Goal: Task Accomplishment & Management: Use online tool/utility

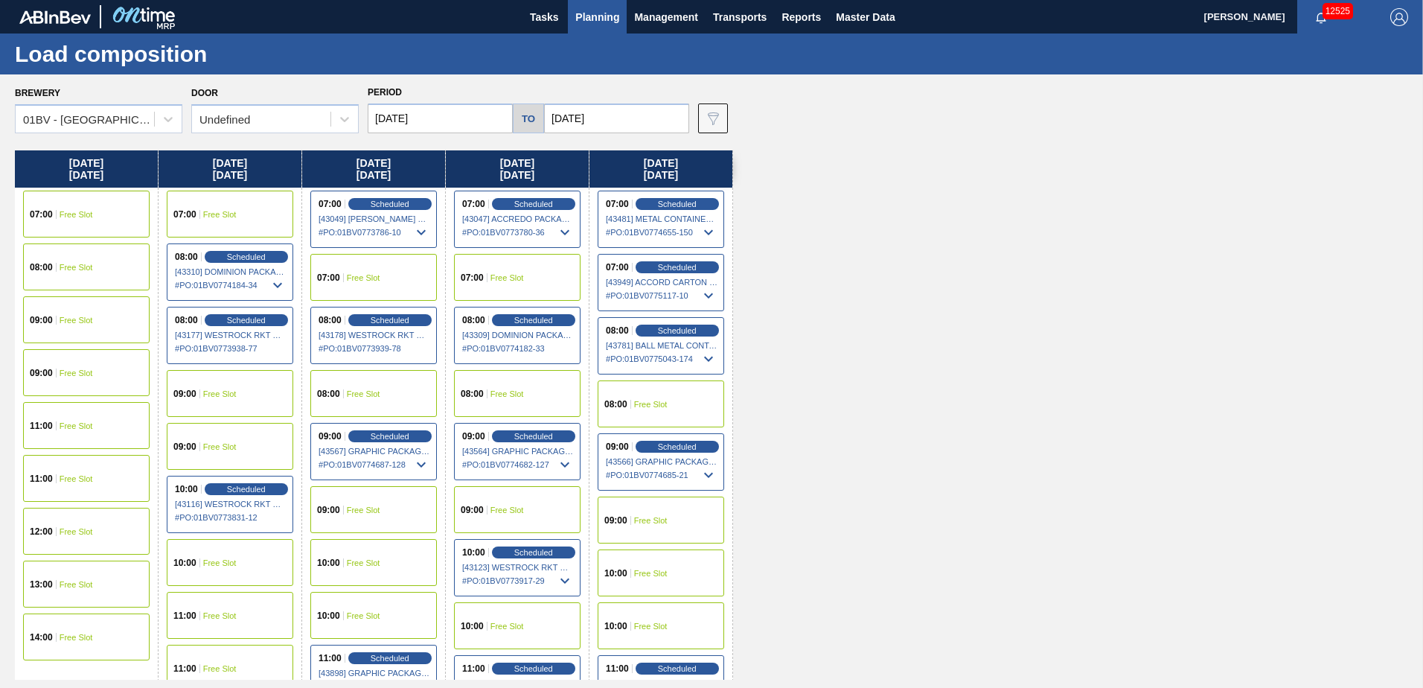
click at [1393, 16] on img "button" at bounding box center [1399, 17] width 18 height 18
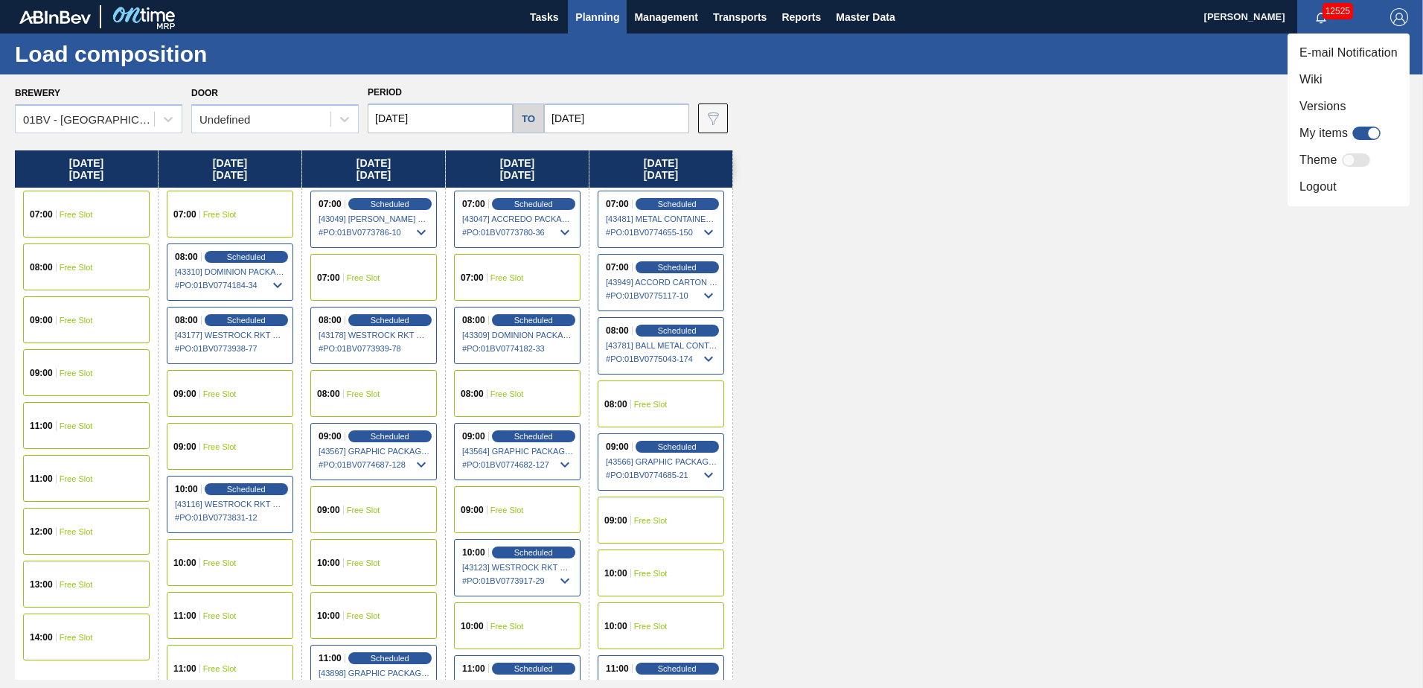
click at [1302, 193] on li "Logout" at bounding box center [1348, 186] width 122 height 27
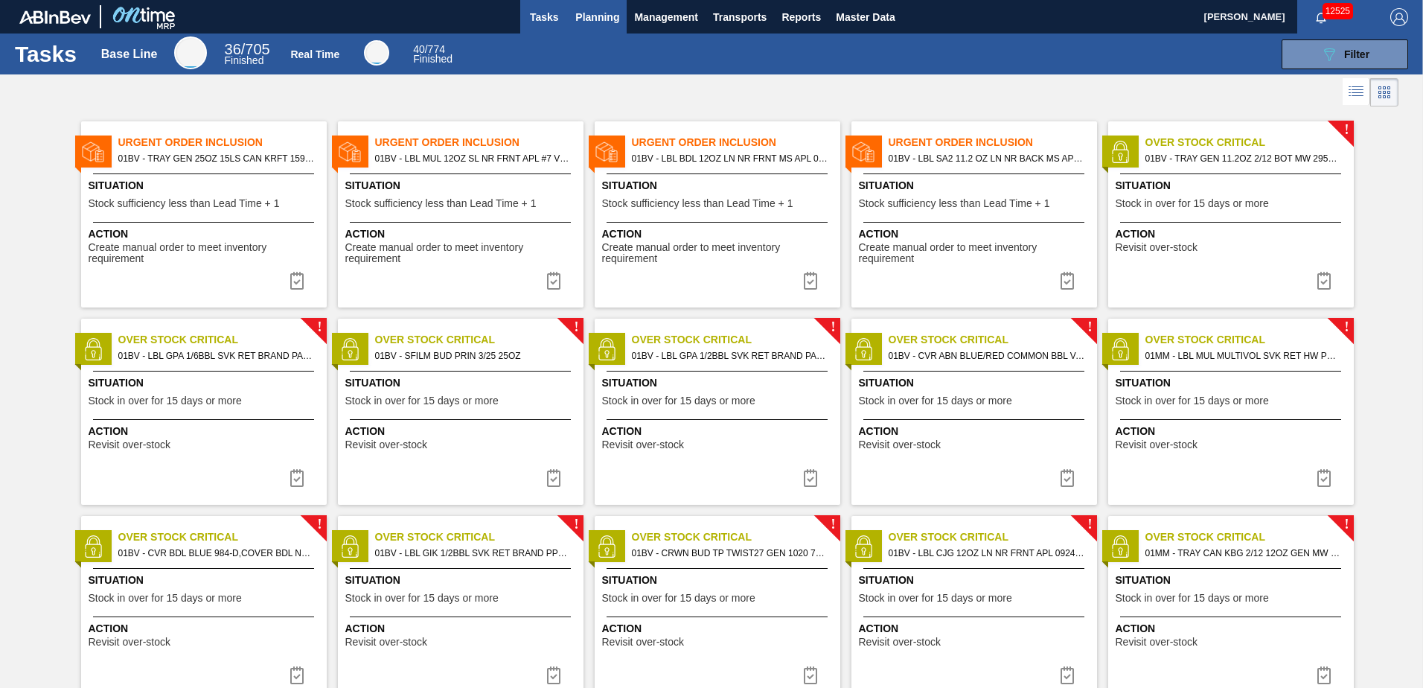
click at [603, 16] on span "Planning" at bounding box center [597, 17] width 44 height 18
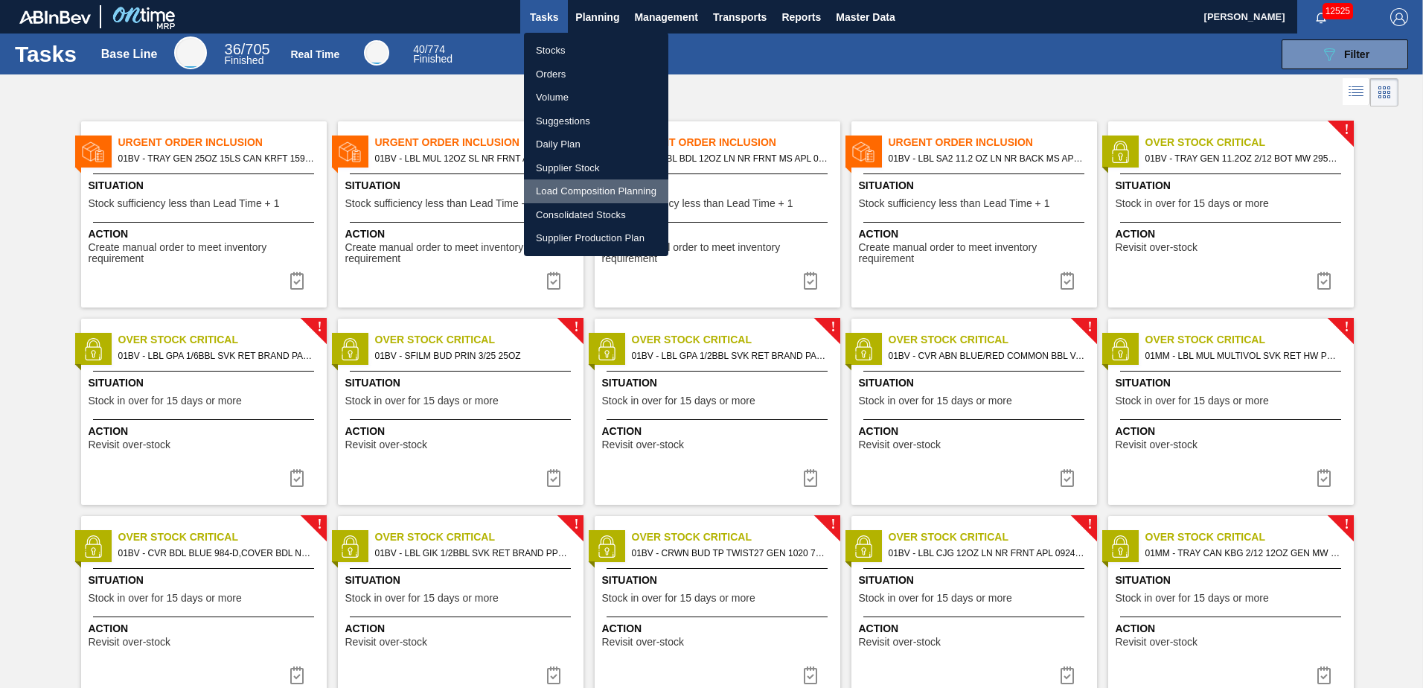
click at [572, 189] on li "Load Composition Planning" at bounding box center [596, 191] width 144 height 24
checkbox input "true"
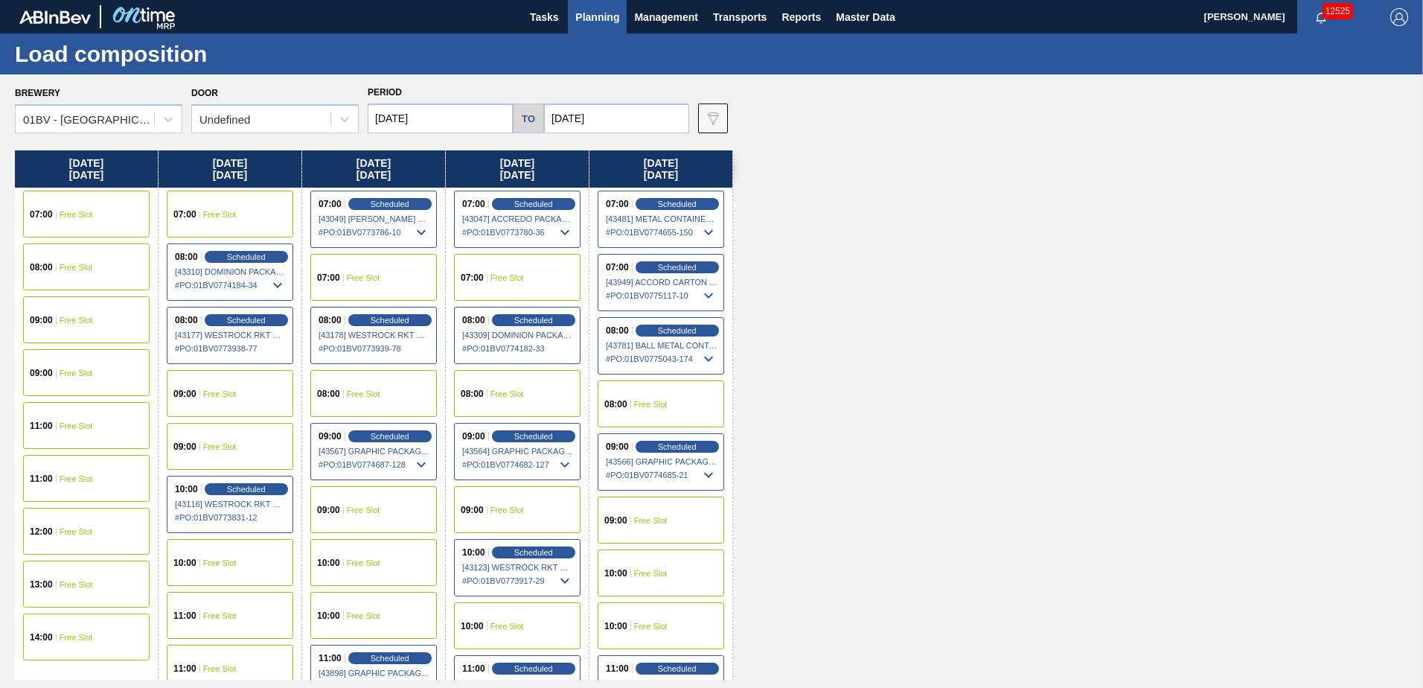
click at [614, 107] on input "[DATE]" at bounding box center [616, 118] width 145 height 30
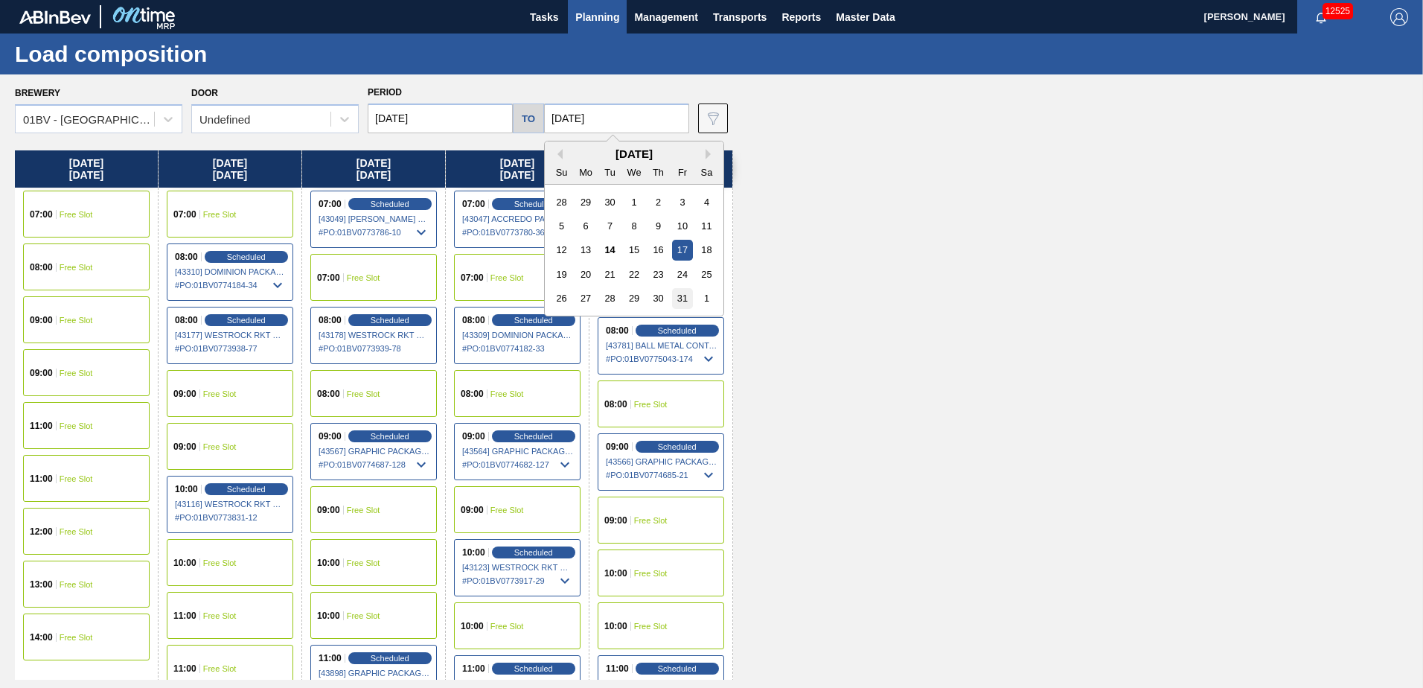
click at [676, 292] on div "31" at bounding box center [682, 298] width 20 height 20
type input "[DATE]"
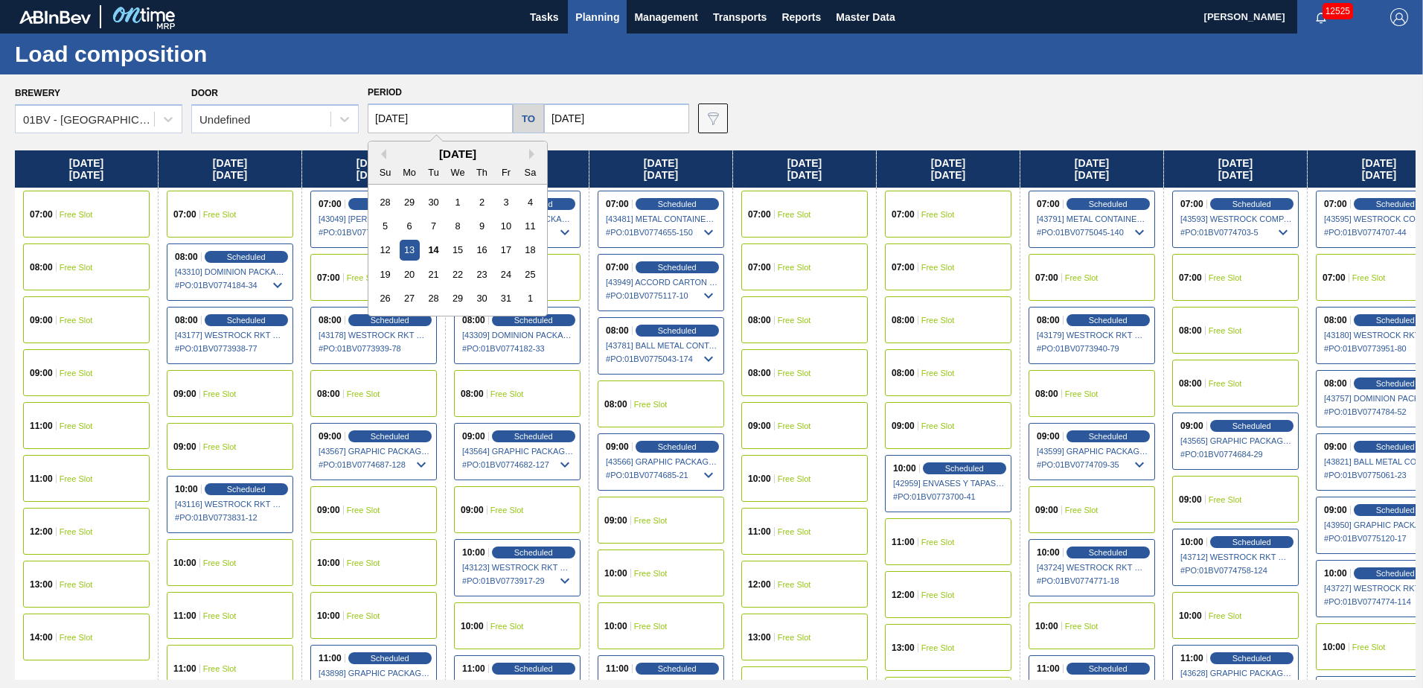
click at [438, 115] on input "[DATE]" at bounding box center [440, 118] width 145 height 30
click at [412, 292] on div "27" at bounding box center [410, 298] width 20 height 20
type input "[DATE]"
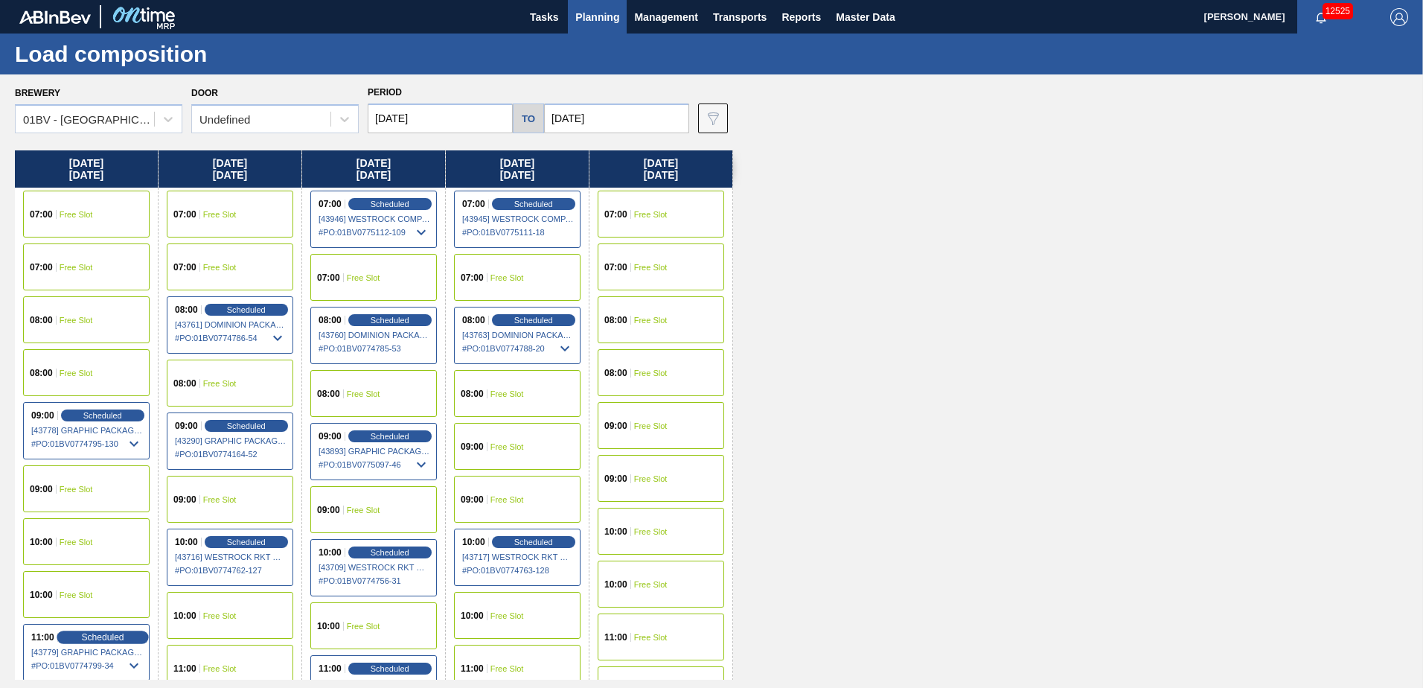
click at [95, 638] on span "Scheduled" at bounding box center [102, 637] width 42 height 10
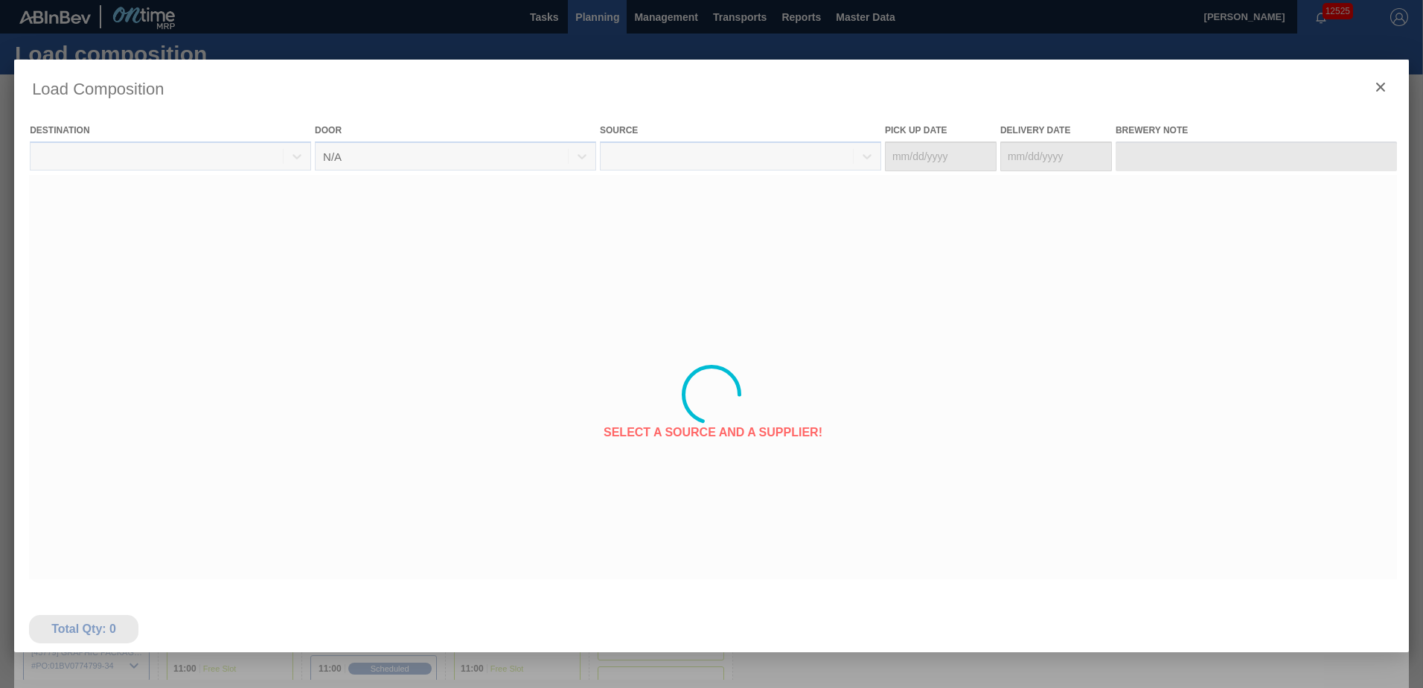
type Date "[DATE]"
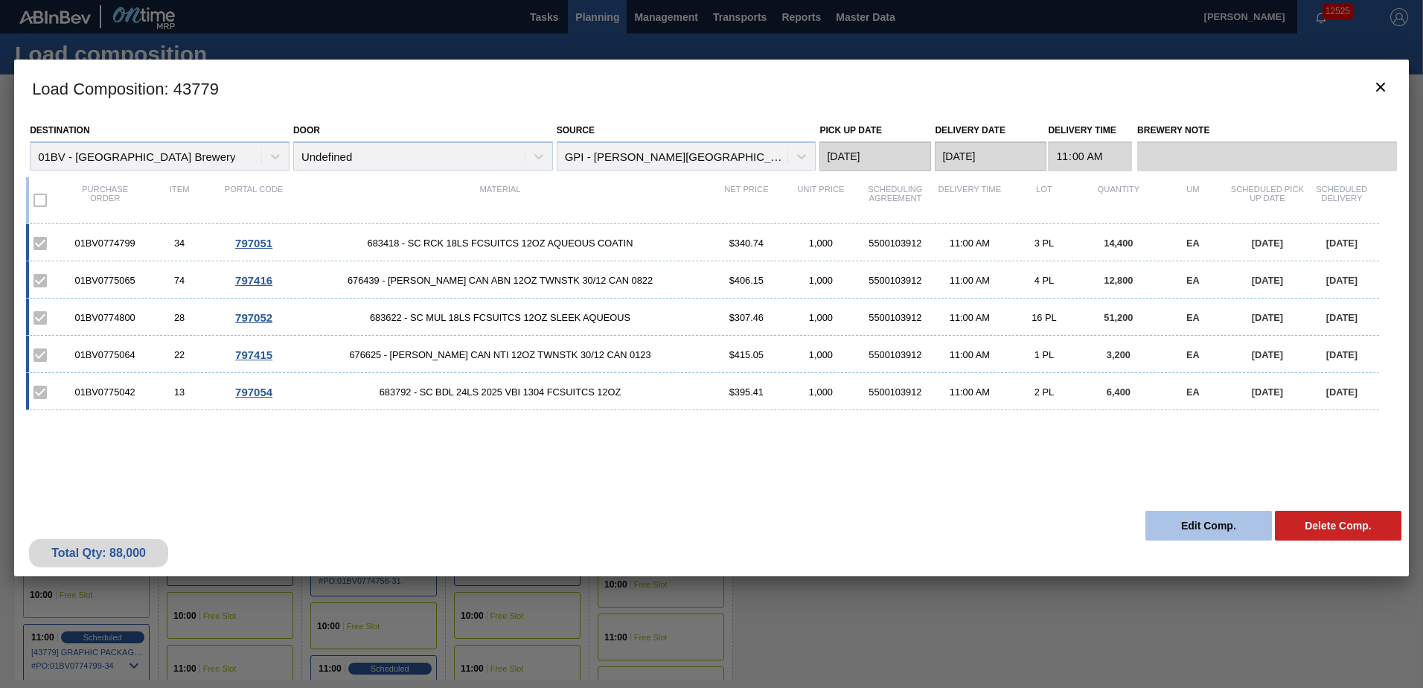
click at [1183, 518] on button "Edit Comp." at bounding box center [1208, 526] width 127 height 30
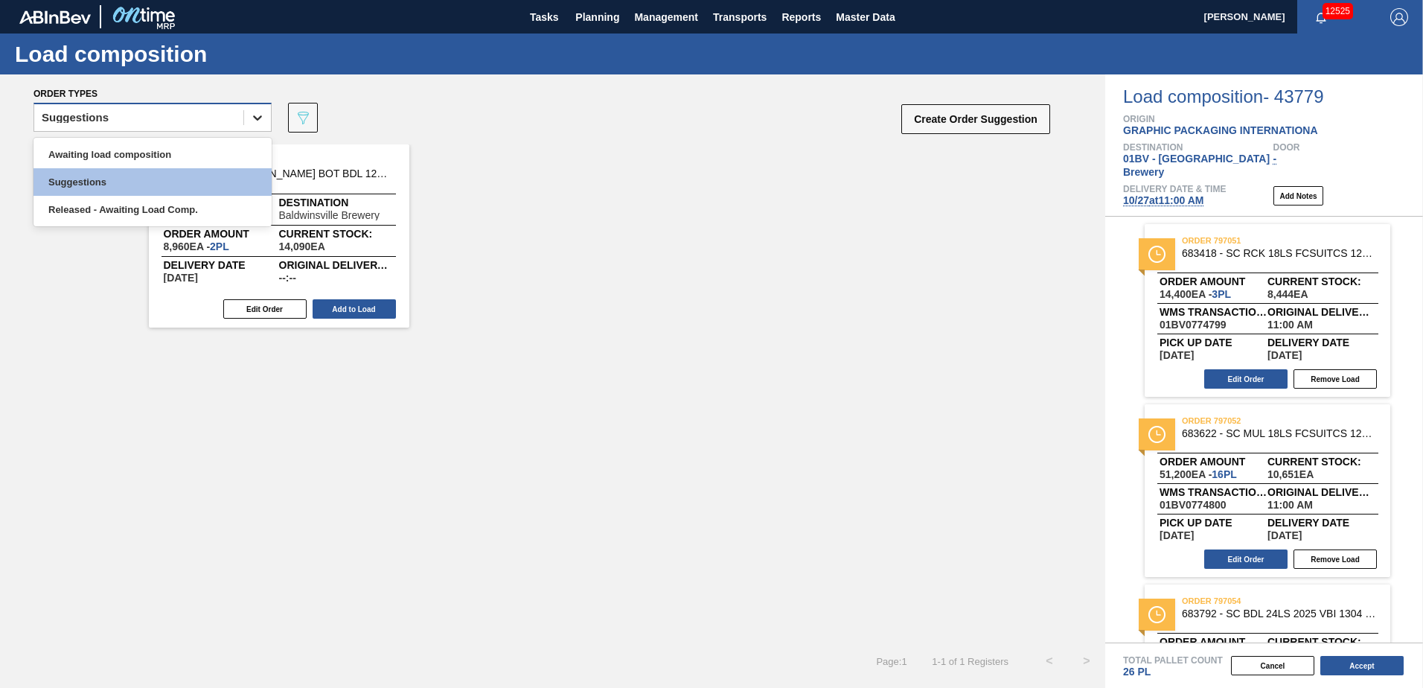
click at [266, 122] on div at bounding box center [257, 117] width 27 height 27
click at [153, 151] on div "Awaiting load composition" at bounding box center [152, 155] width 238 height 28
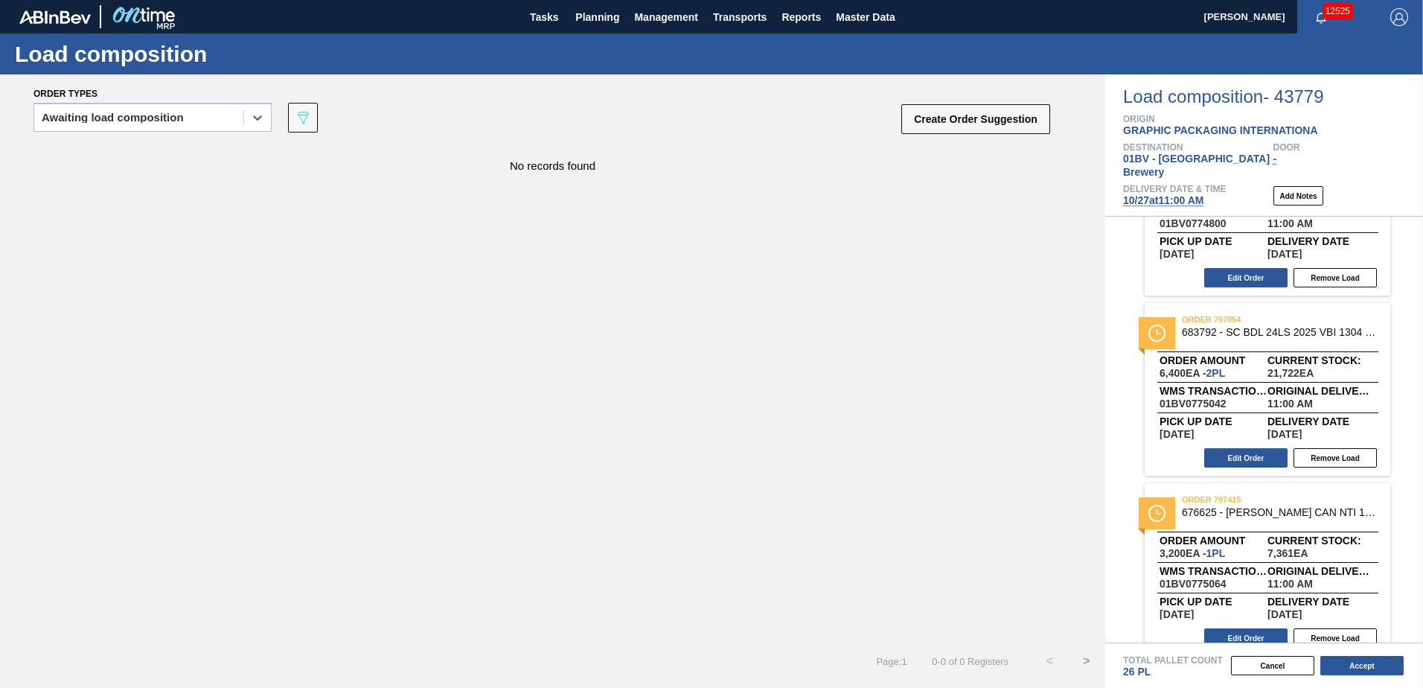
scroll to position [290, 0]
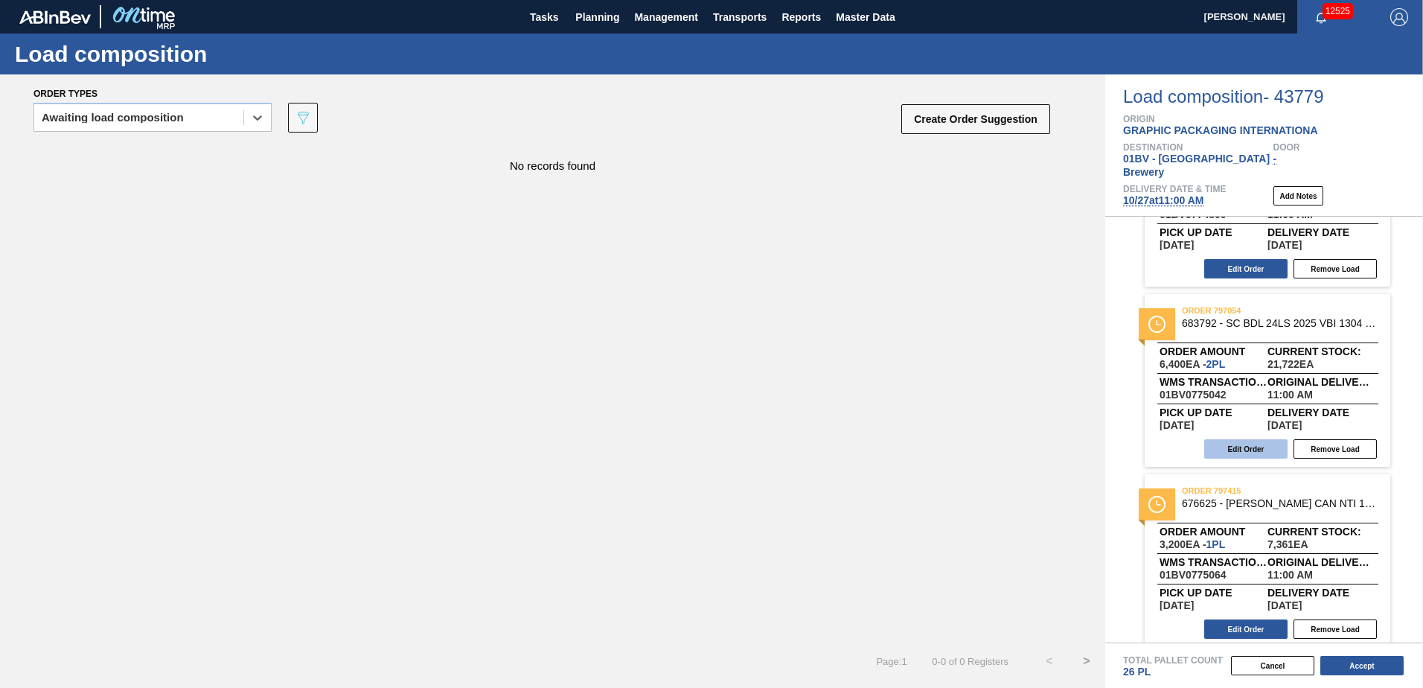
click at [1235, 439] on button "Edit Order" at bounding box center [1245, 448] width 83 height 19
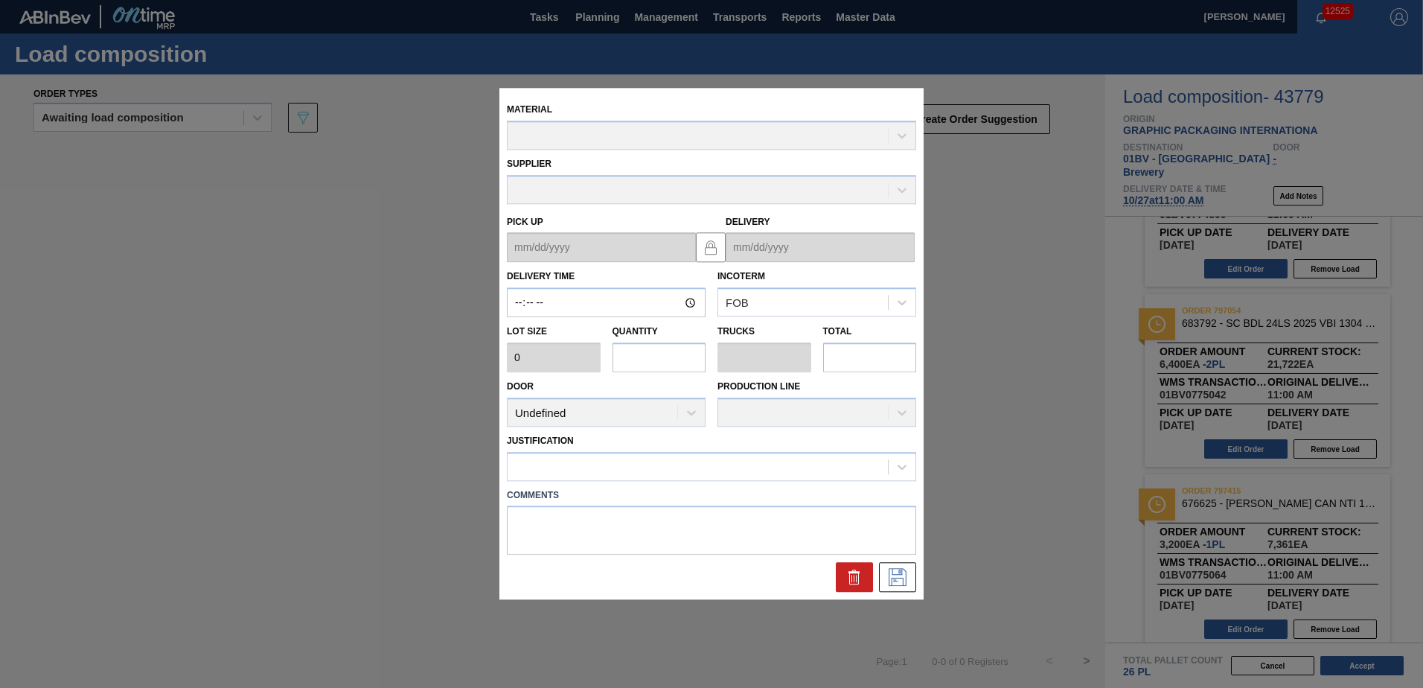
type input "11:00:00"
type input "3,200"
type input "2"
type input "0.077"
type input "6,400"
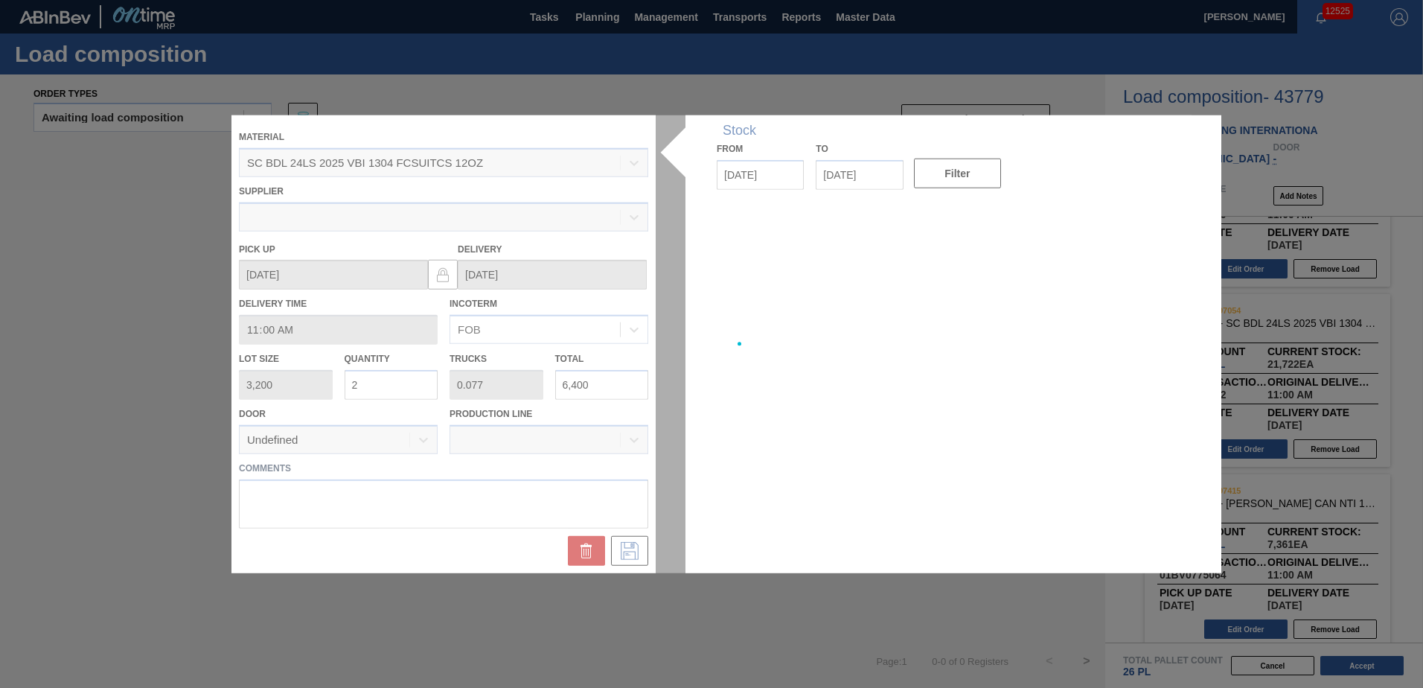
type up "[DATE]"
type input "[DATE]"
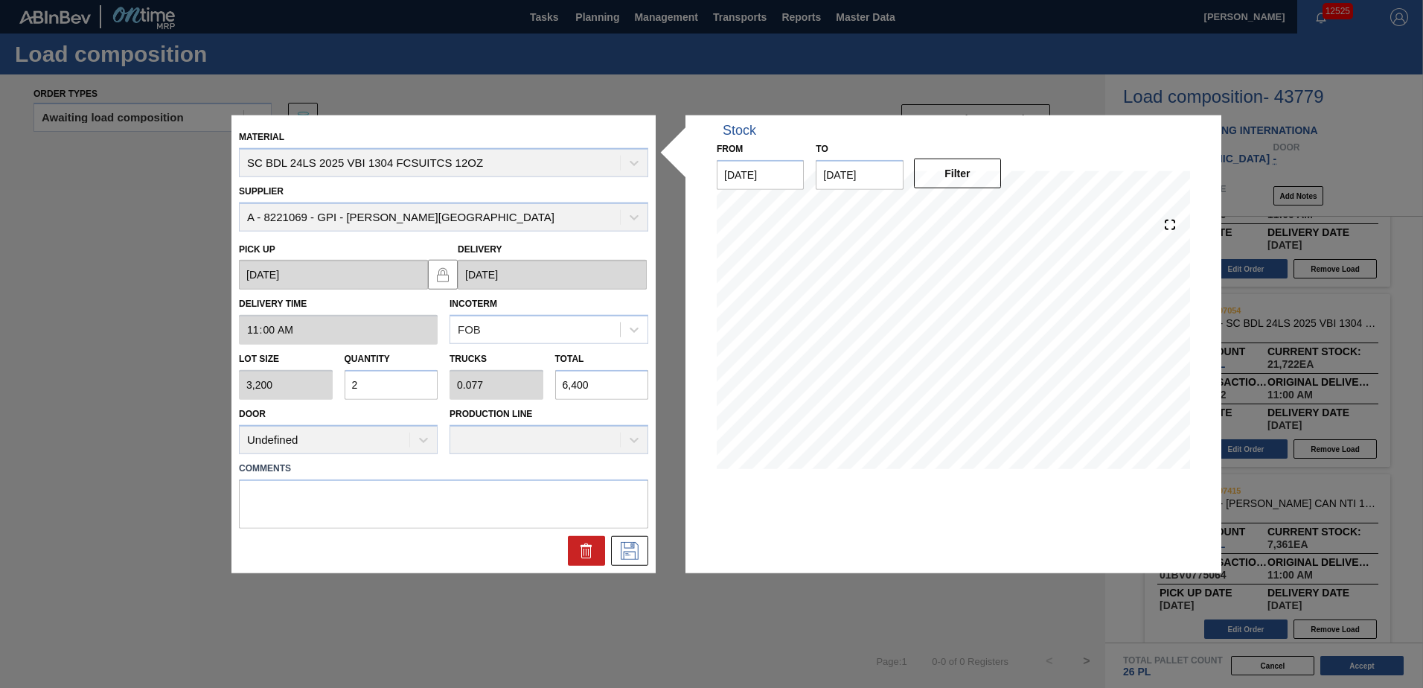
drag, startPoint x: 375, startPoint y: 381, endPoint x: 235, endPoint y: 358, distance: 141.8
click at [249, 365] on div "Lot size 3,200 Quantity 2 Trucks 0.077 Total 6,400" at bounding box center [443, 372] width 421 height 55
type input "0"
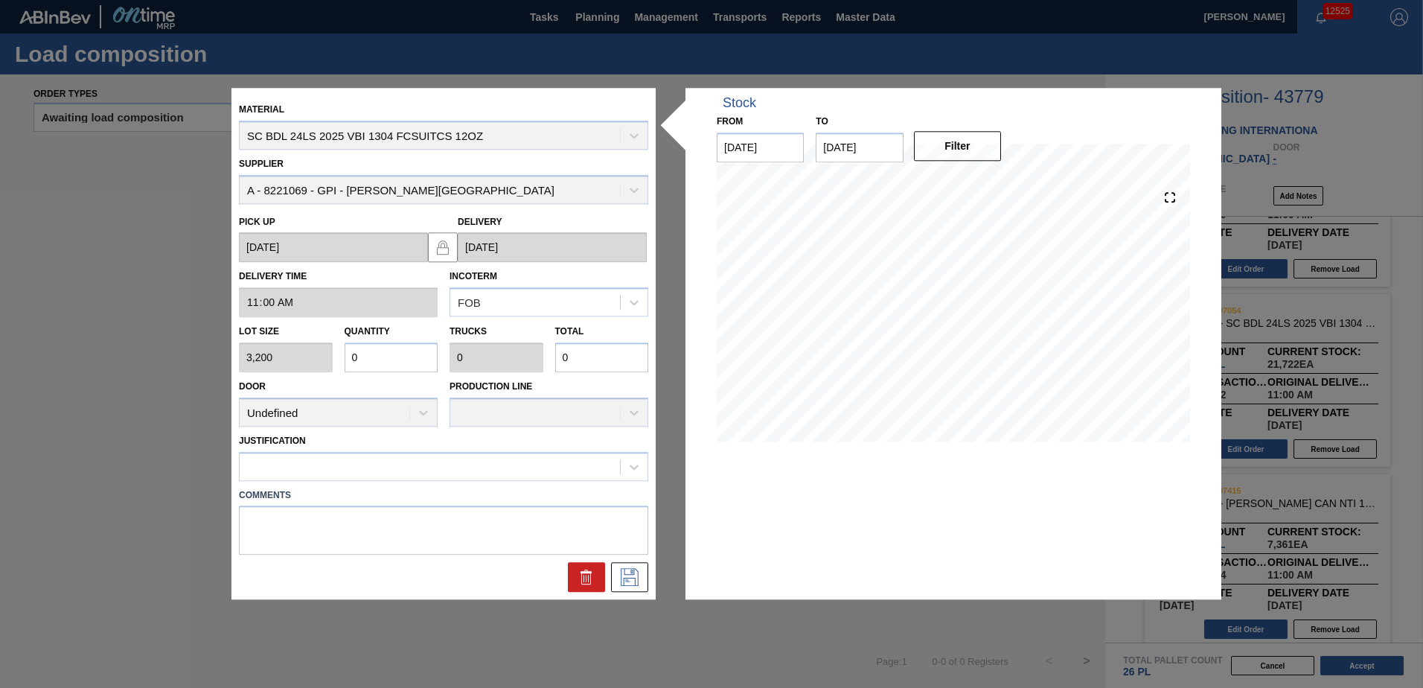
type input "0.002"
type input "5"
type input "0.018"
type input "0.001"
type input "59"
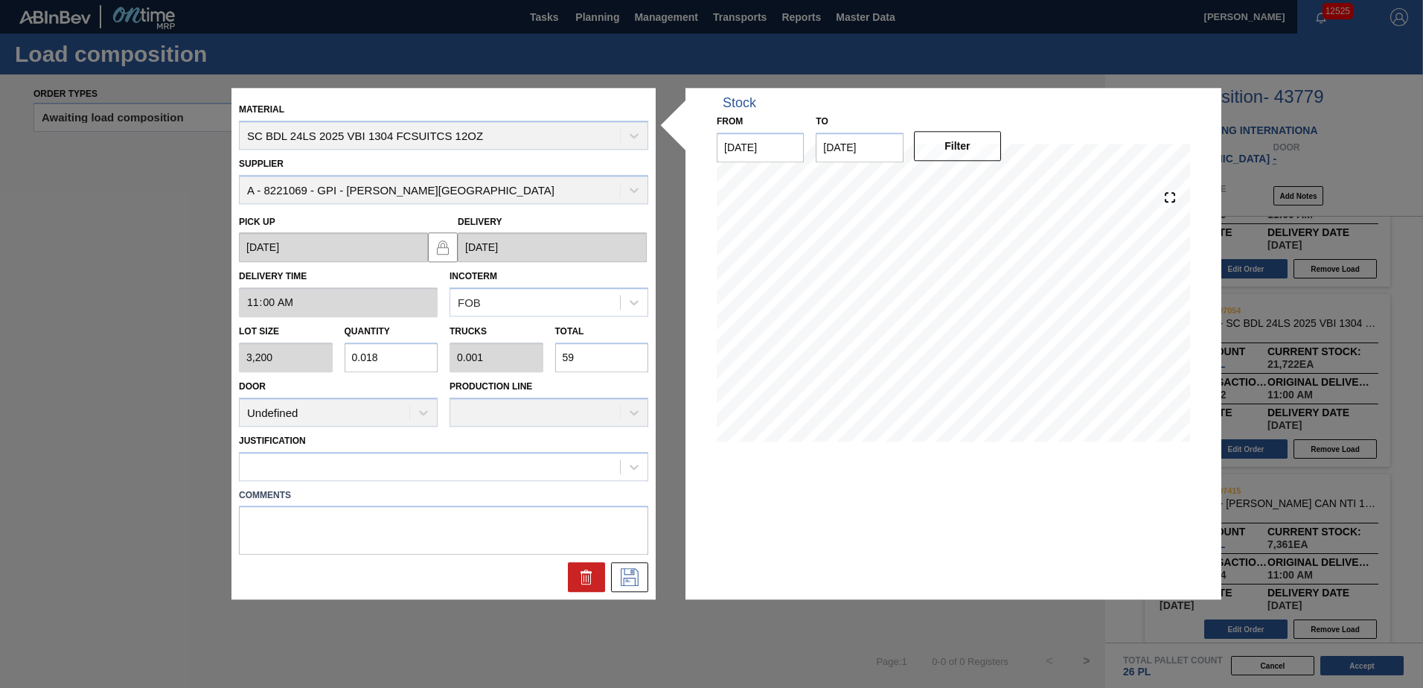
type input "0.184"
type input "0.007"
type input "590"
type input "1.844"
type input "0.071"
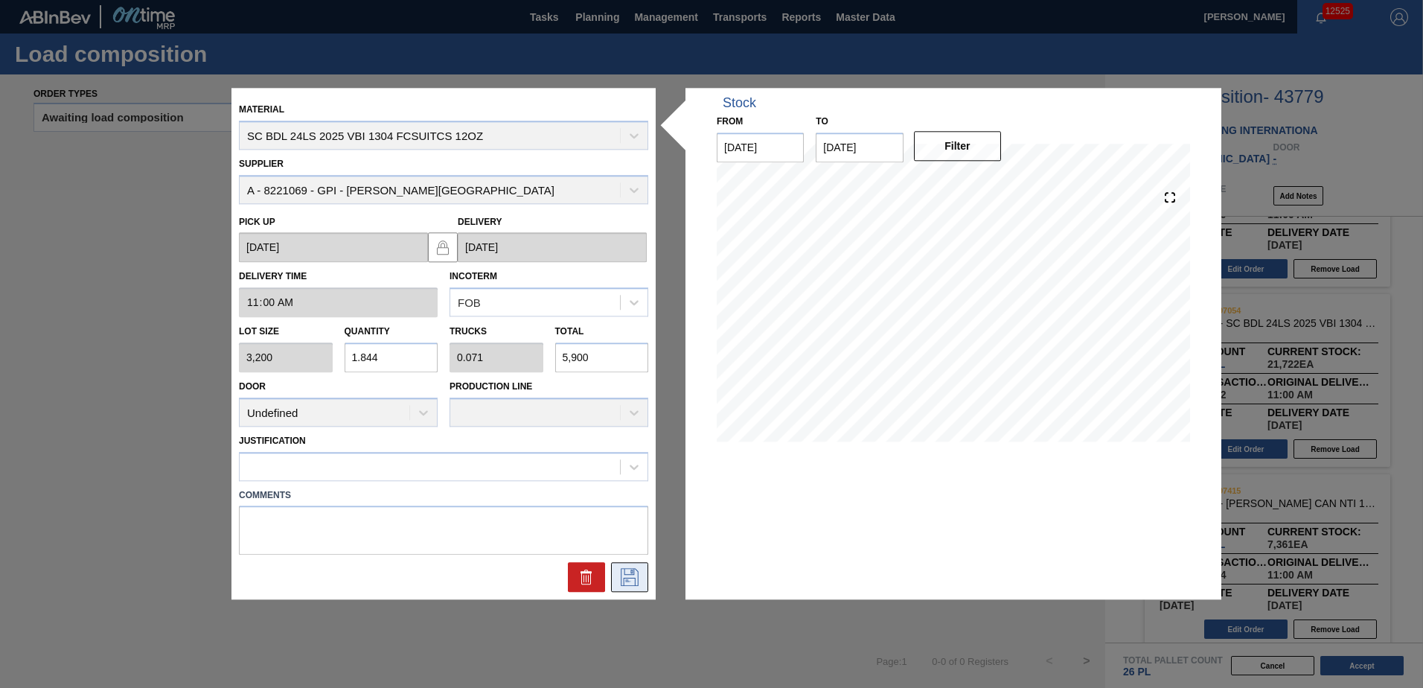
type input "5,900"
click at [628, 580] on icon at bounding box center [628, 576] width 7 height 12
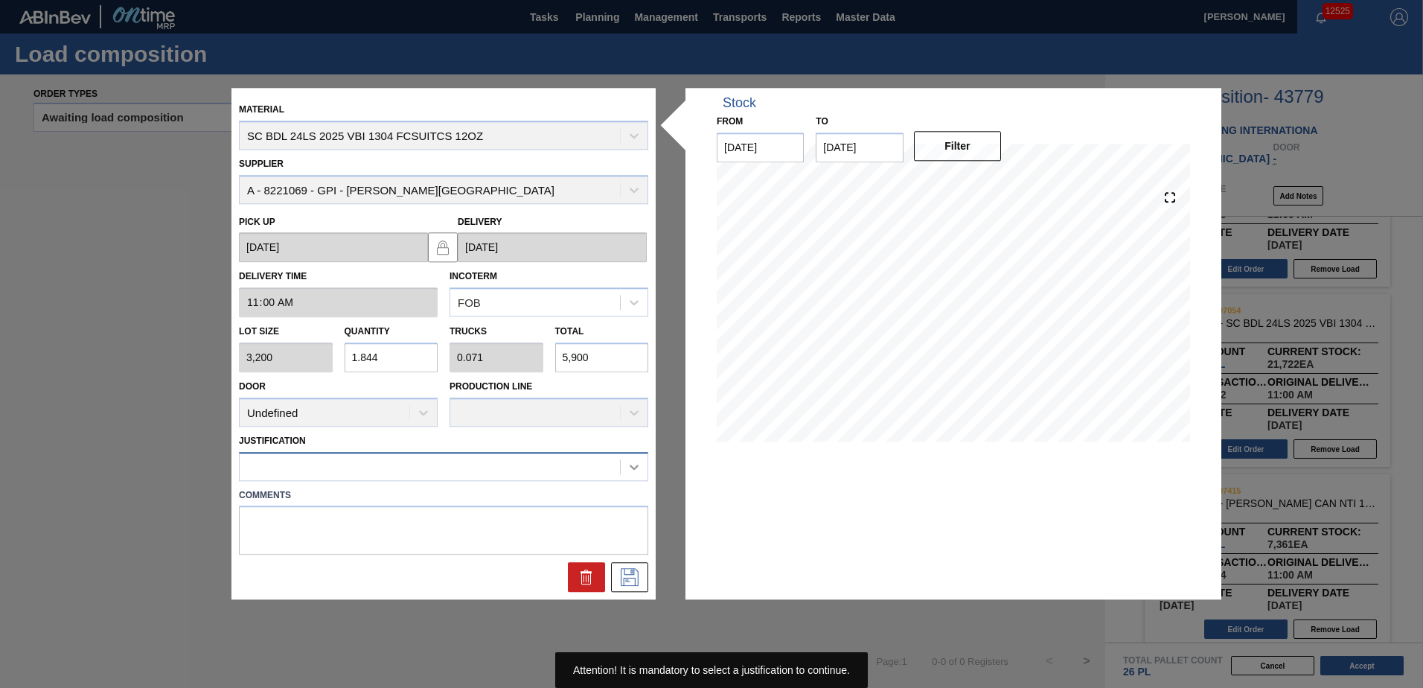
click at [630, 466] on icon at bounding box center [634, 466] width 15 height 15
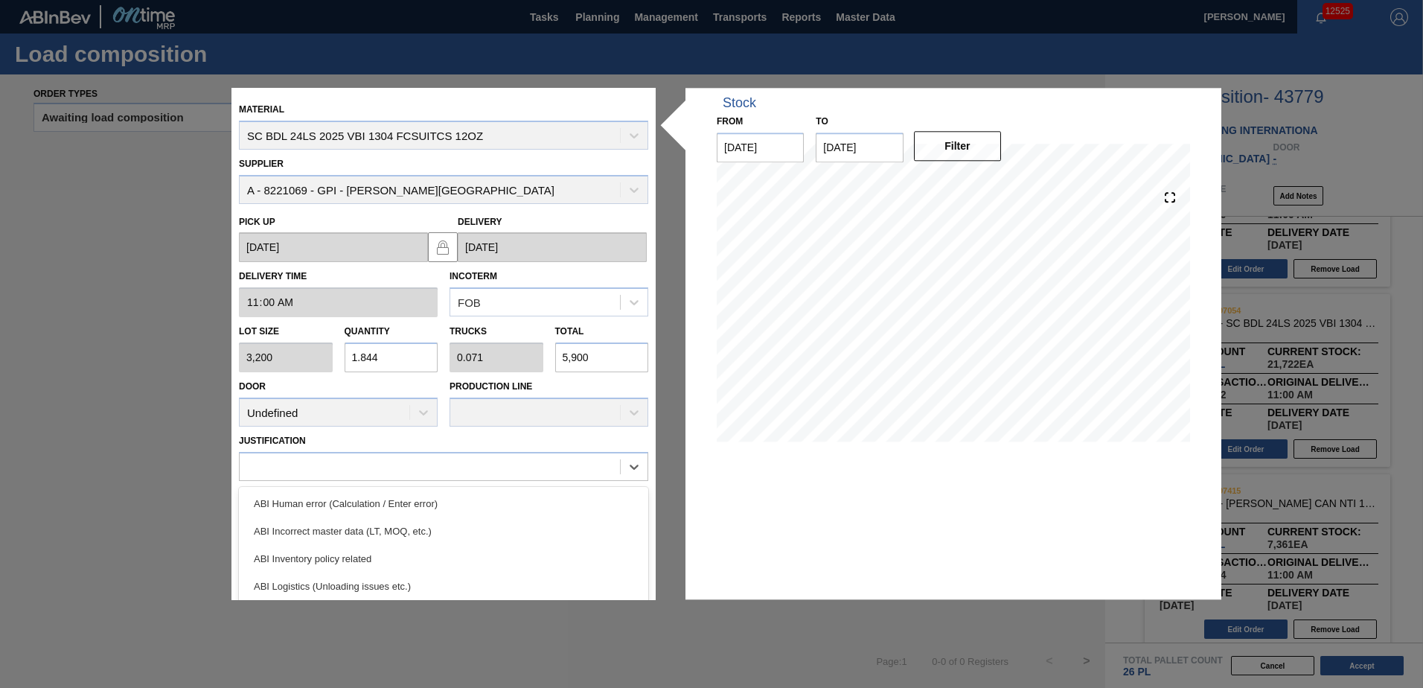
drag, startPoint x: 642, startPoint y: 502, endPoint x: 646, endPoint y: 537, distance: 35.2
click at [646, 537] on div "Material SC BDL 24LS 2025 VBI 1304 FCSUITCS 12OZ Supplier A - 8221069 - GPI - […" at bounding box center [443, 343] width 409 height 496
drag, startPoint x: 642, startPoint y: 537, endPoint x: 648, endPoint y: 586, distance: 49.5
click at [648, 586] on div "Material SC BDL 24LS 2025 VBI 1304 FCSUITCS 12OZ Supplier A - 8221069 - GPI - […" at bounding box center [443, 343] width 409 height 496
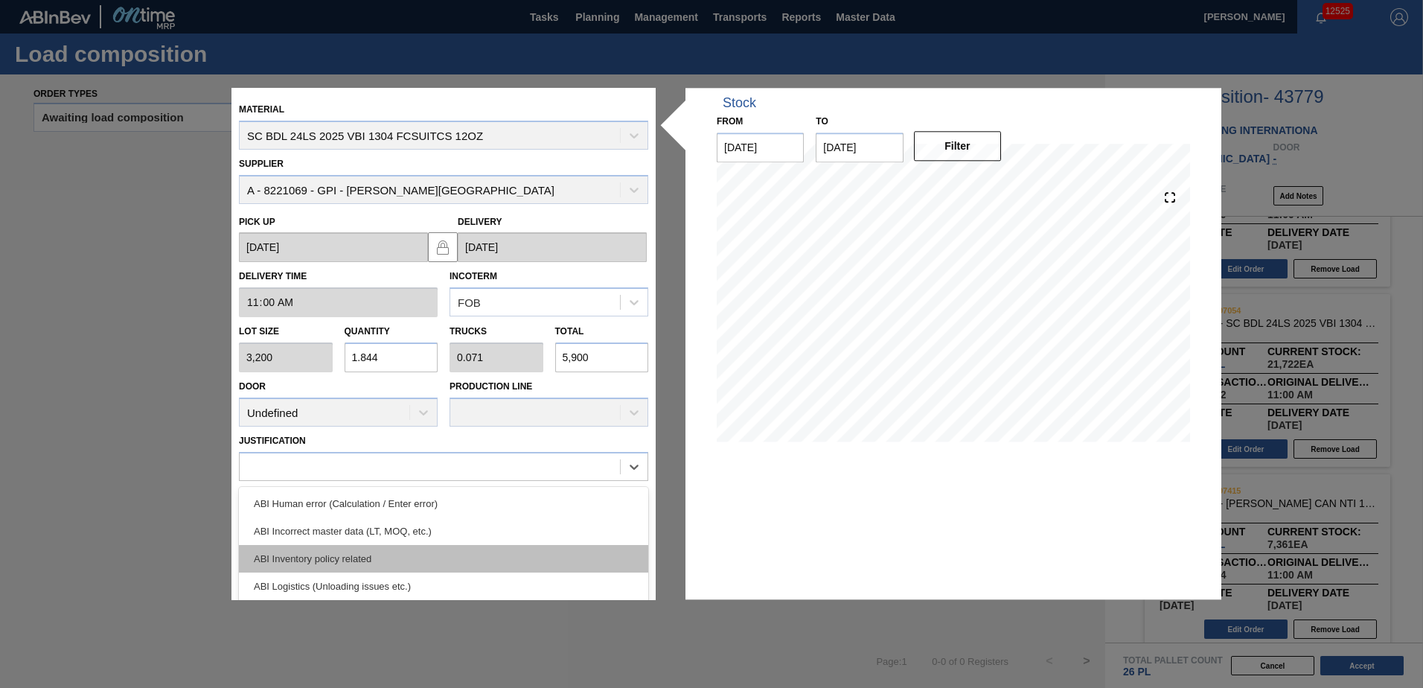
drag, startPoint x: 641, startPoint y: 500, endPoint x: 642, endPoint y: 545, distance: 44.7
click at [642, 545] on div "ABI Human error (Calculation / Enter error) ABI Incorrect master data (LT, MOQ,…" at bounding box center [443, 598] width 409 height 223
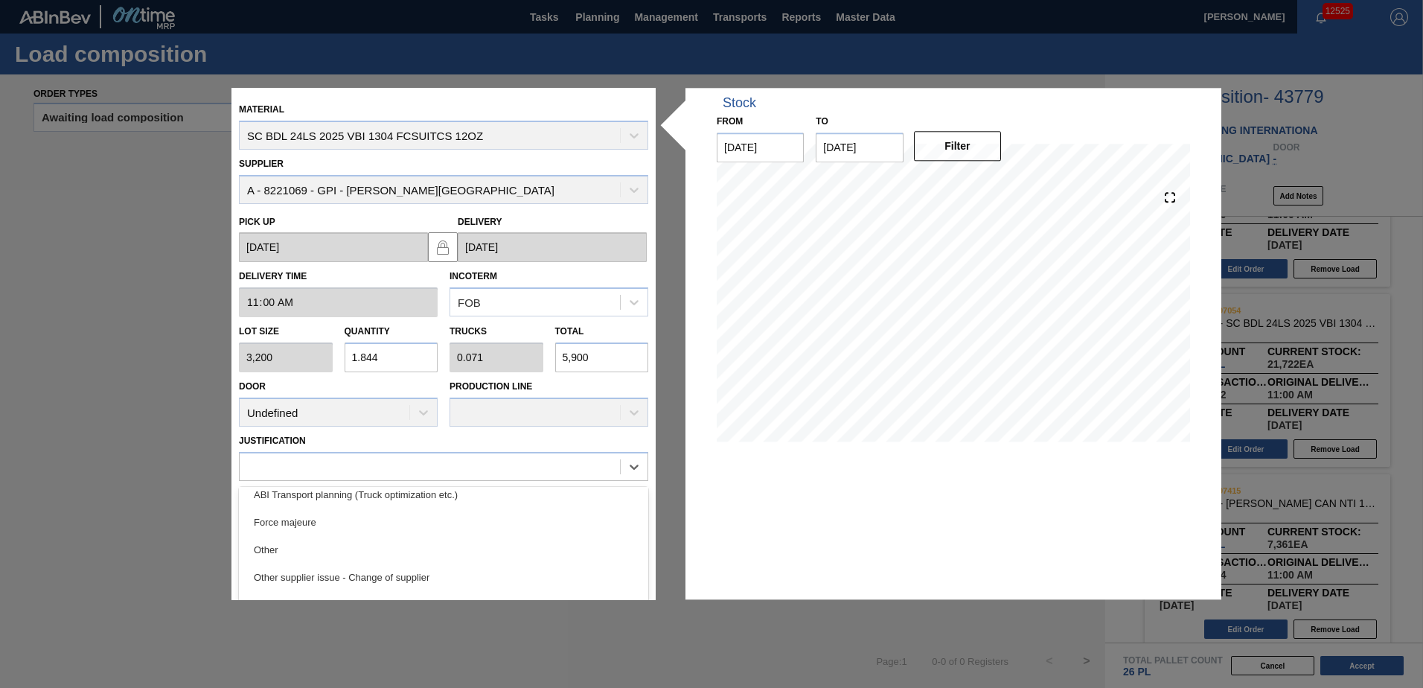
scroll to position [278, 0]
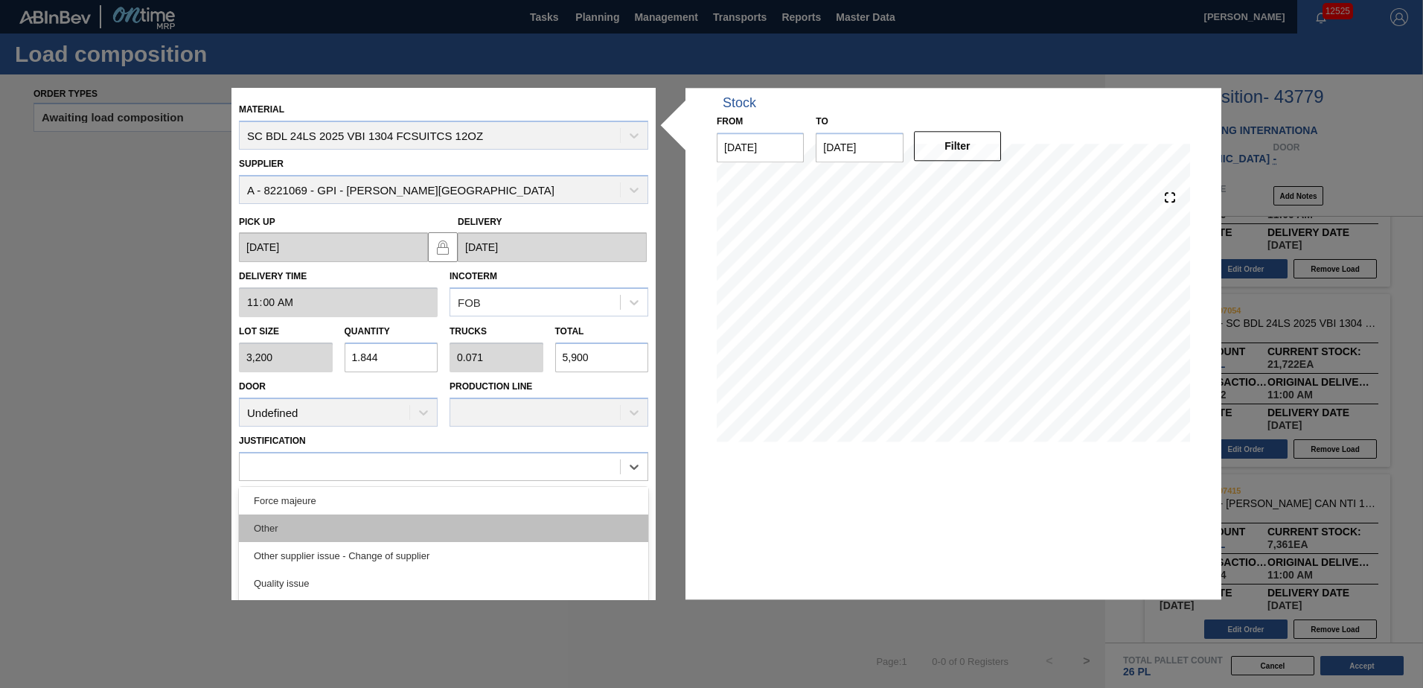
click at [263, 525] on div "Other" at bounding box center [443, 528] width 409 height 28
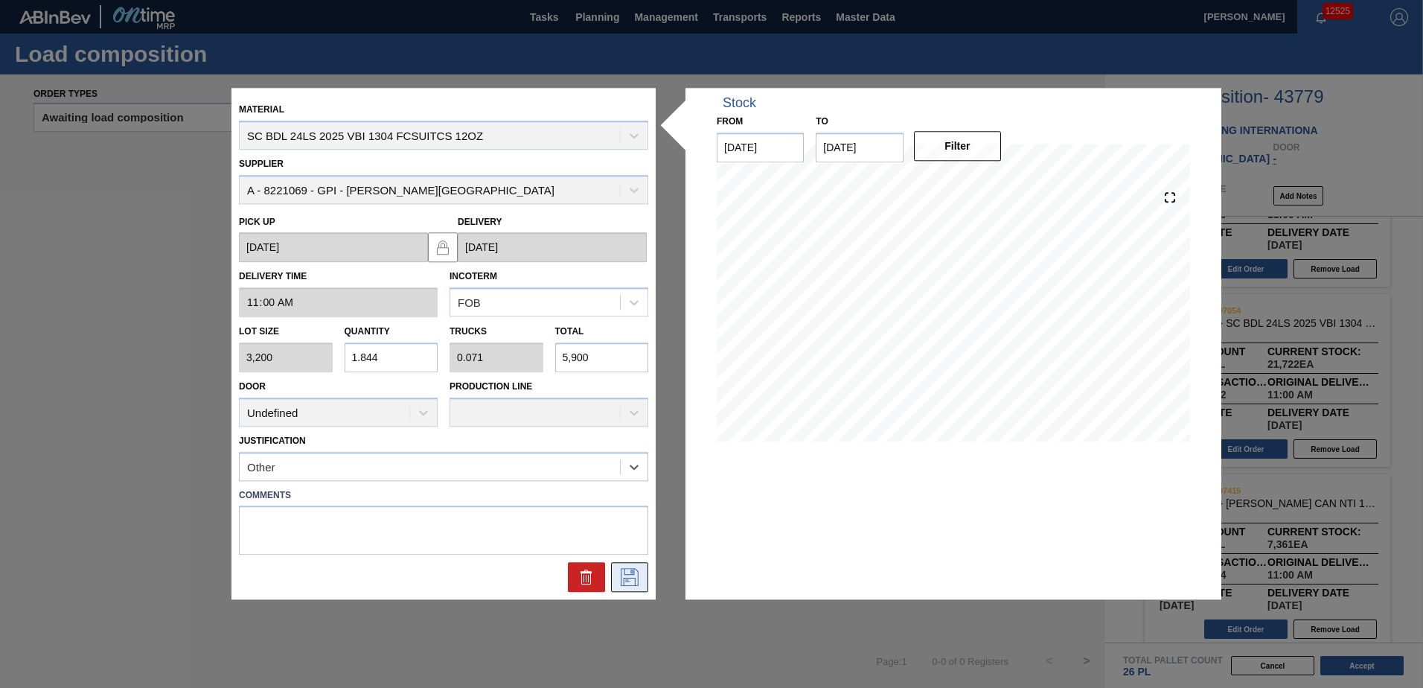
click at [629, 577] on icon at bounding box center [630, 578] width 24 height 18
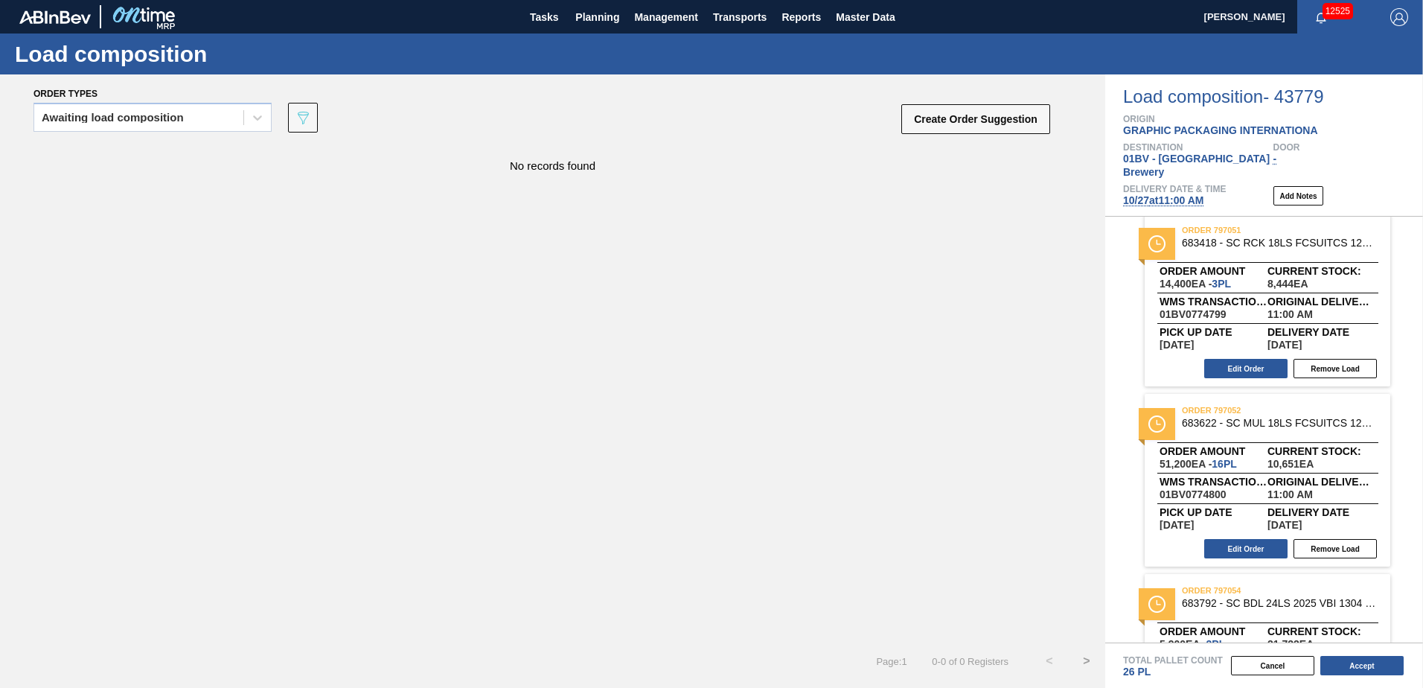
scroll to position [0, 0]
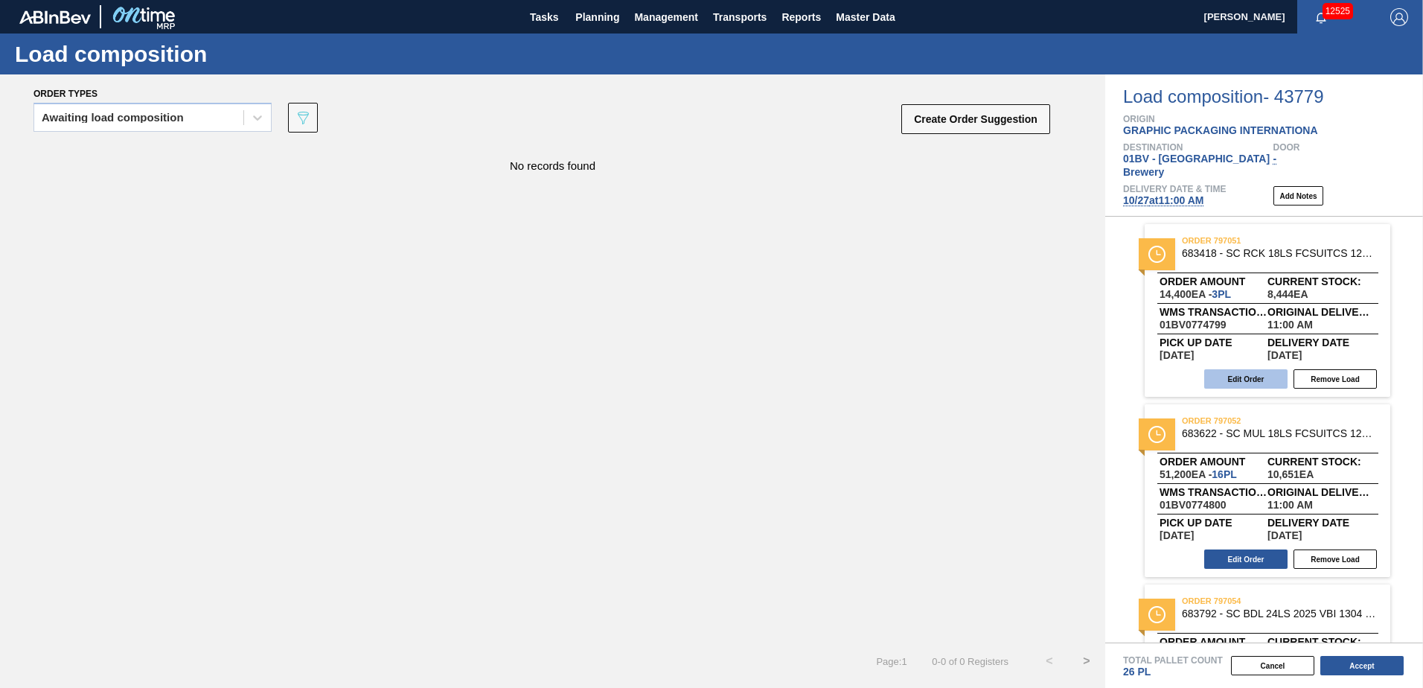
click at [1239, 369] on button "Edit Order" at bounding box center [1245, 378] width 83 height 19
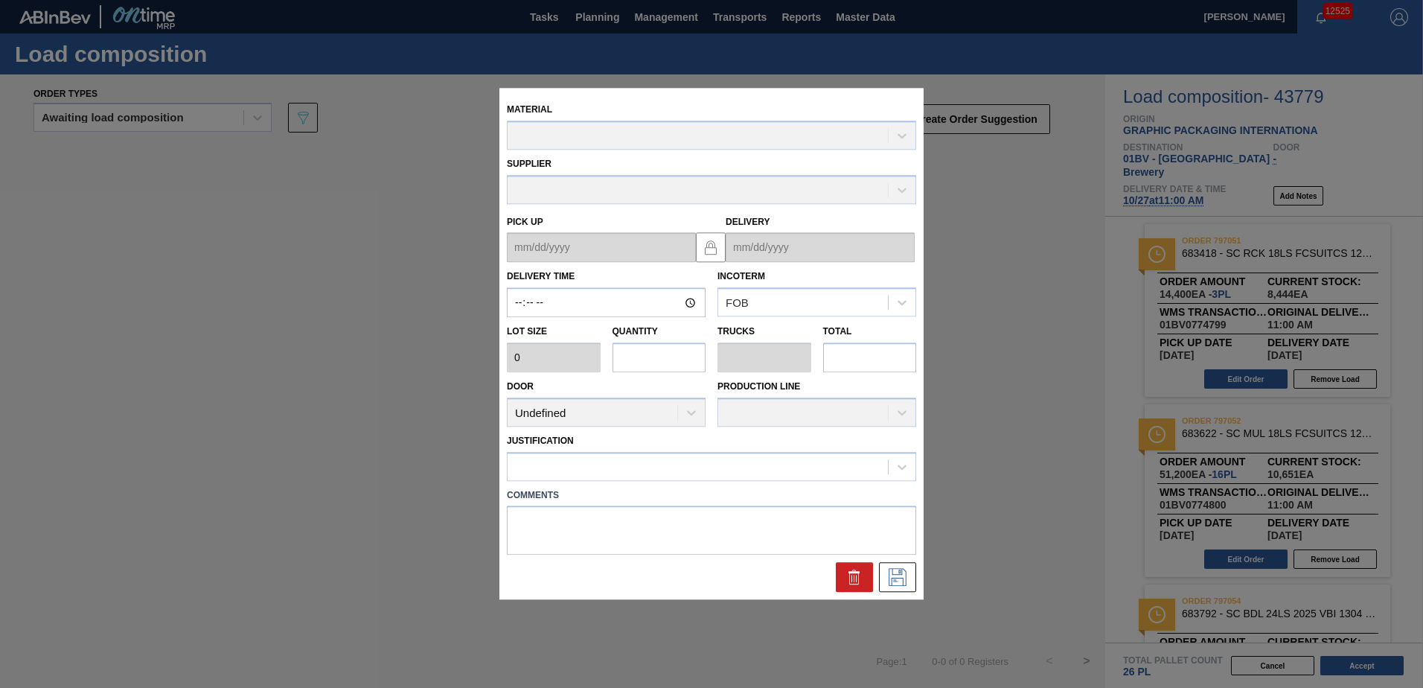
type input "11:00:00"
type input "4,800"
type input "3"
type input "0.3"
type input "14,400"
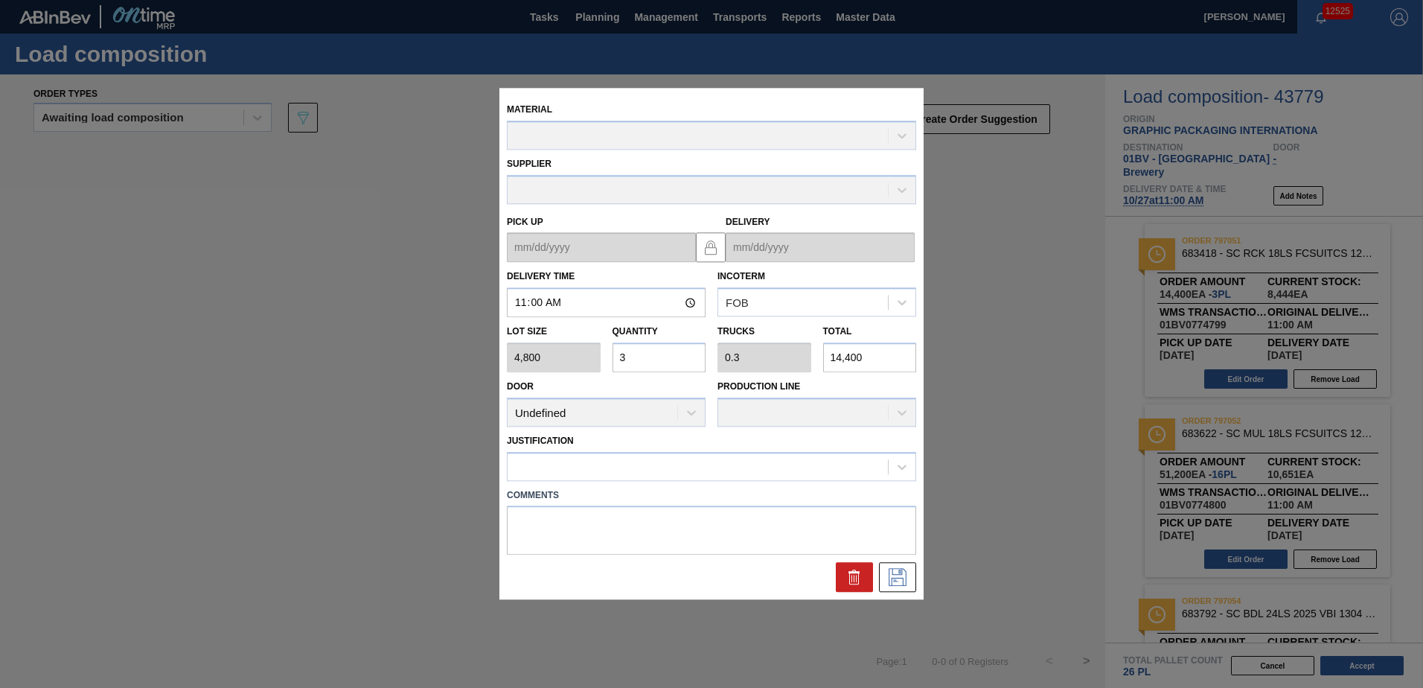
type up "[DATE]"
type input "[DATE]"
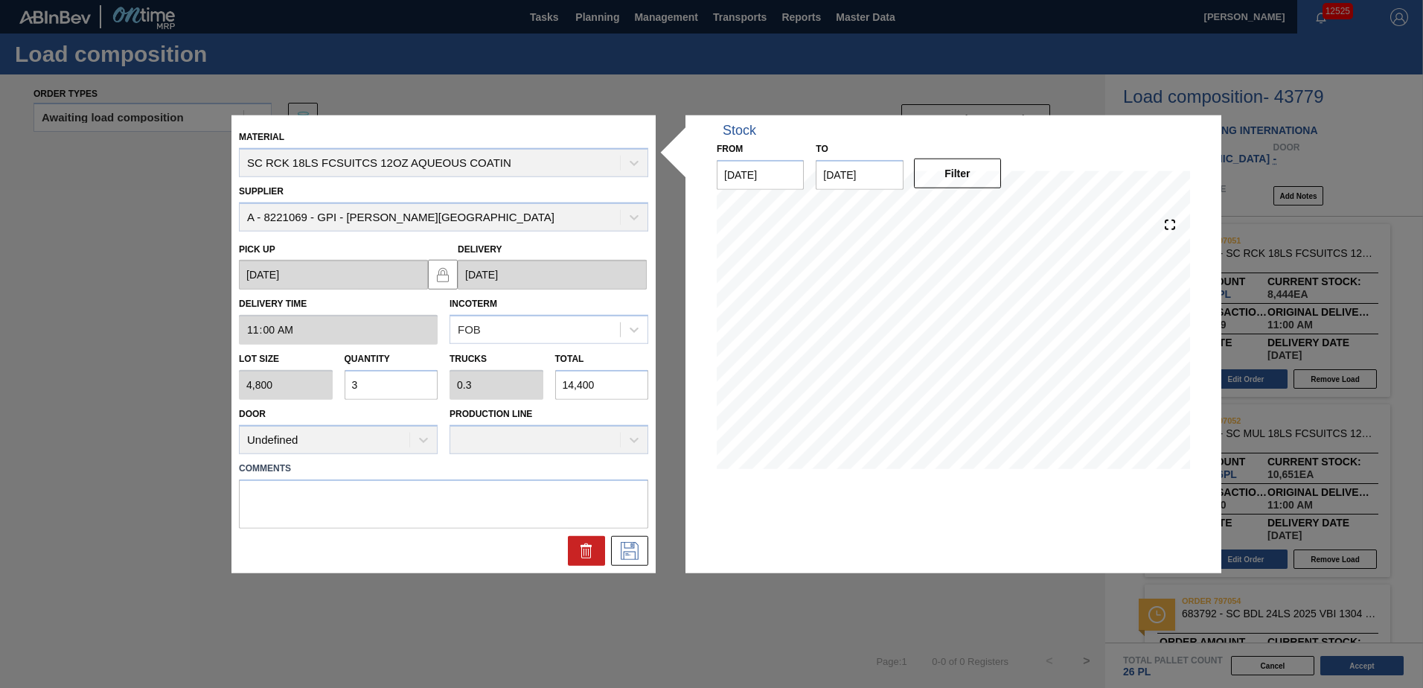
drag, startPoint x: 316, startPoint y: 385, endPoint x: 222, endPoint y: 385, distance: 93.8
click at [224, 385] on div "Material SC RCK 18LS FCSUITCS 12OZ AQUEOUS COATIN Supplier A - 8221069 - GPI - …" at bounding box center [711, 344] width 1423 height 688
type input "0"
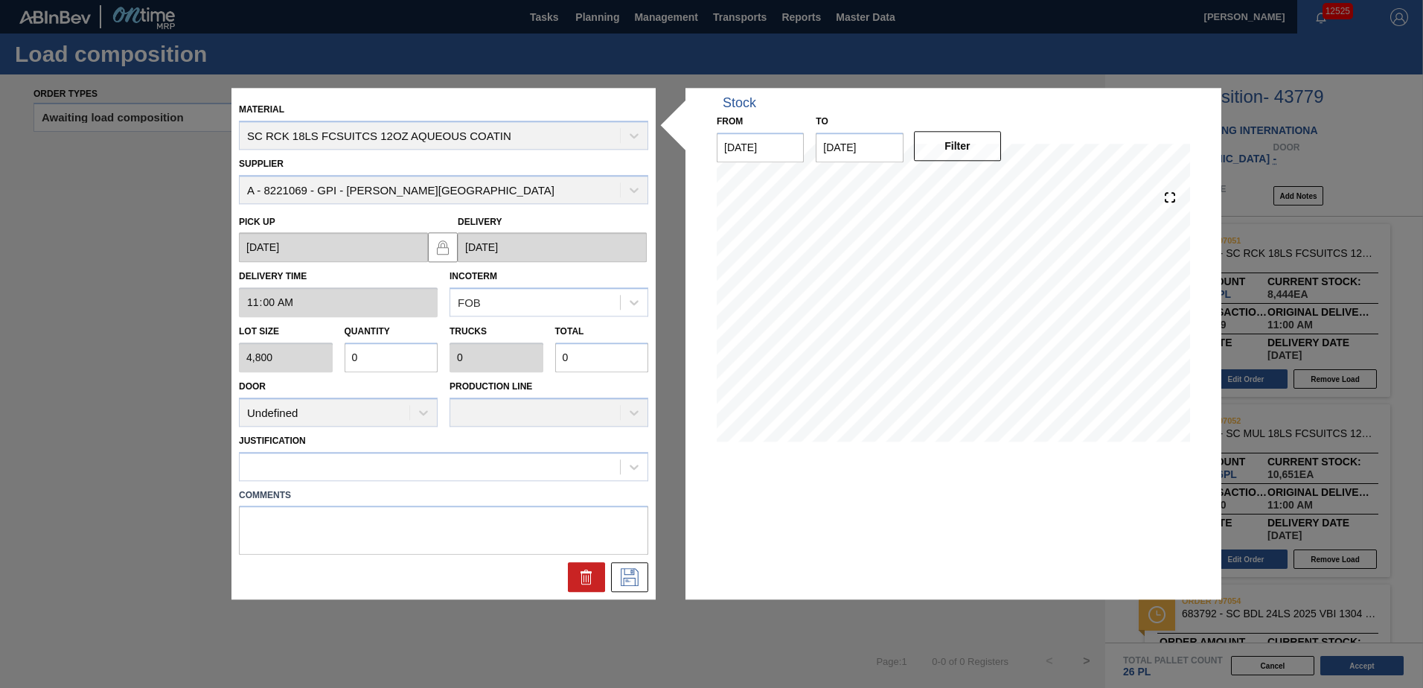
type input "0"
type input "1"
type input "0.003"
type input "14"
type input "0.03"
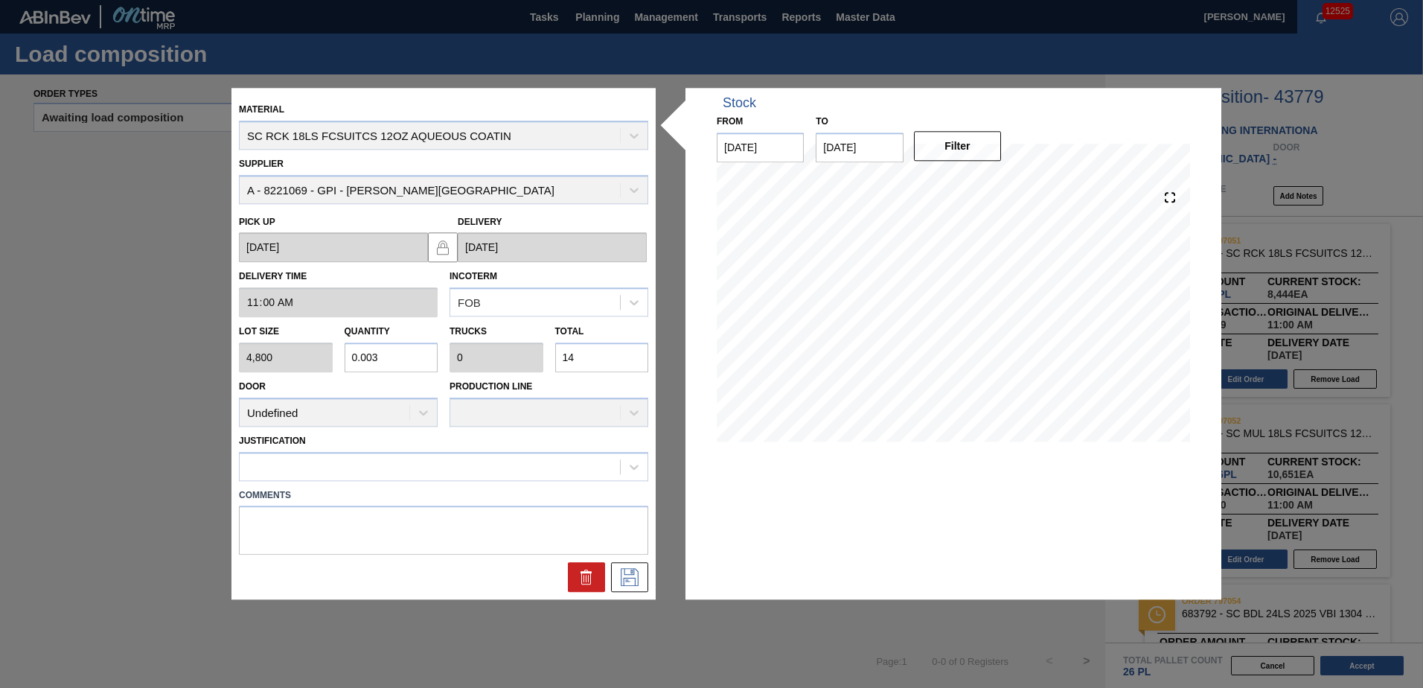
type input "0.003"
type input "142"
type input "0.297"
type input "0.03"
type input "1,428"
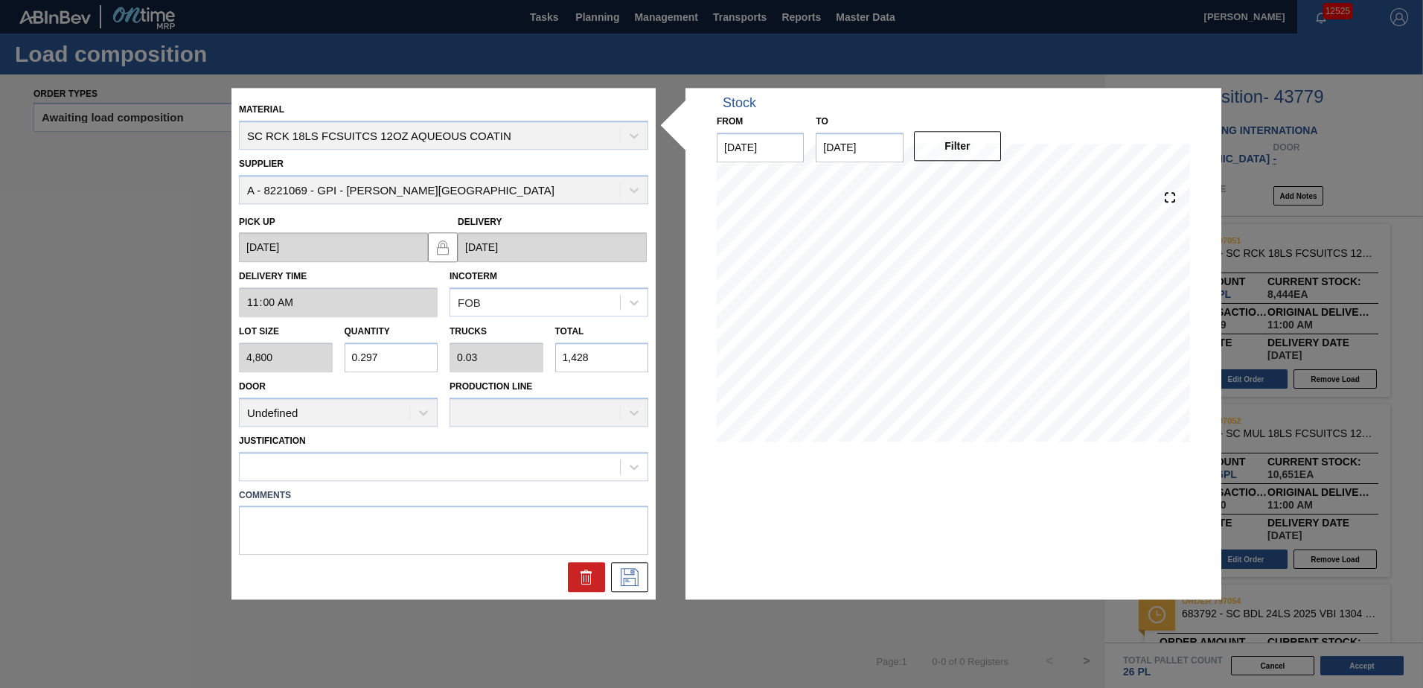
type input "2.975"
type input "0.297"
type input "14,280"
click at [633, 471] on icon at bounding box center [634, 466] width 15 height 15
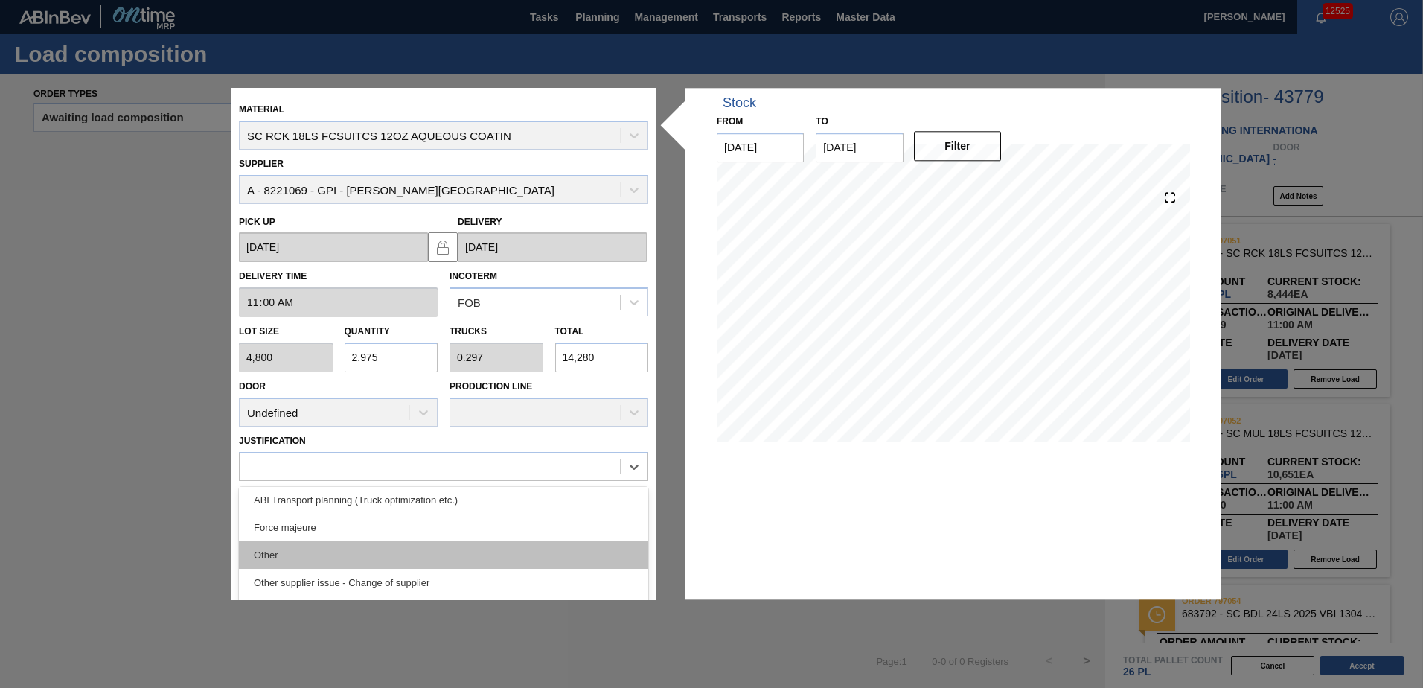
click at [278, 555] on div "Other" at bounding box center [443, 555] width 409 height 28
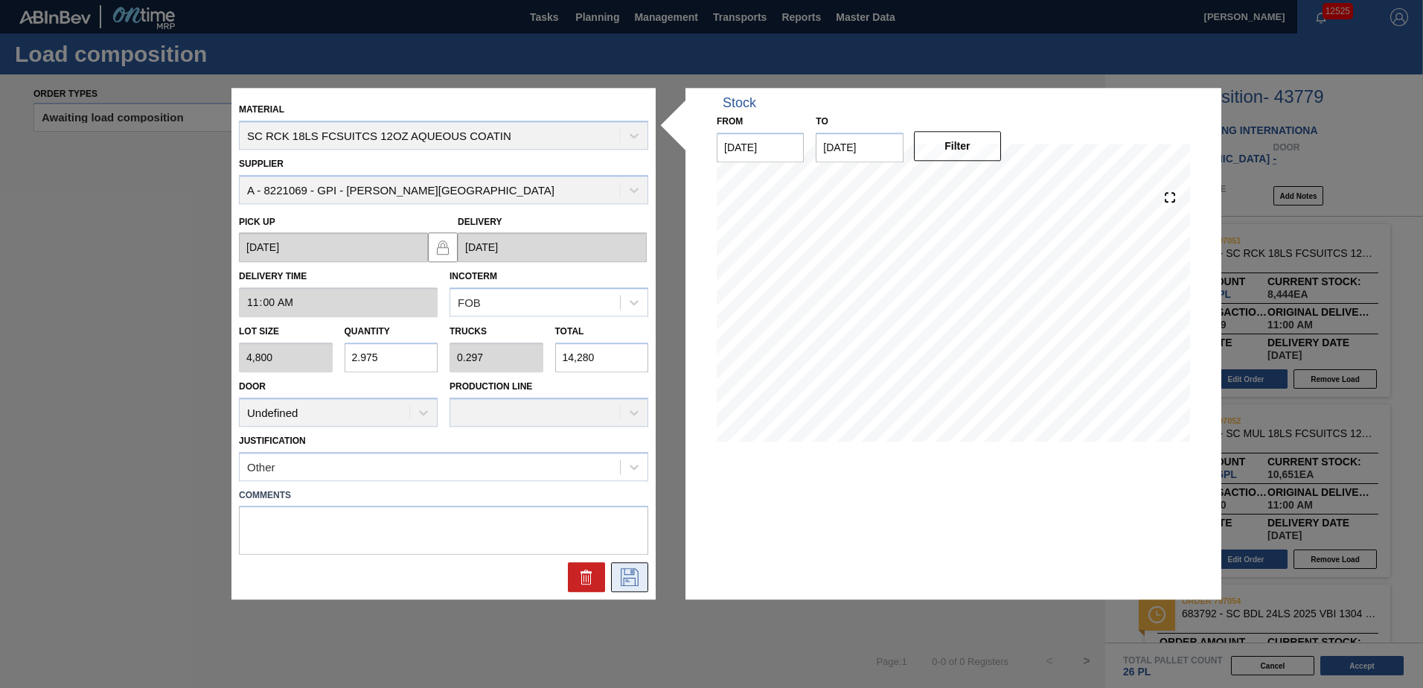
click at [626, 572] on icon at bounding box center [630, 578] width 24 height 18
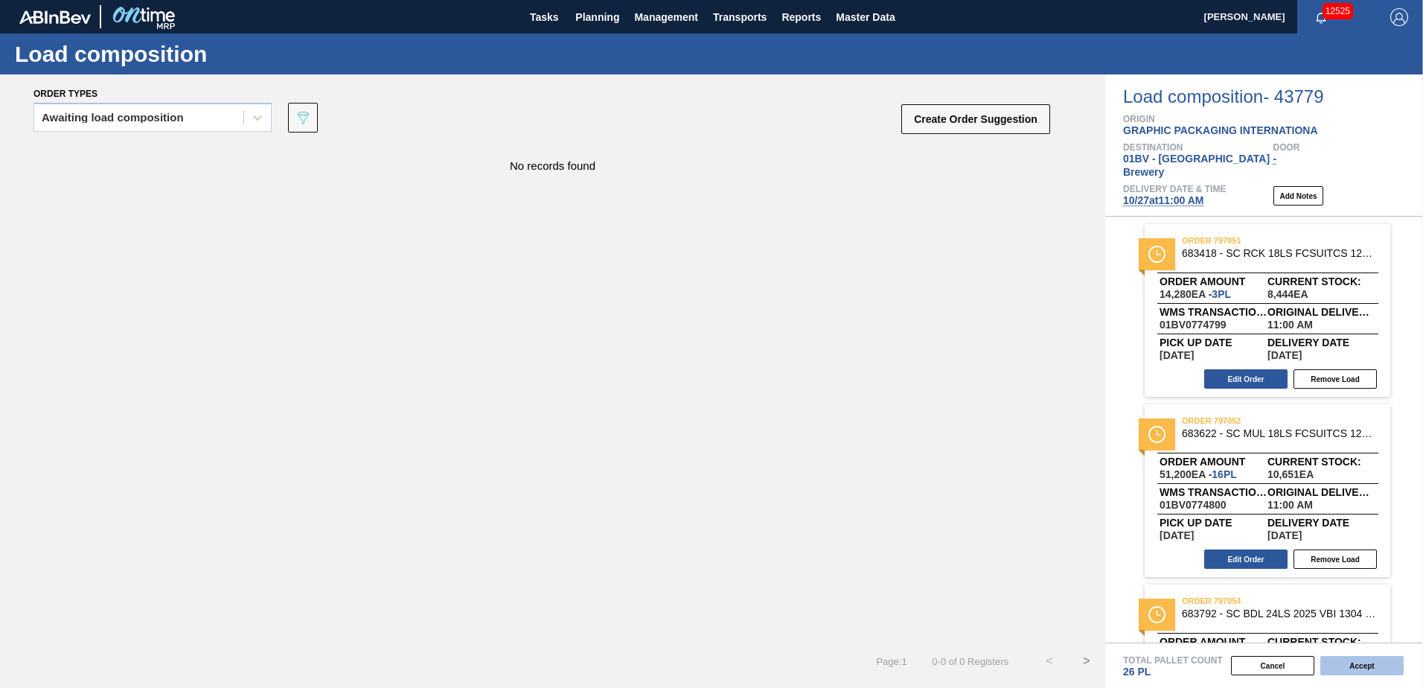
click at [1359, 668] on button "Accept" at bounding box center [1361, 665] width 83 height 19
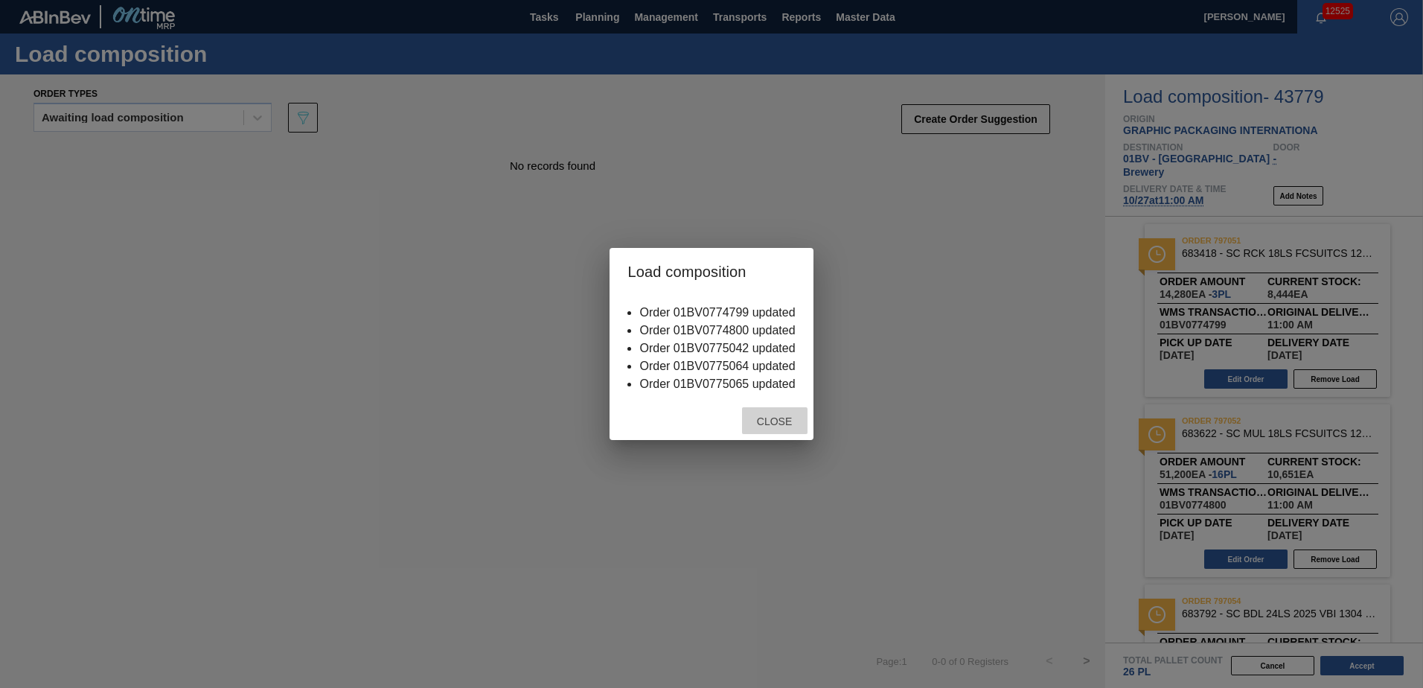
click at [767, 427] on div "Close" at bounding box center [774, 421] width 65 height 28
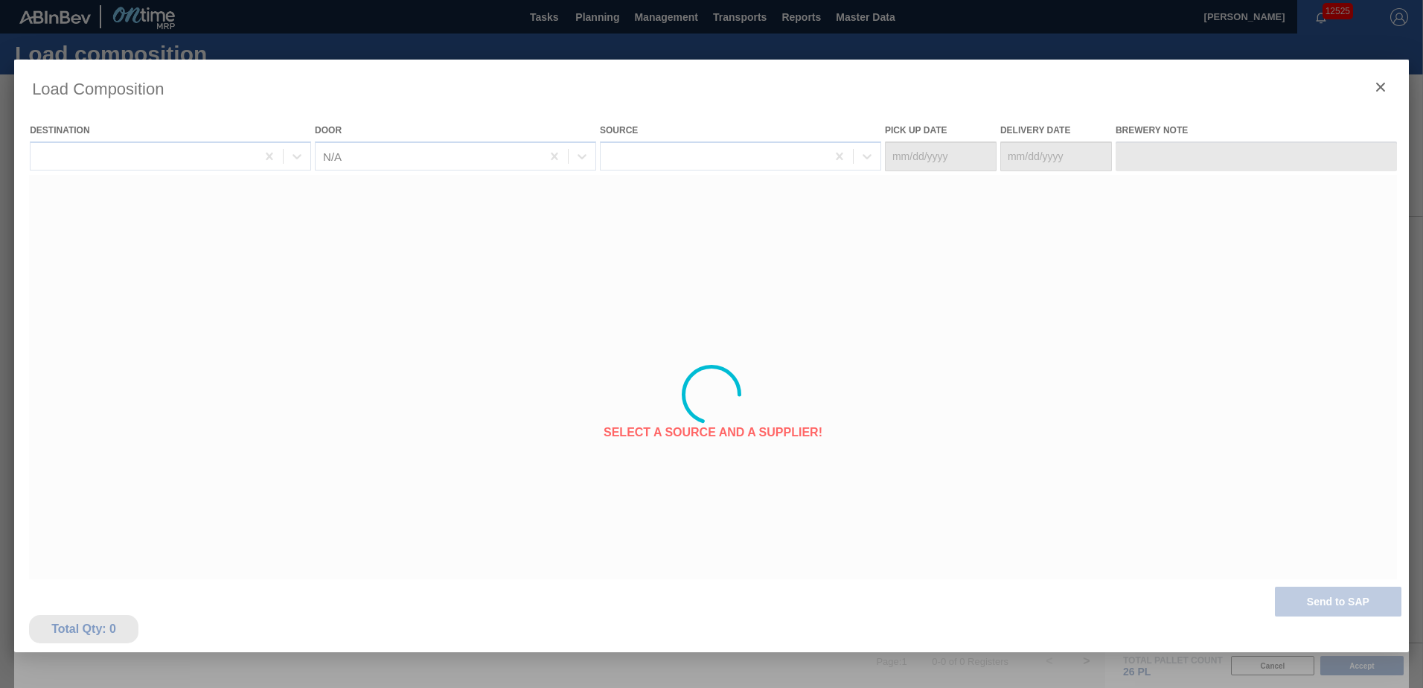
type Date "[DATE]"
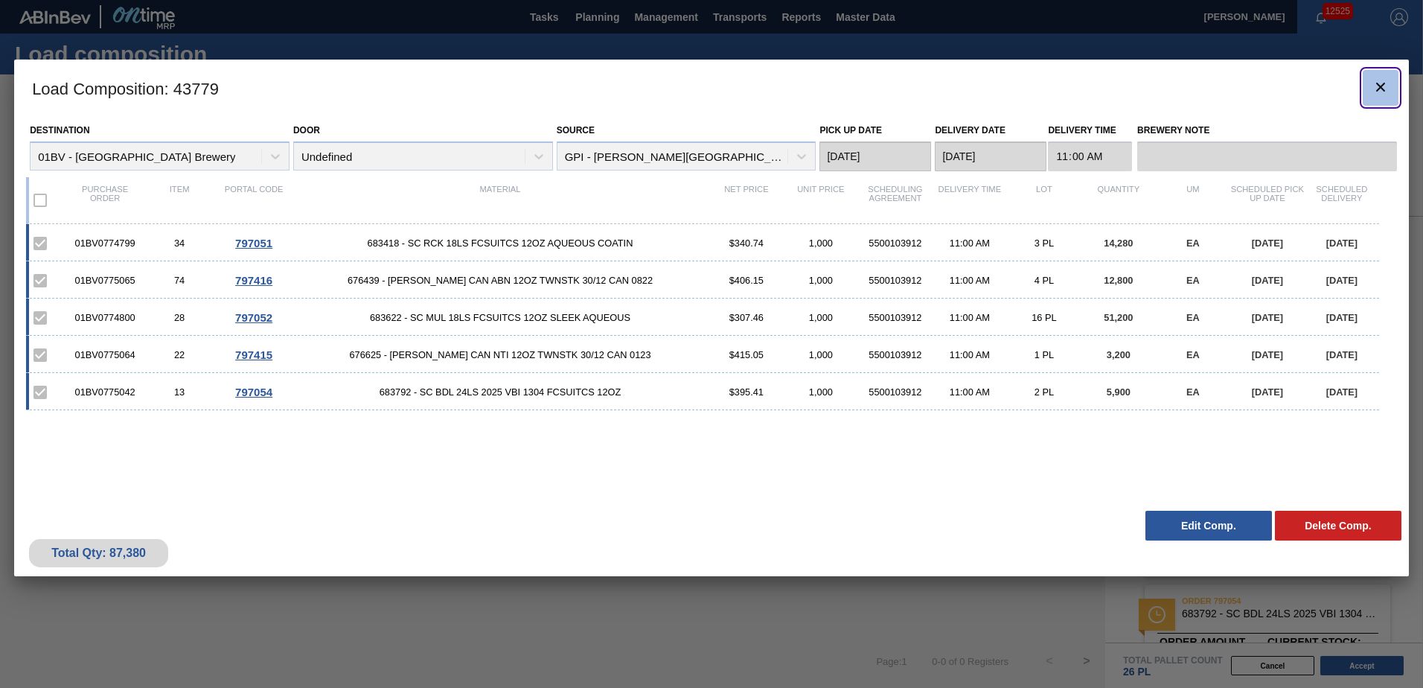
click at [1380, 89] on icon "botão de ícone" at bounding box center [1381, 87] width 18 height 18
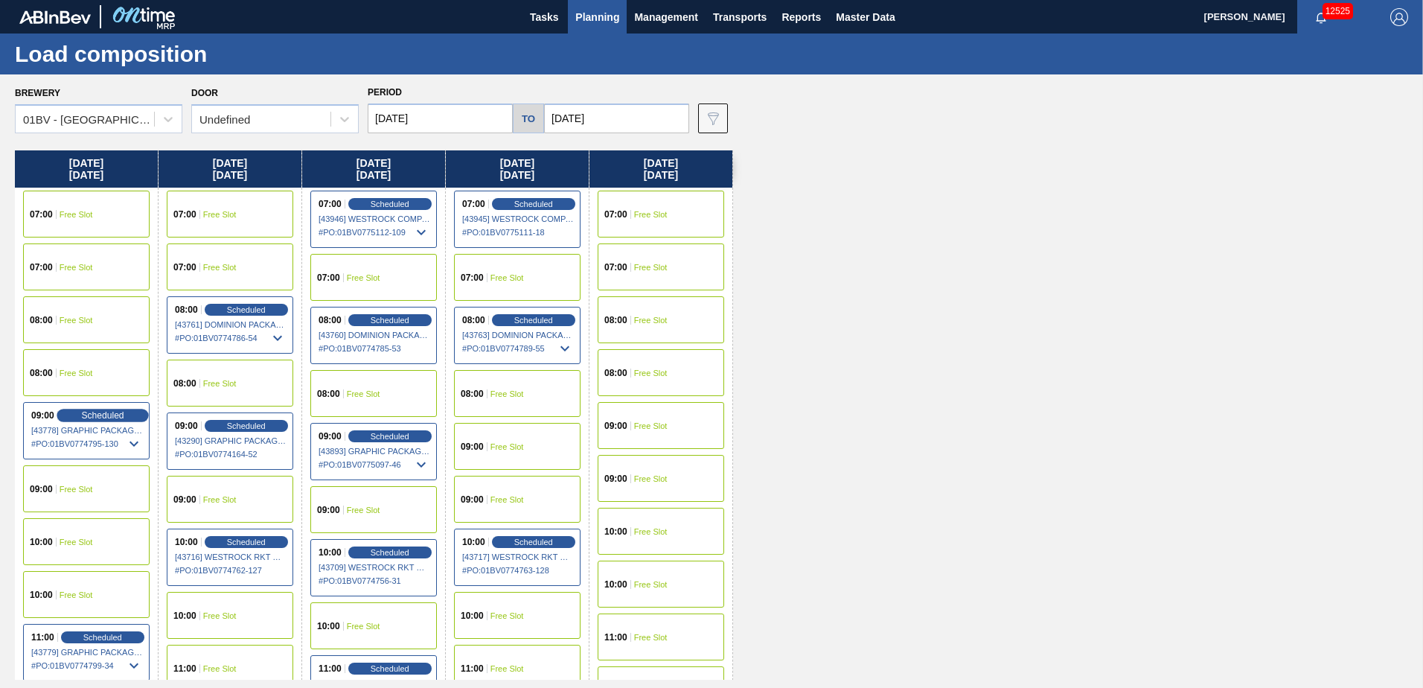
click at [98, 418] on span "Scheduled" at bounding box center [102, 415] width 42 height 10
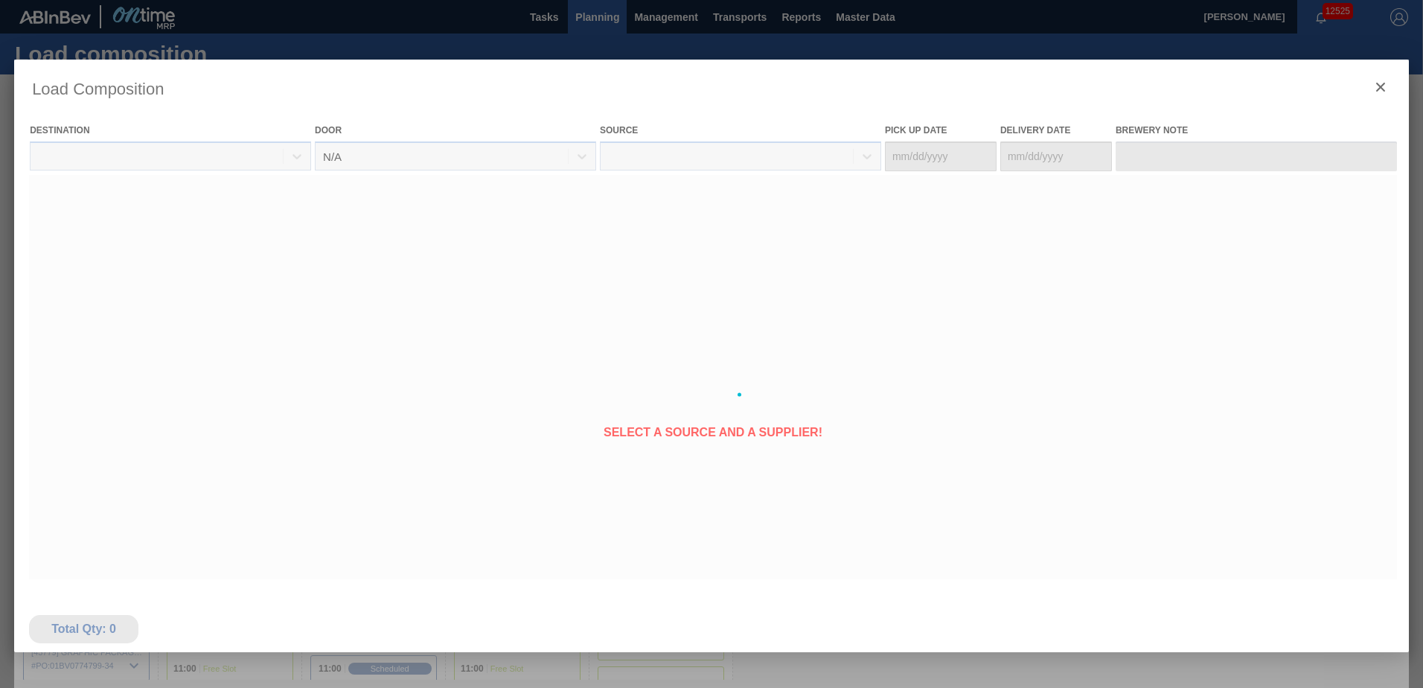
type Date "[DATE]"
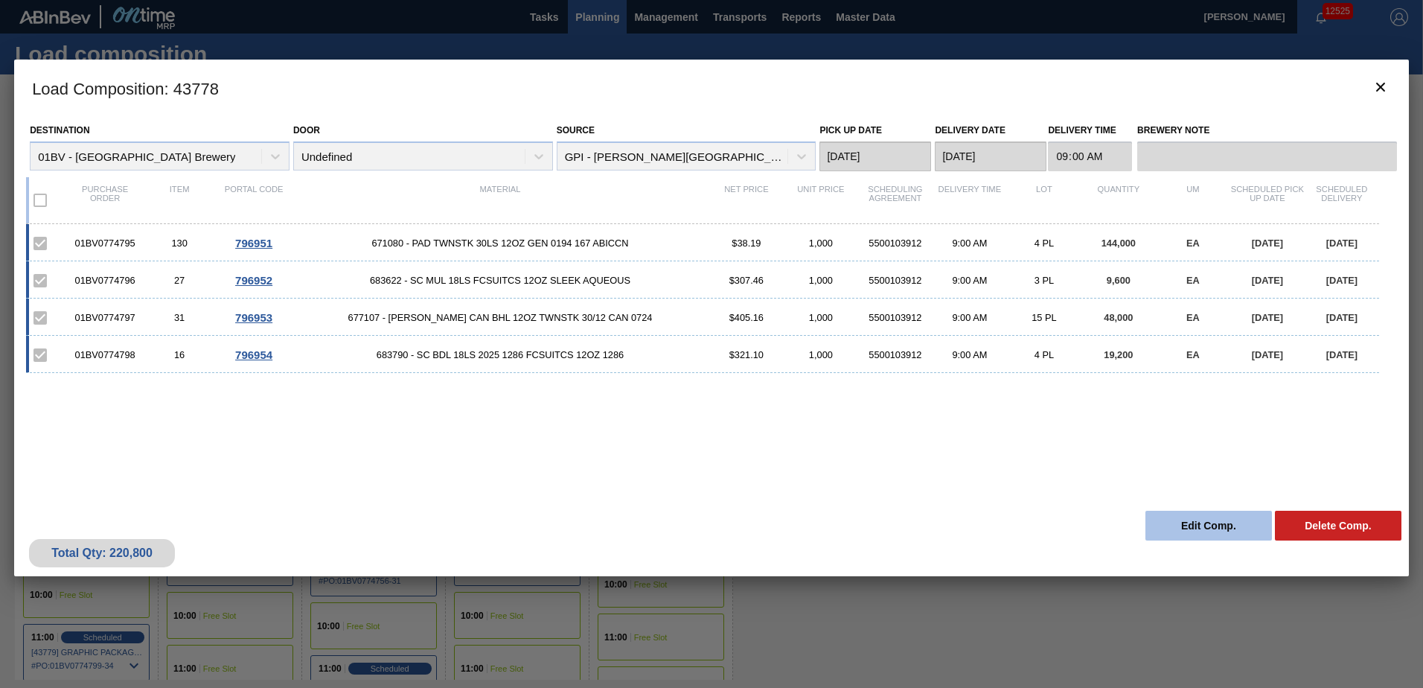
click at [1184, 517] on button "Edit Comp." at bounding box center [1208, 526] width 127 height 30
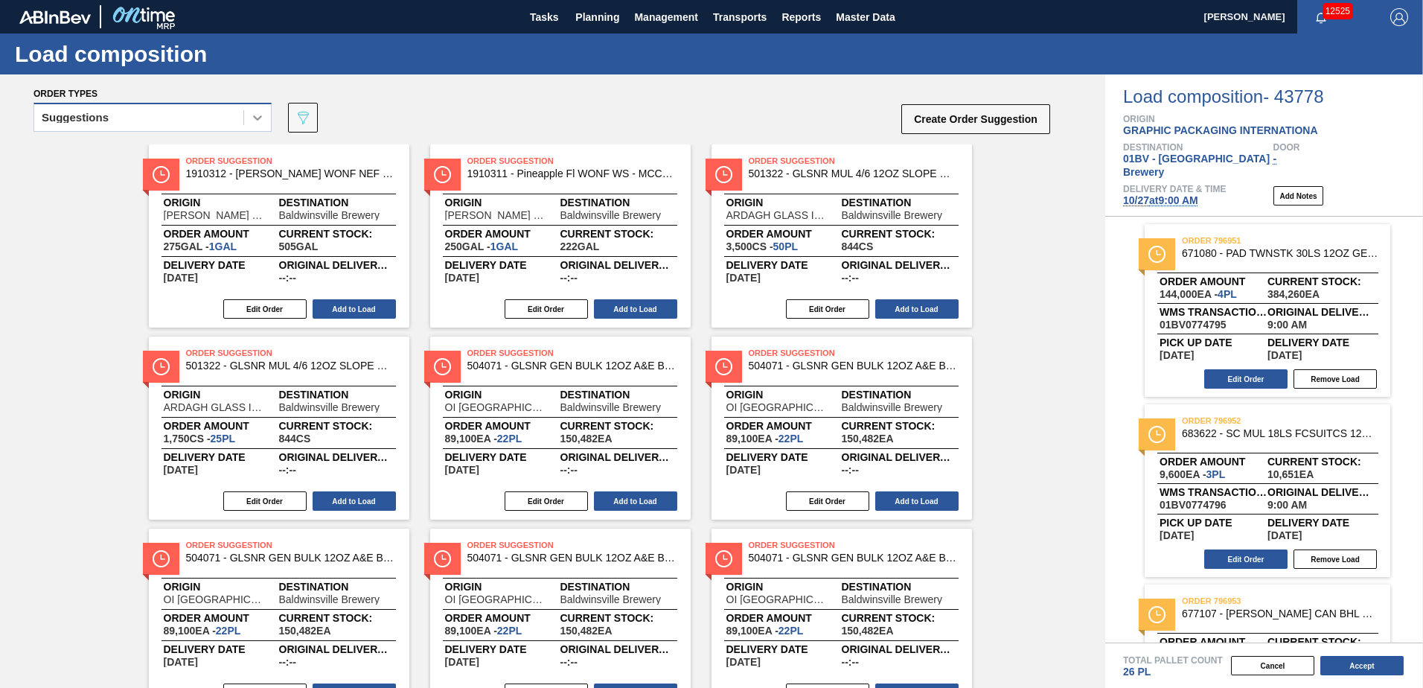
click at [259, 119] on icon at bounding box center [257, 117] width 9 height 5
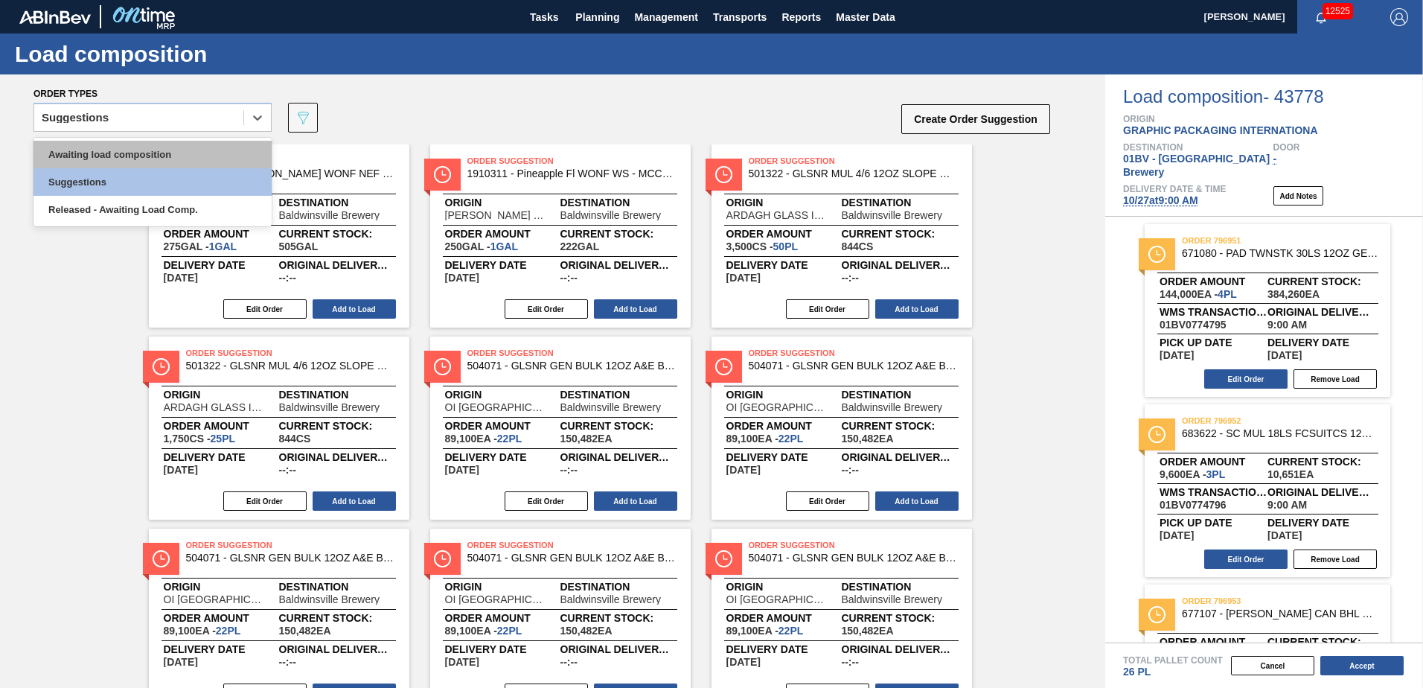
click at [208, 144] on div "Awaiting load composition" at bounding box center [152, 155] width 238 height 28
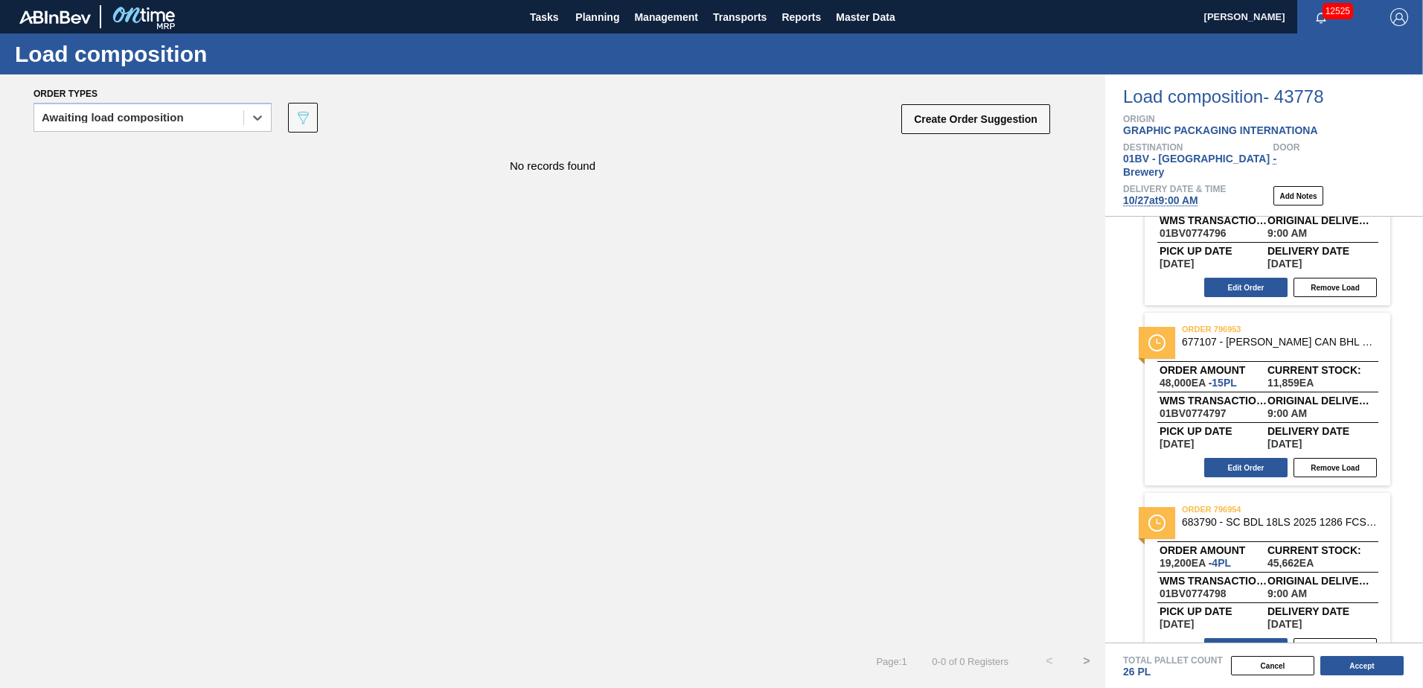
scroll to position [289, 0]
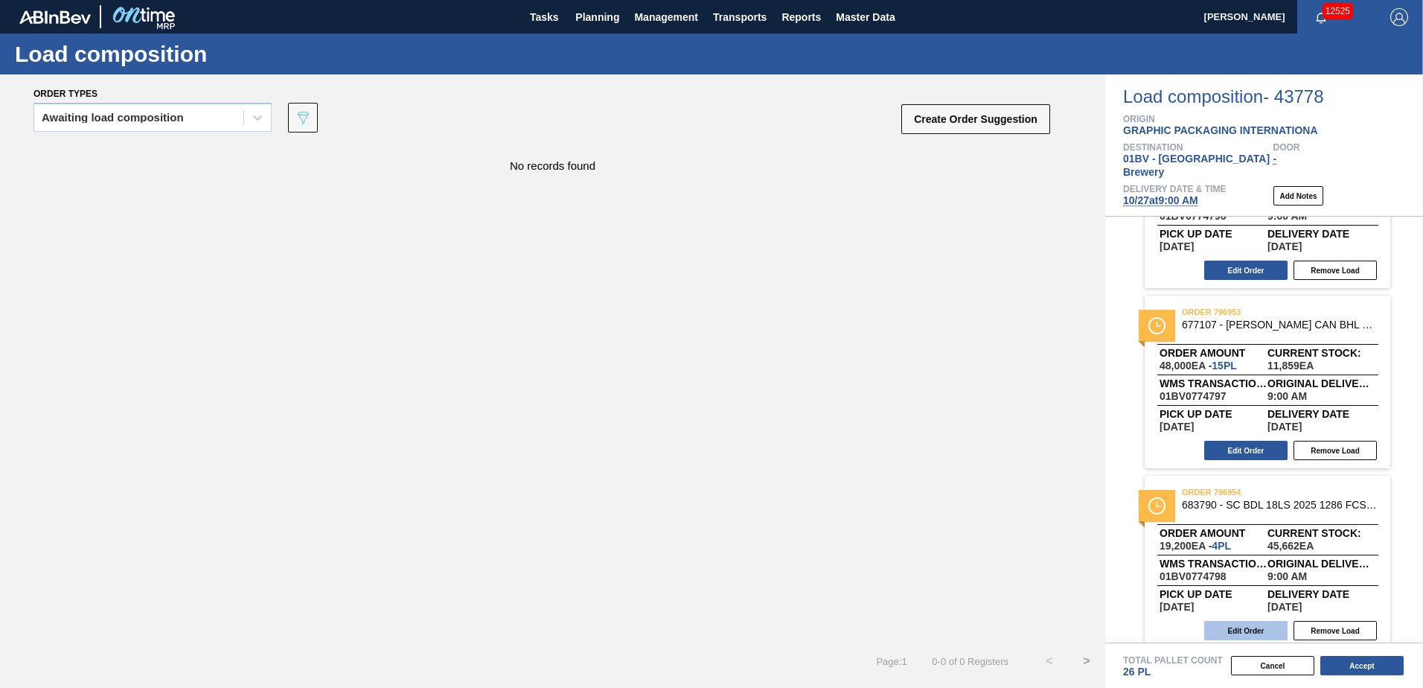
click at [1238, 621] on button "Edit Order" at bounding box center [1245, 630] width 83 height 19
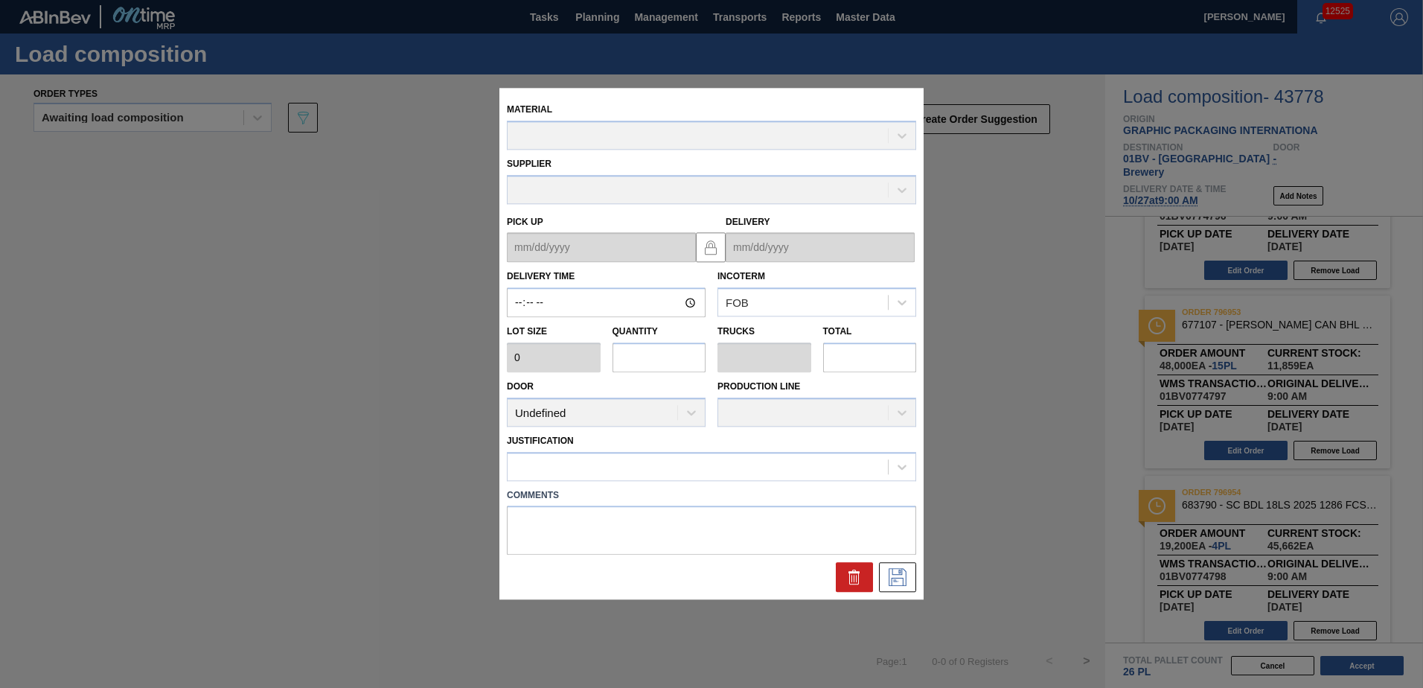
type input "09:00:00"
type input "4,800"
type input "4"
type input "0.154"
type input "19,200"
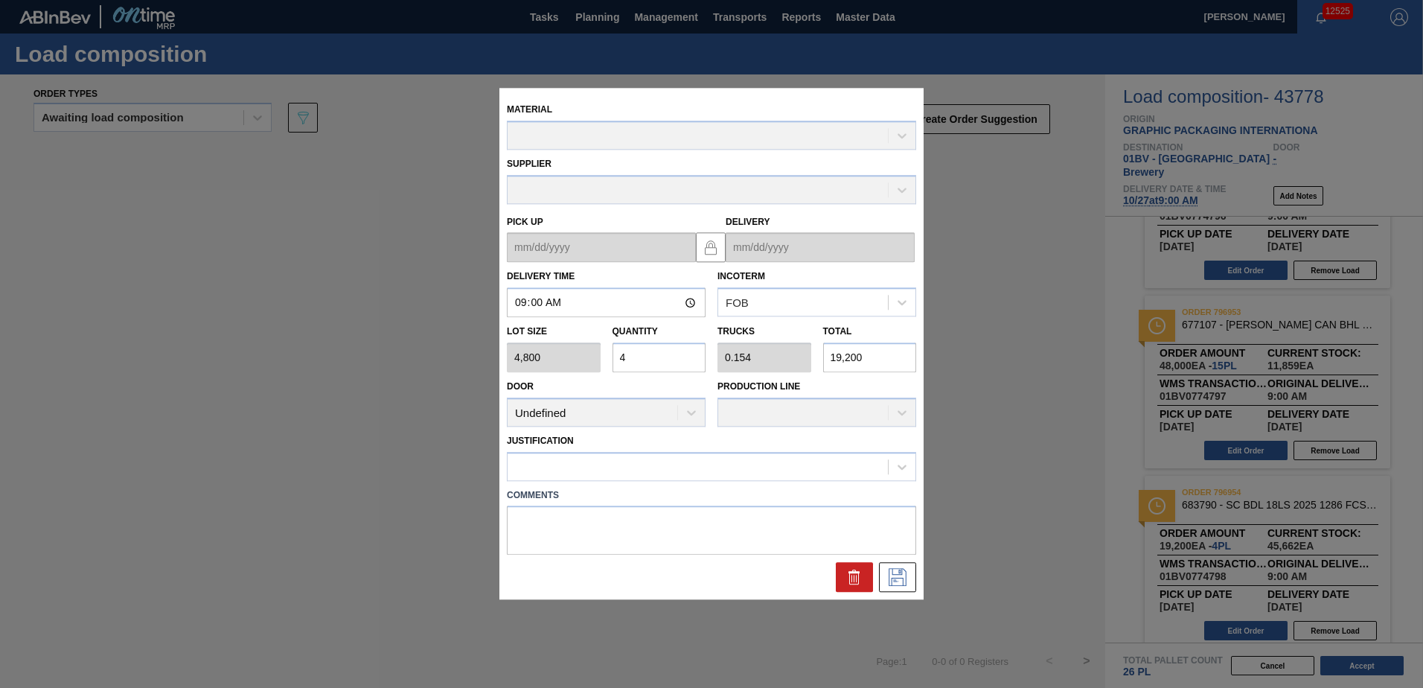
type up "[DATE]"
type input "[DATE]"
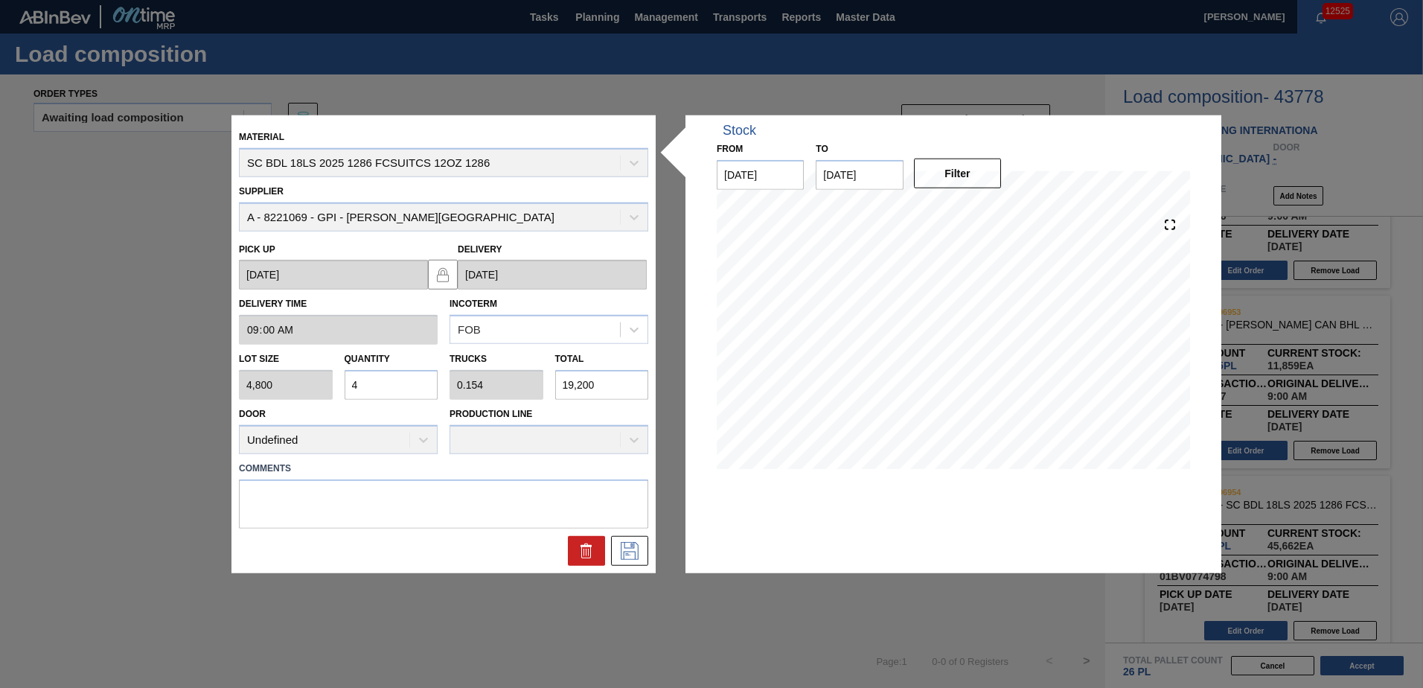
click at [319, 378] on div "Lot size 4,800 Quantity 4 Trucks 0.154 Total 19,200" at bounding box center [443, 372] width 421 height 55
type input "1"
type input "0.038"
type input "4,800"
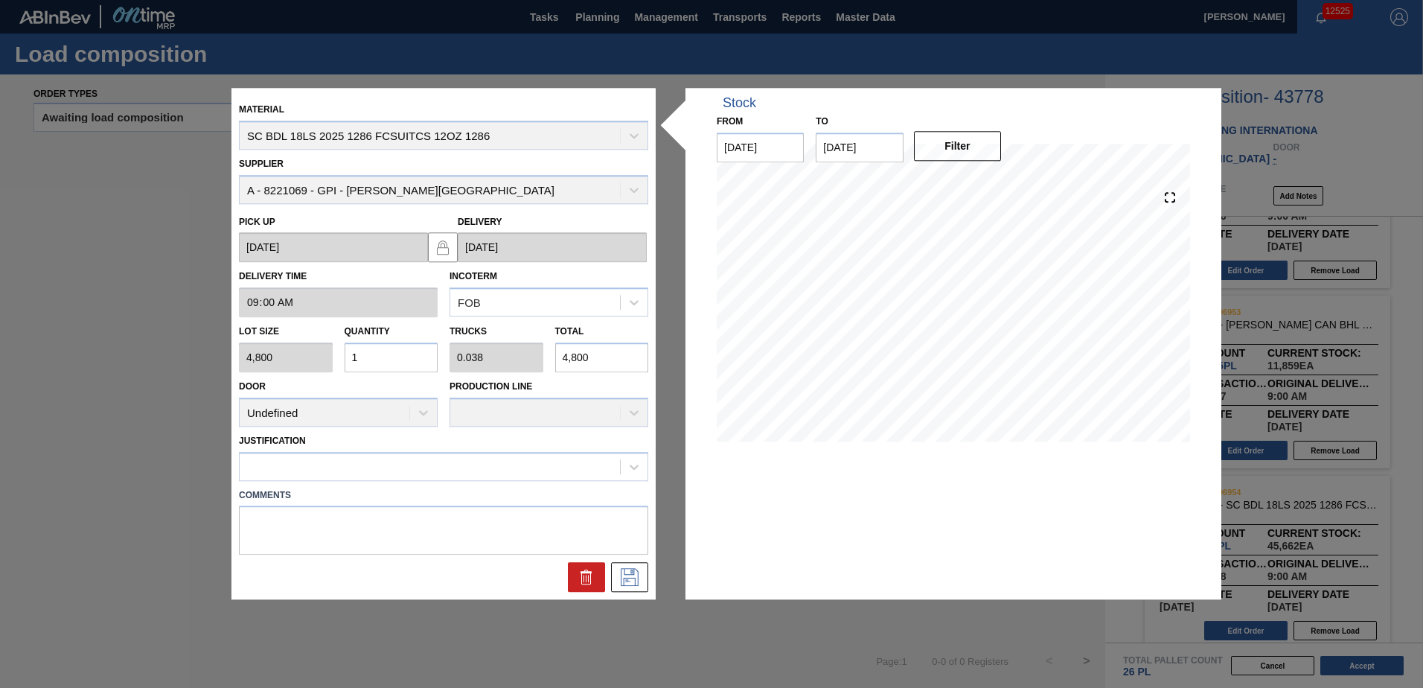
type input "18"
type input "0.692"
type input "86,400"
type input "180"
type input "6.923"
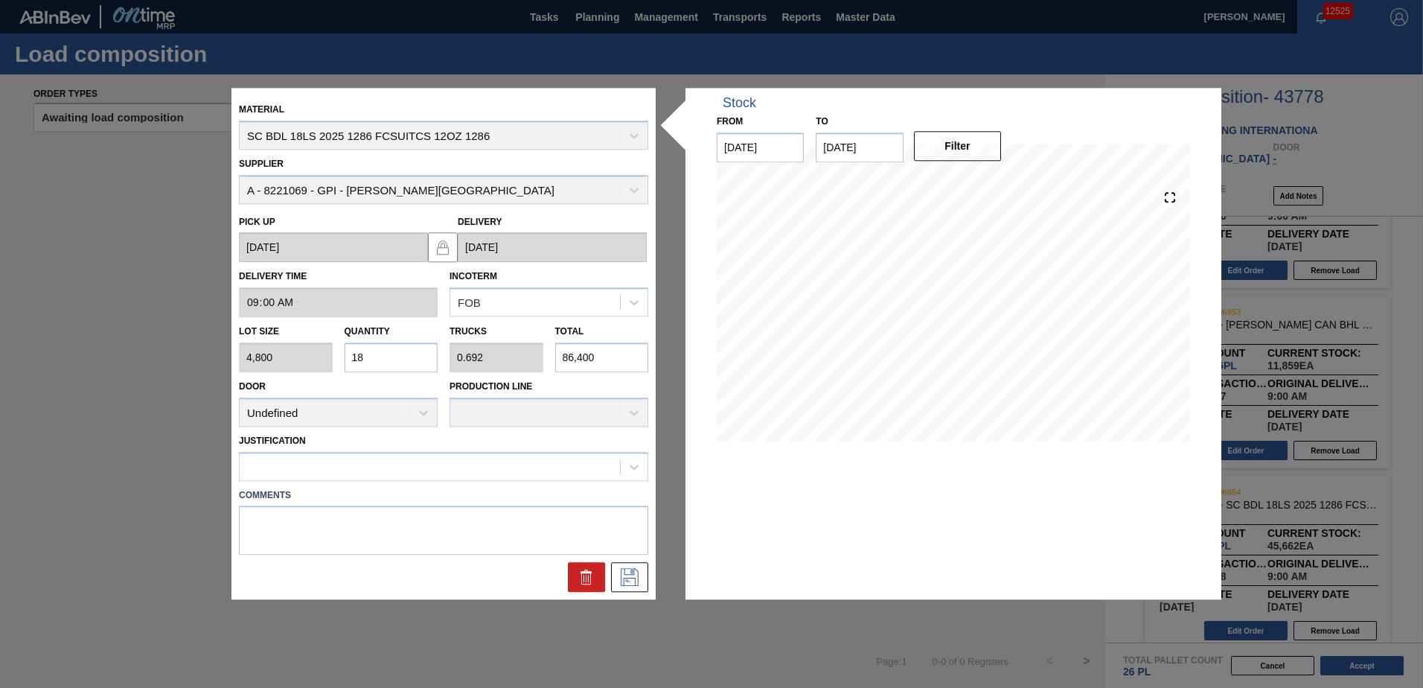
type input "864,000"
type input "1,800"
type input "69.231"
type input "8,640,000"
type input "18,000"
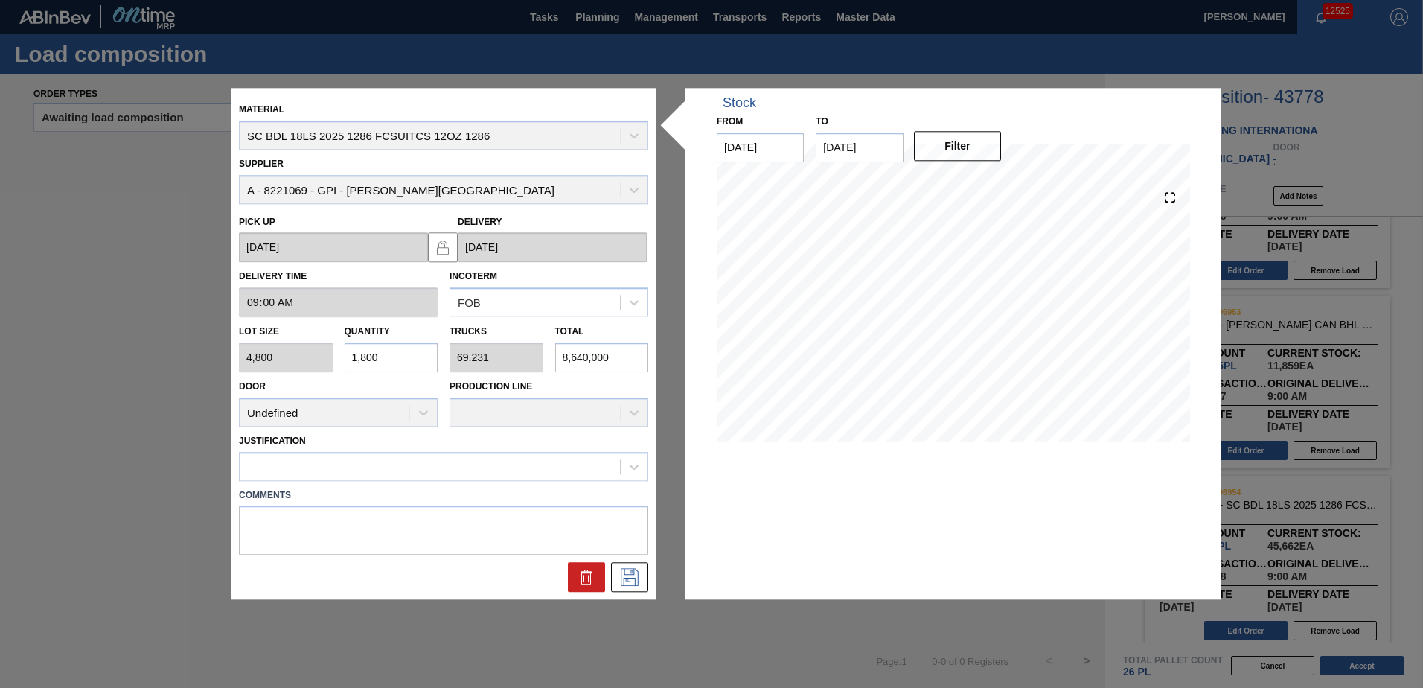
type input "692.308"
type input "86,400,000"
type input "18,000"
click at [636, 466] on icon at bounding box center [634, 466] width 15 height 15
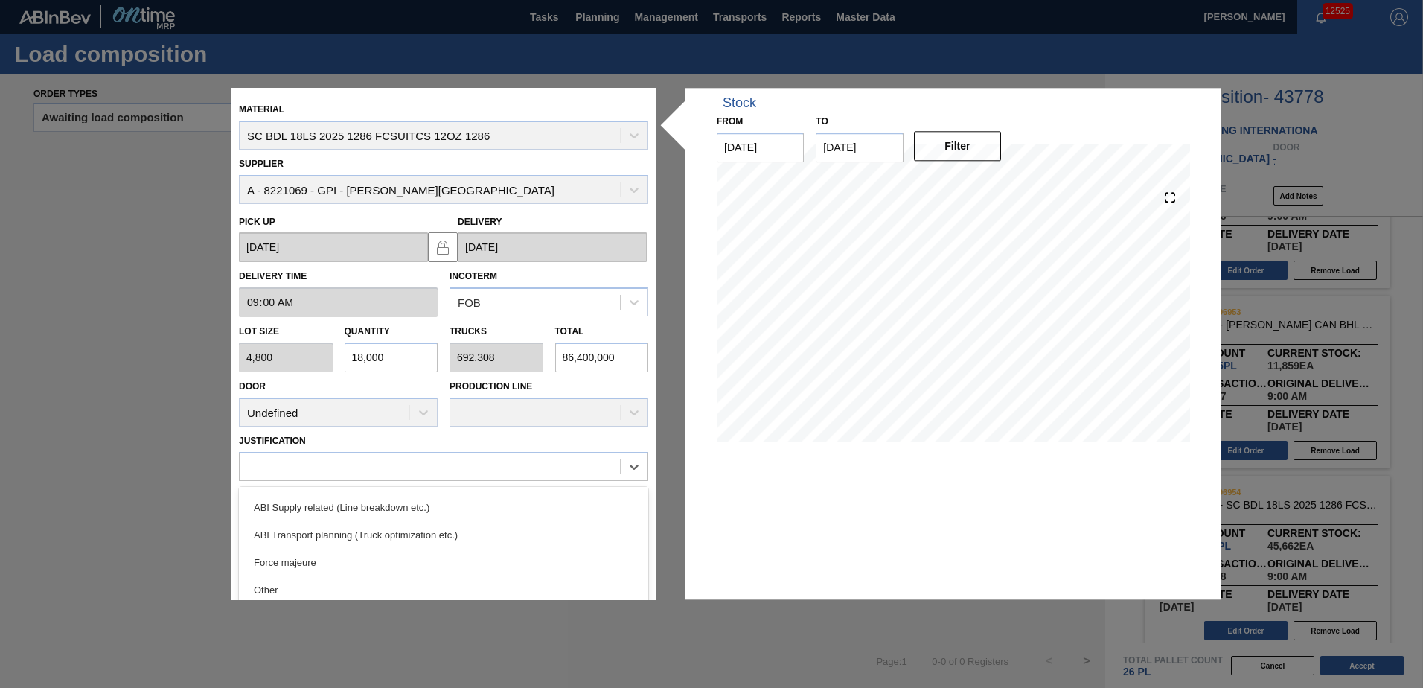
scroll to position [220, 0]
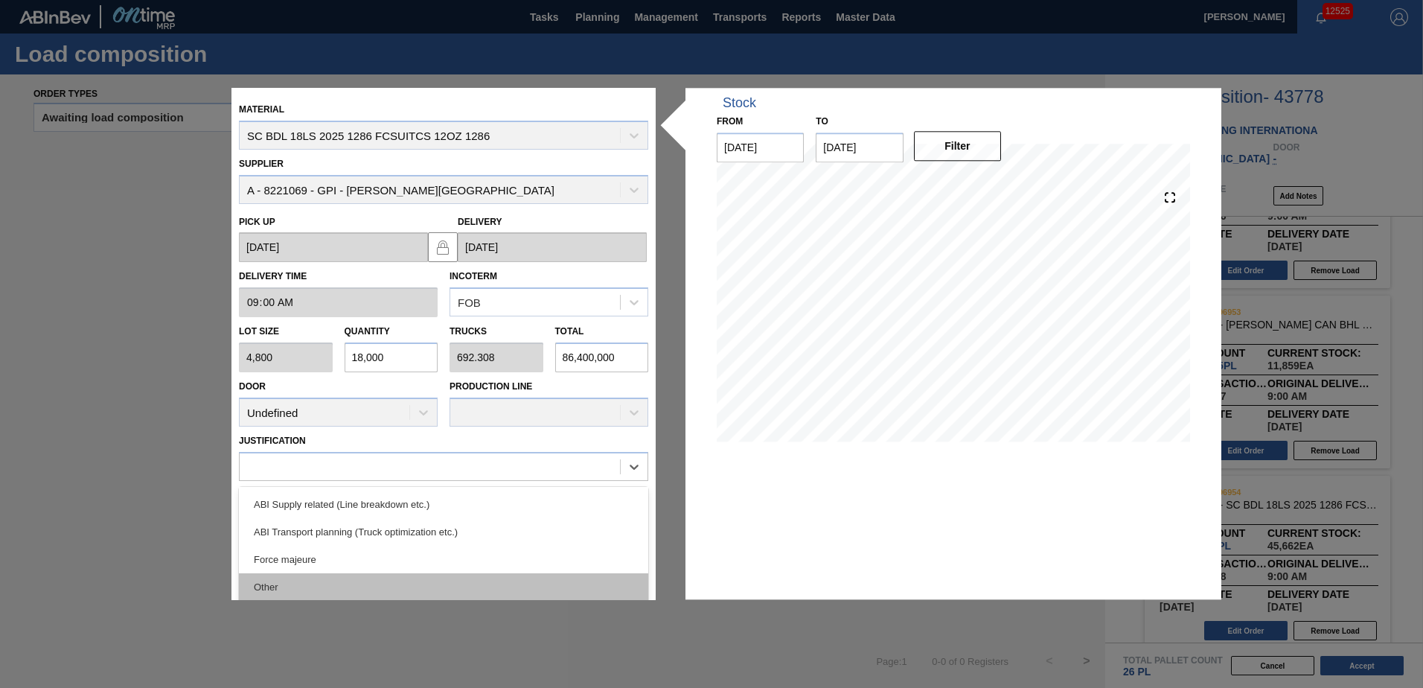
click at [290, 592] on div "Other" at bounding box center [443, 587] width 409 height 28
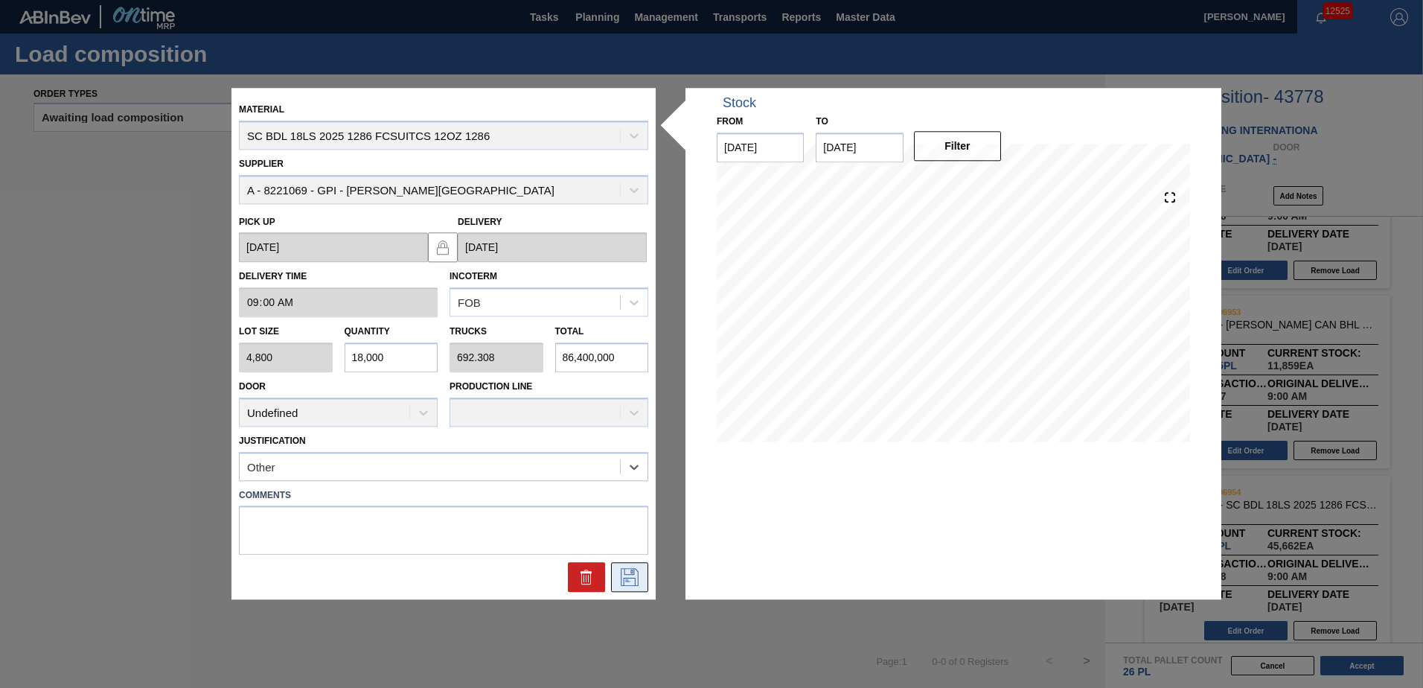
click at [624, 576] on icon at bounding box center [630, 578] width 24 height 18
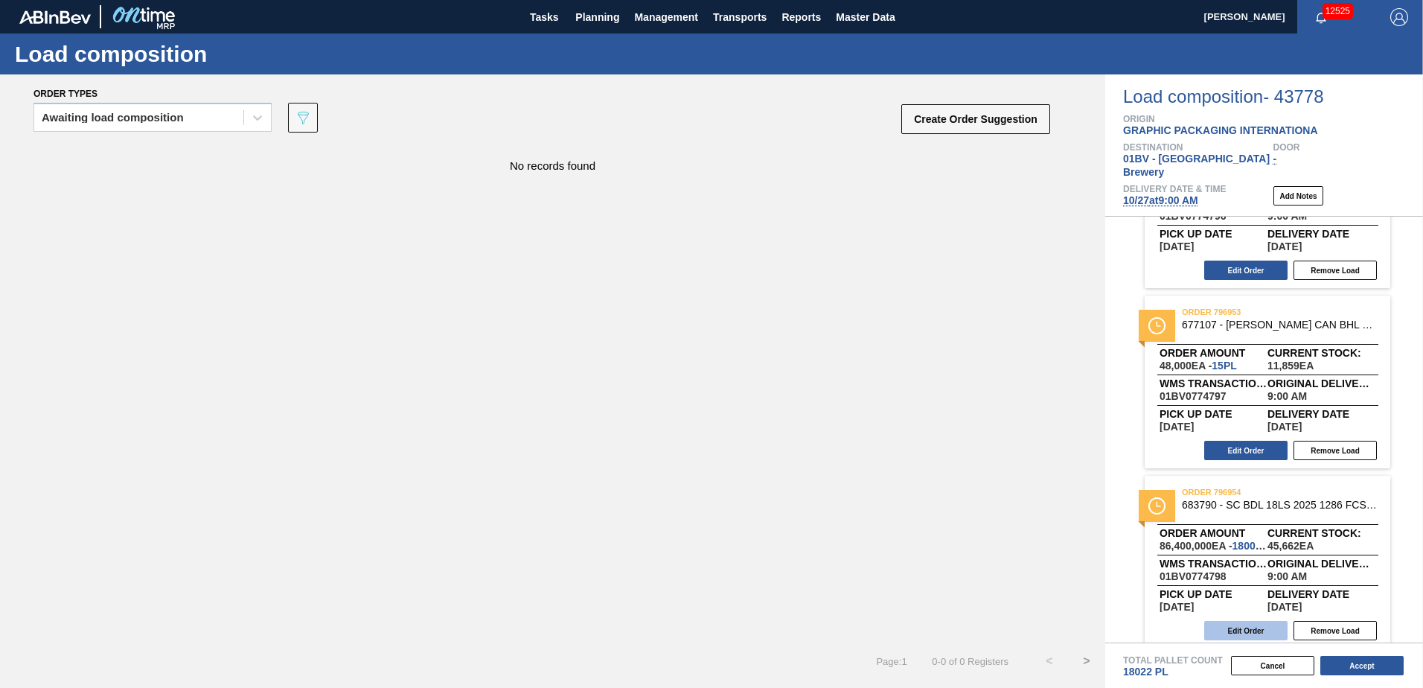
click at [1228, 621] on button "Edit Order" at bounding box center [1245, 630] width 83 height 19
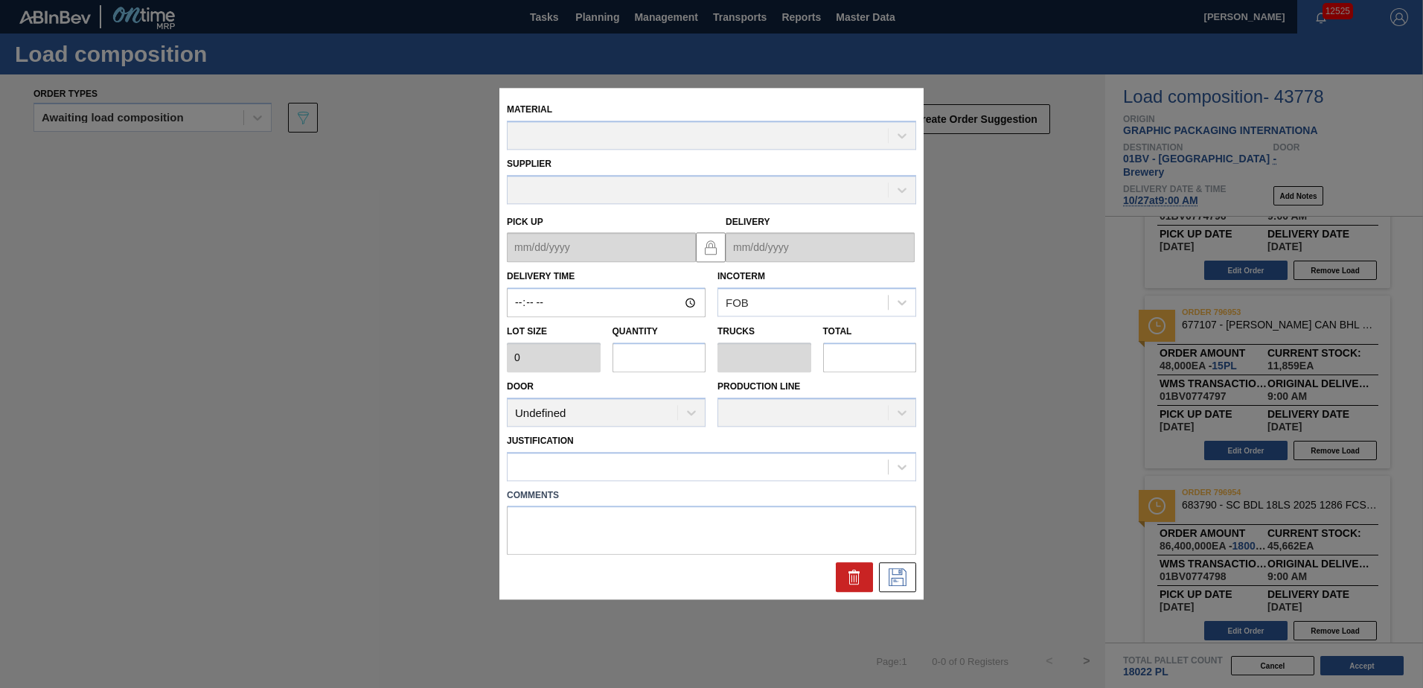
type up "[DATE]"
type input "[DATE]"
type input "09:00:00"
type input "4,800"
type input "18,000"
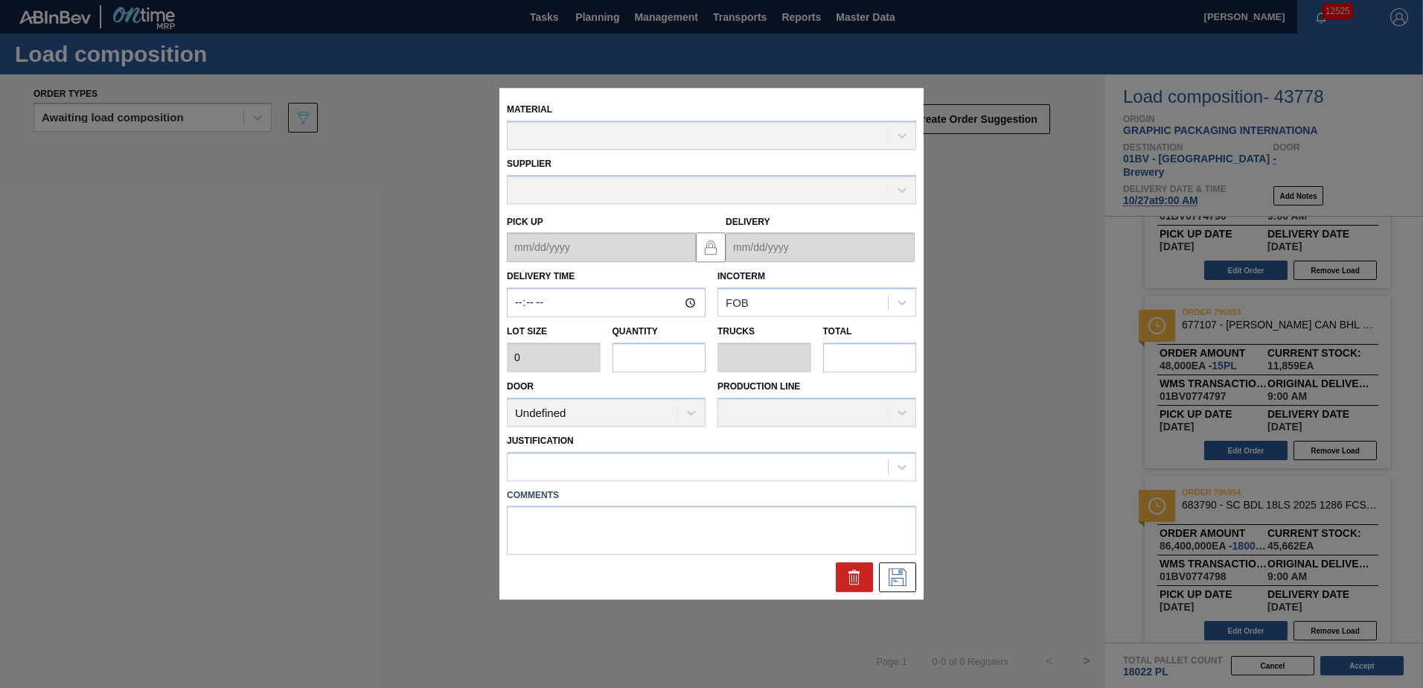
type input "692.308"
type input "86,400,000"
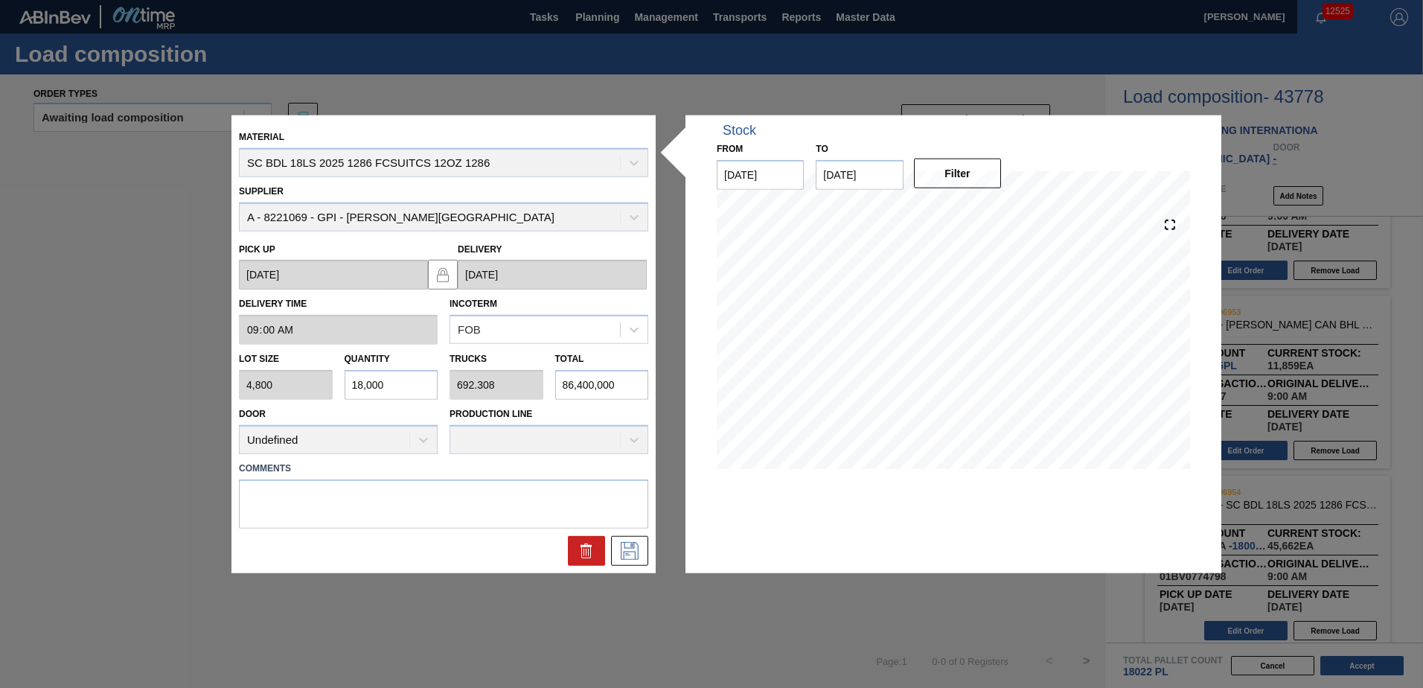
drag, startPoint x: 200, startPoint y: 368, endPoint x: 160, endPoint y: 368, distance: 40.2
click at [161, 368] on div "Material SC BDL 18LS 2025 1286 FCSUITCS 12OZ 1286 Supplier A - 8221069 - GPI - …" at bounding box center [711, 344] width 1423 height 688
type input "0"
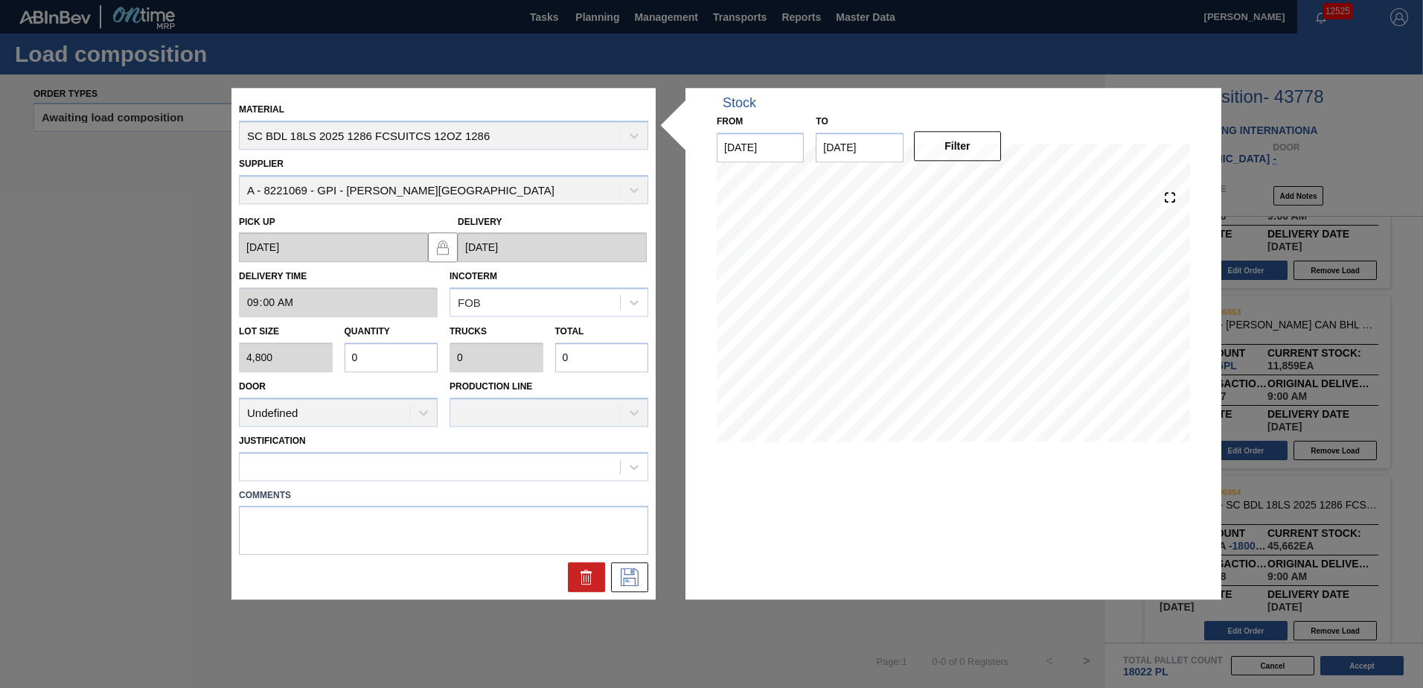
type input "0"
type input "1"
type input "0.004"
type input "18"
type input "0.037"
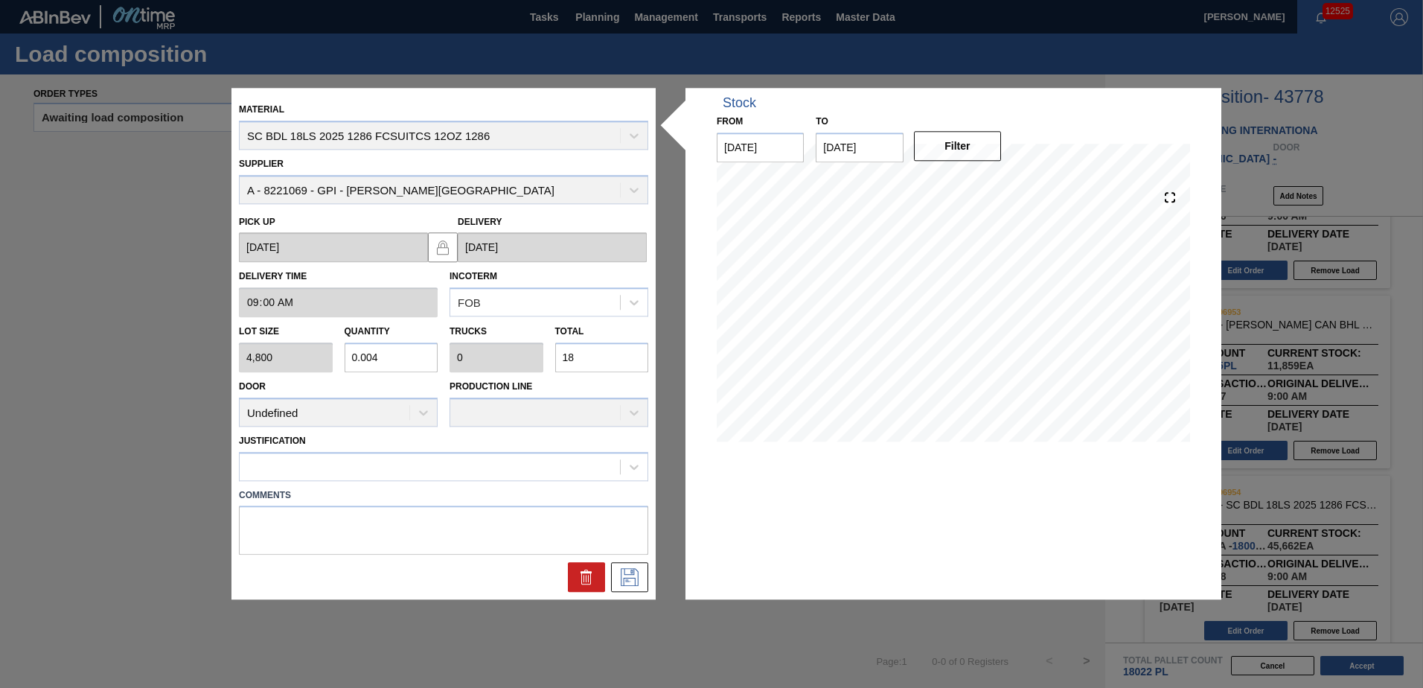
type input "0.001"
type input "180"
type input "0.375"
type input "0.014"
type input "1,800"
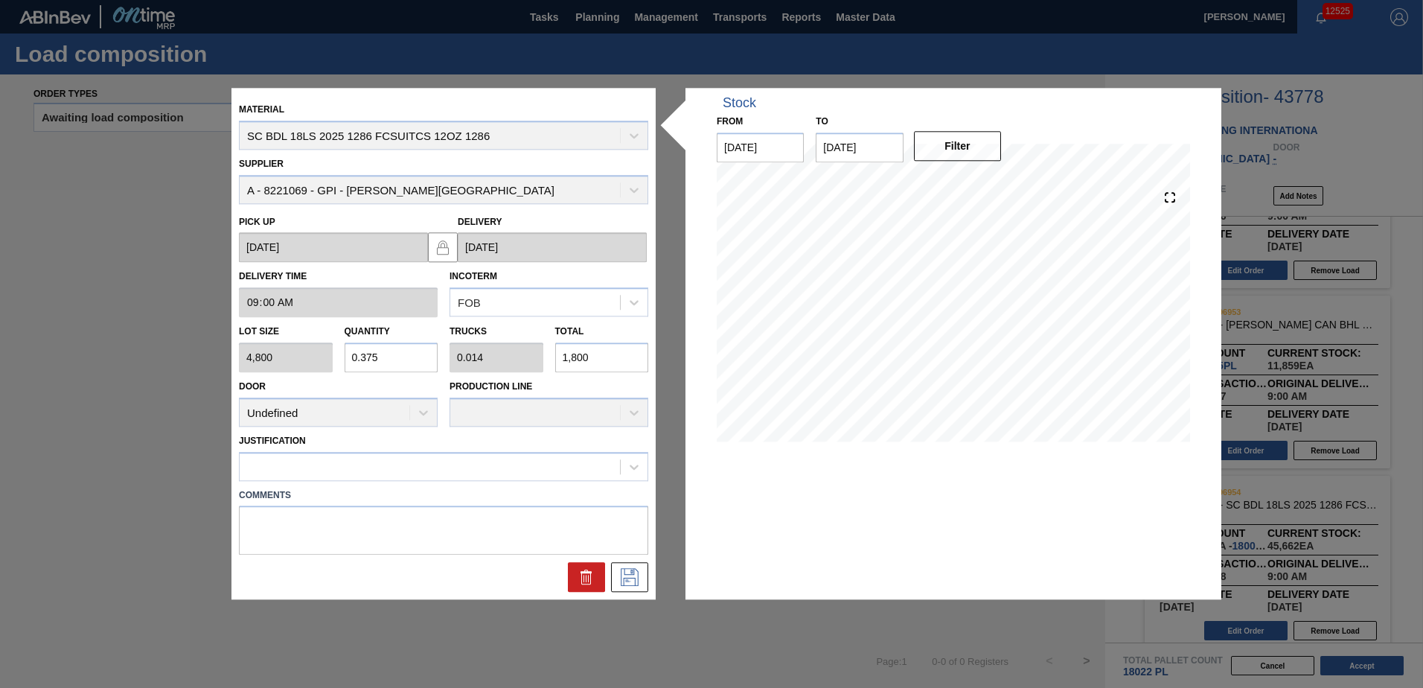
type input "3.75"
type input "0.144"
type input "18,000"
click at [624, 463] on div at bounding box center [634, 466] width 27 height 27
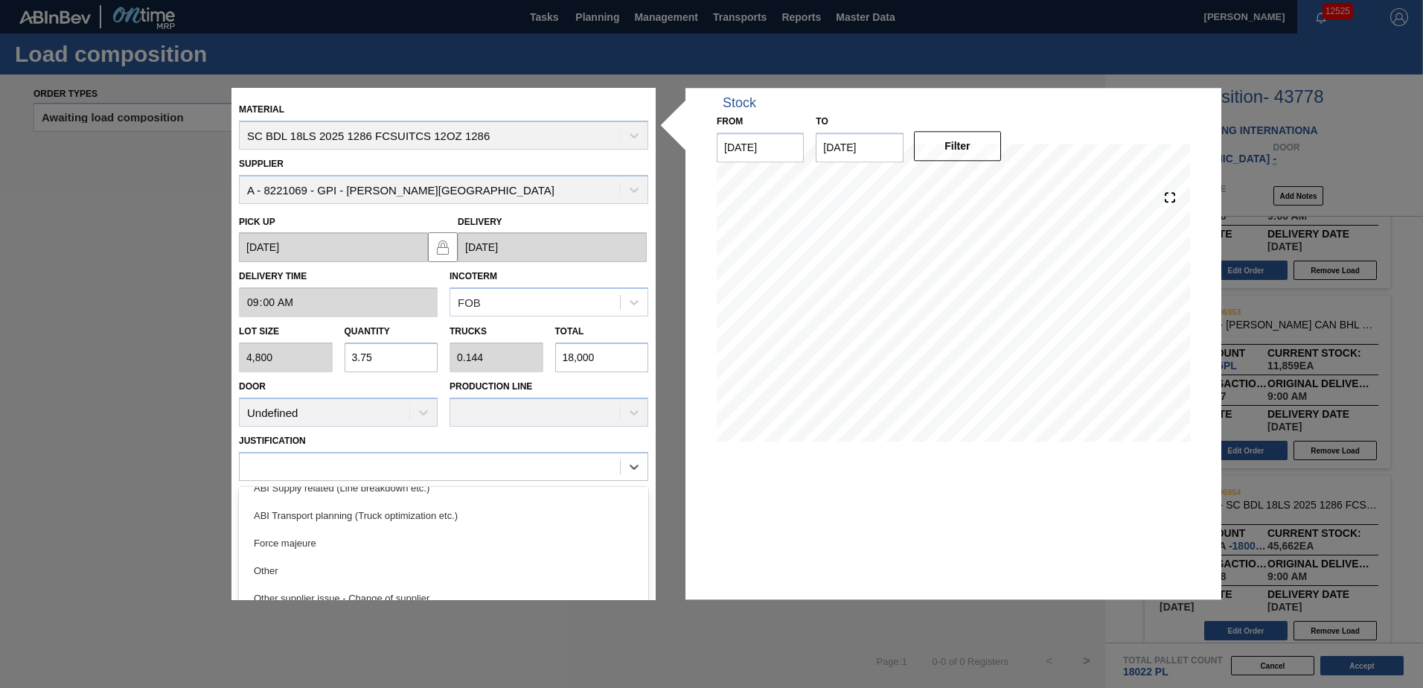
drag, startPoint x: 259, startPoint y: 577, endPoint x: 489, endPoint y: 600, distance: 231.0
click at [260, 577] on div "Other" at bounding box center [443, 571] width 409 height 28
click at [631, 577] on icon at bounding box center [630, 578] width 24 height 18
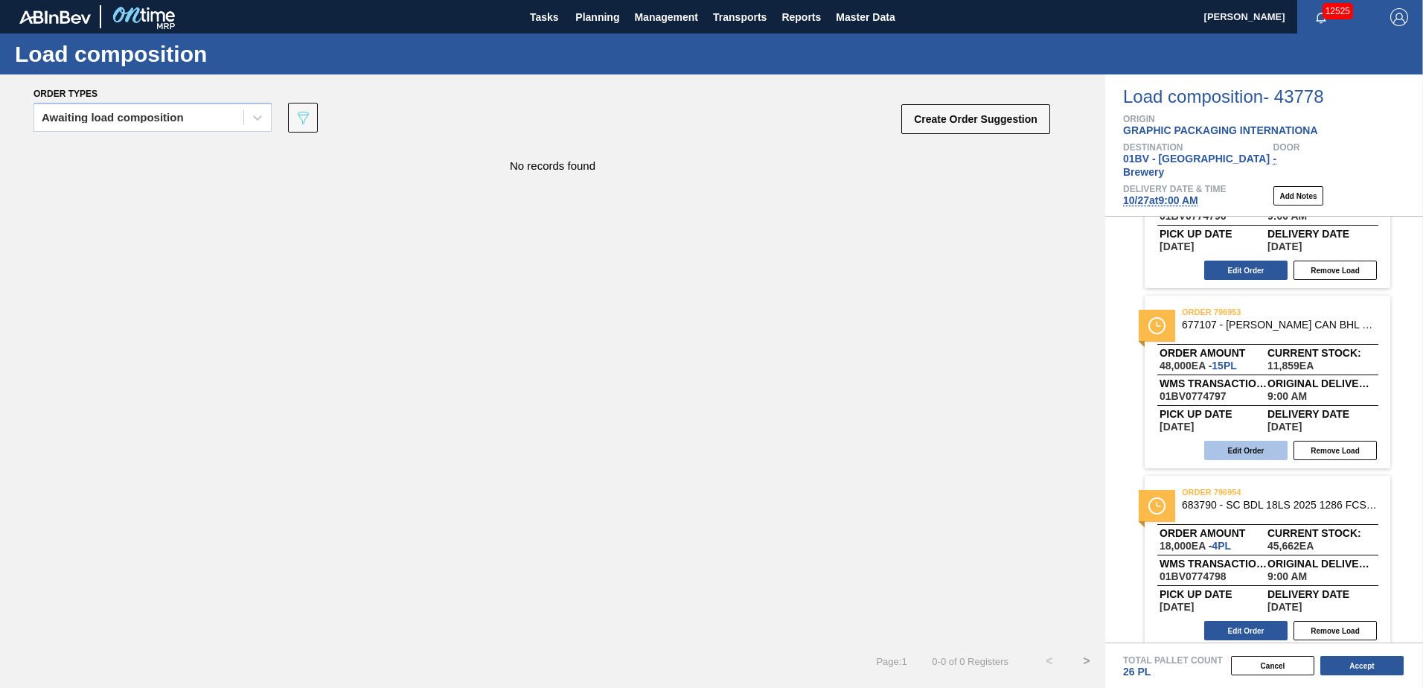
click at [1244, 441] on button "Edit Order" at bounding box center [1245, 450] width 83 height 19
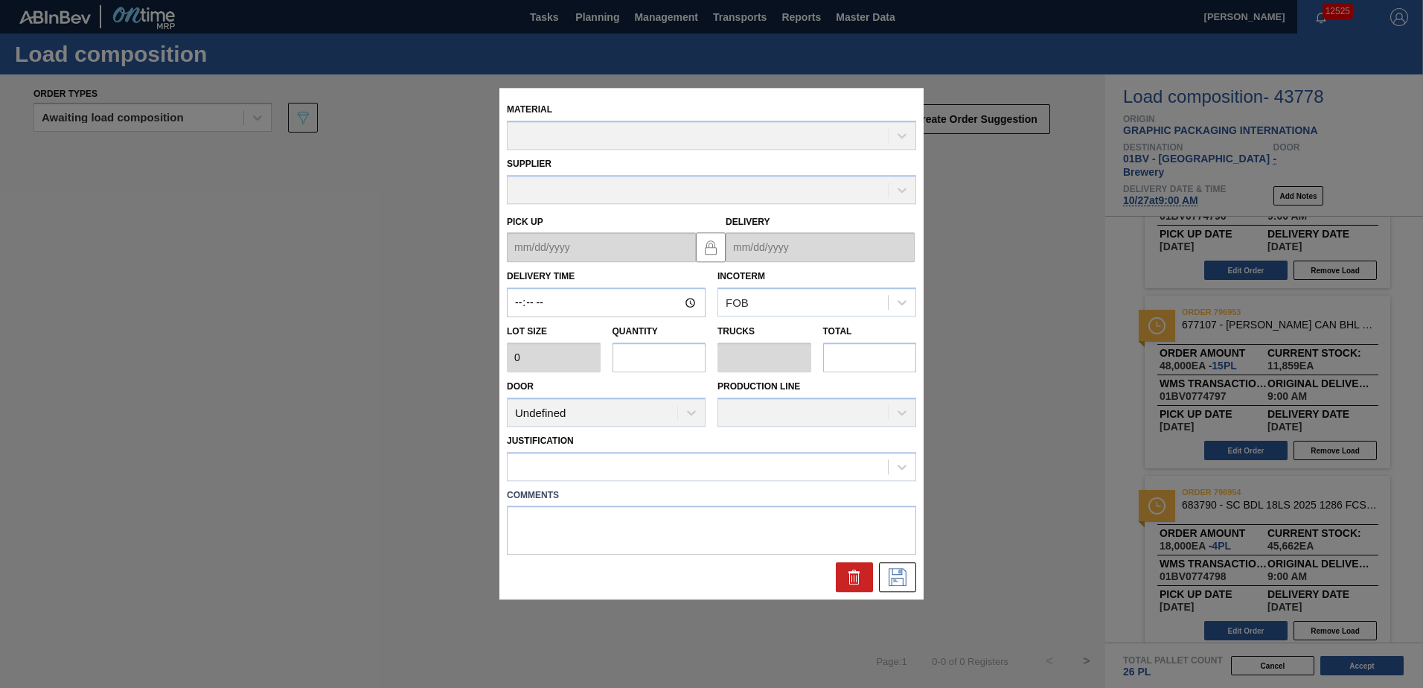
type input "09:00:00"
type input "3,200"
type input "15"
type input "0.577"
type input "48,000"
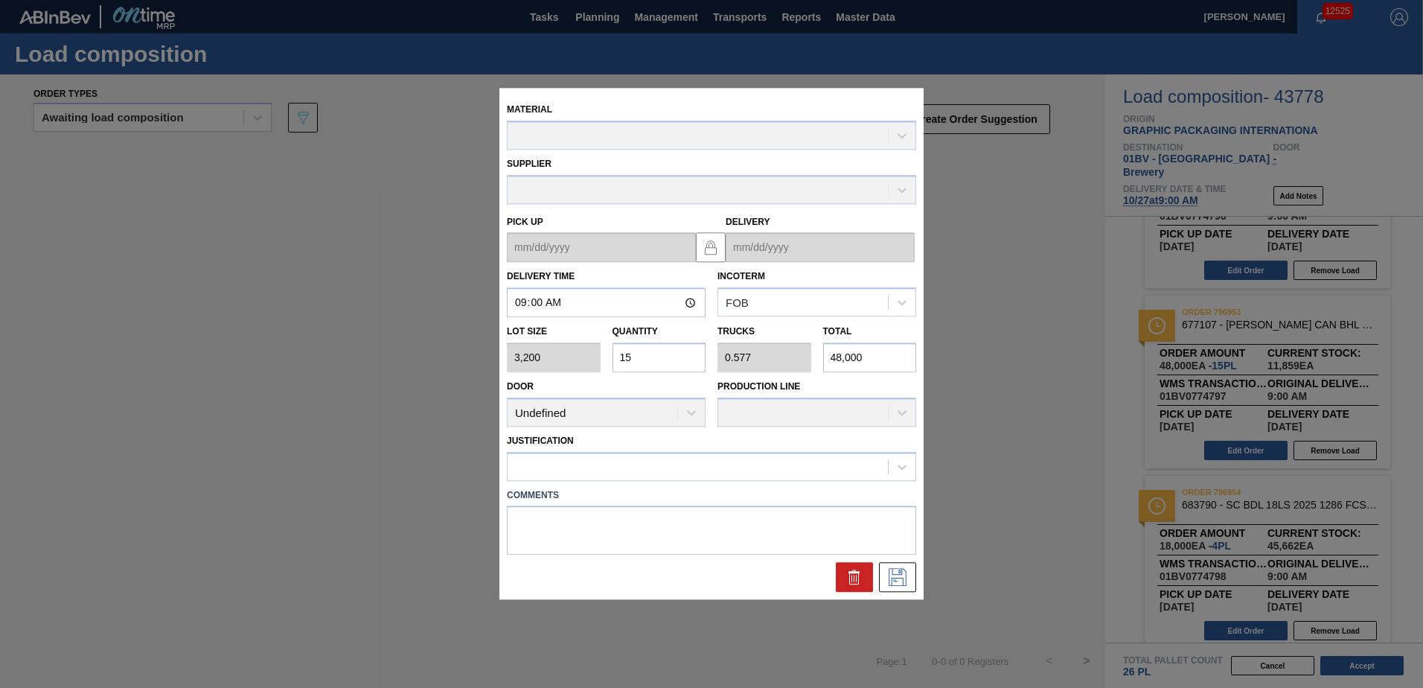
type up "[DATE]"
type input "[DATE]"
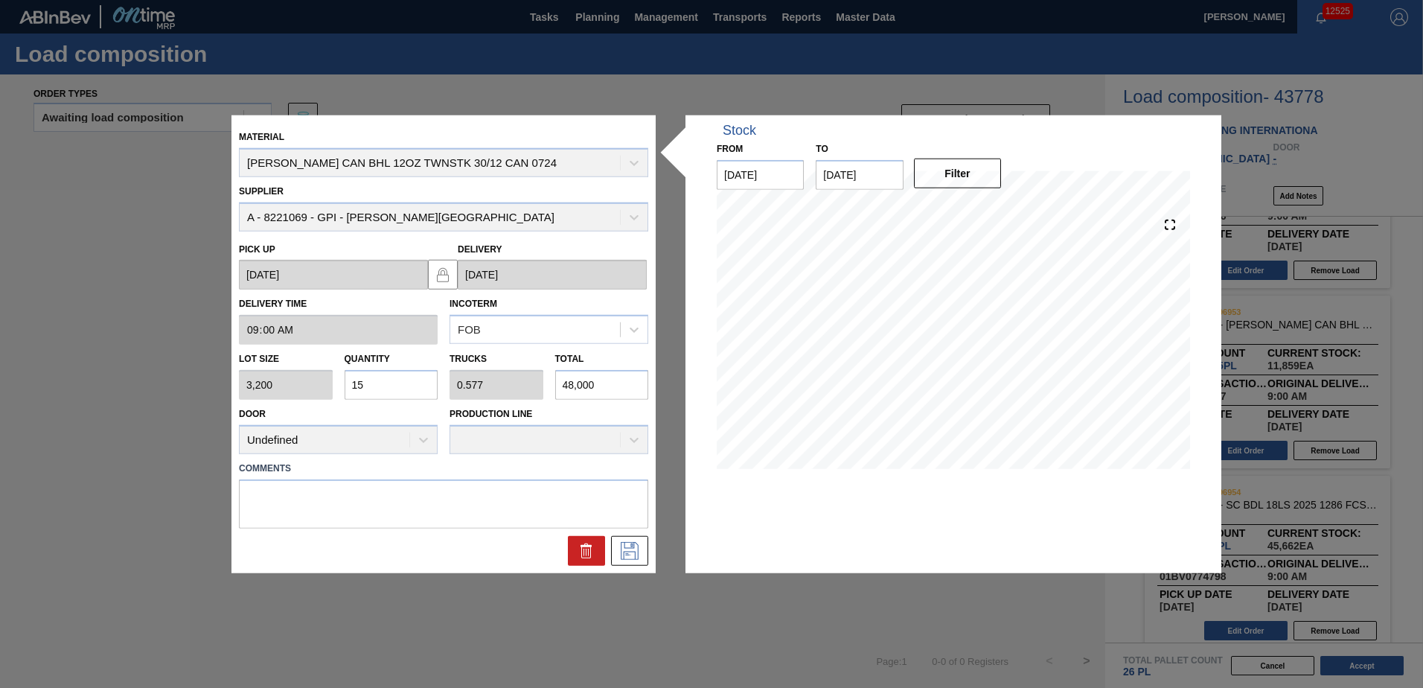
drag, startPoint x: 371, startPoint y: 386, endPoint x: 167, endPoint y: 387, distance: 204.6
click at [168, 387] on div "Material [PERSON_NAME] CAN BHL 12OZ TWNSTK 30/12 CAN 0724 Supplier A - 8221069 …" at bounding box center [711, 344] width 1423 height 688
type input "0"
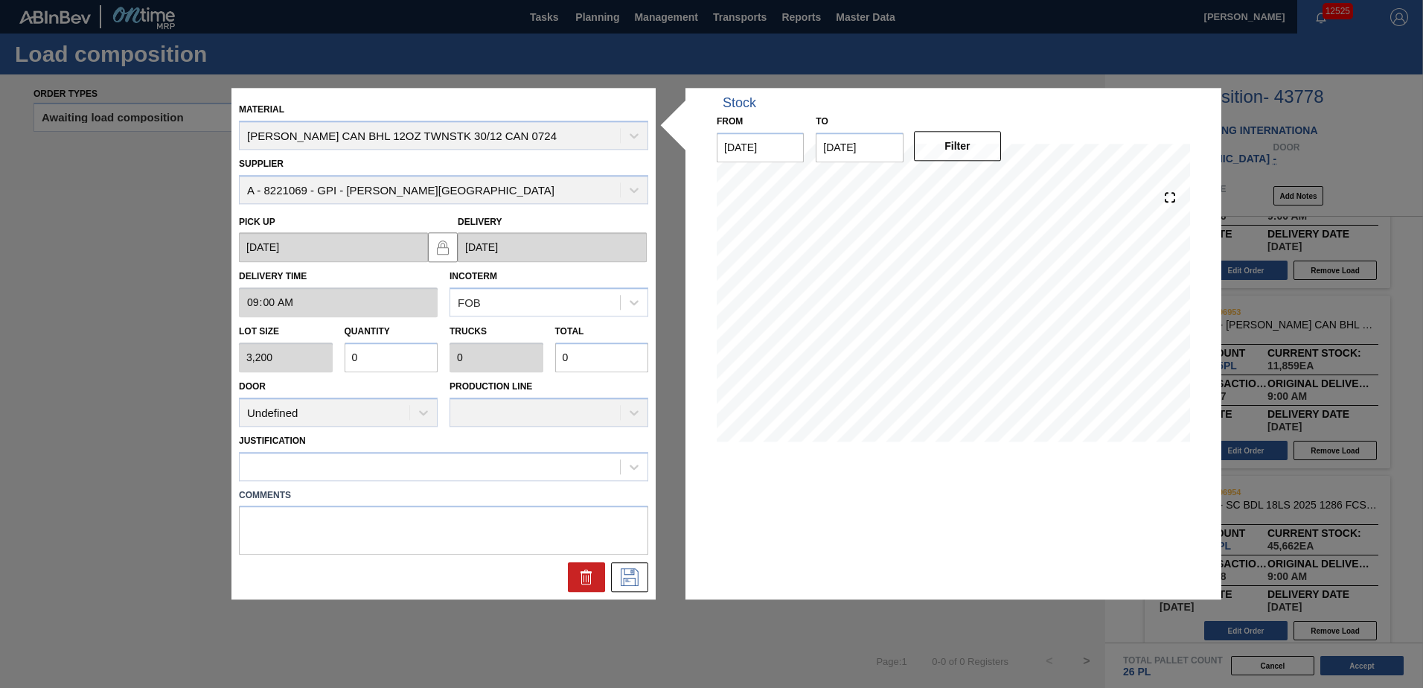
type input "0.001"
type input "4"
type input "0.014"
type input "0.001"
type input "46"
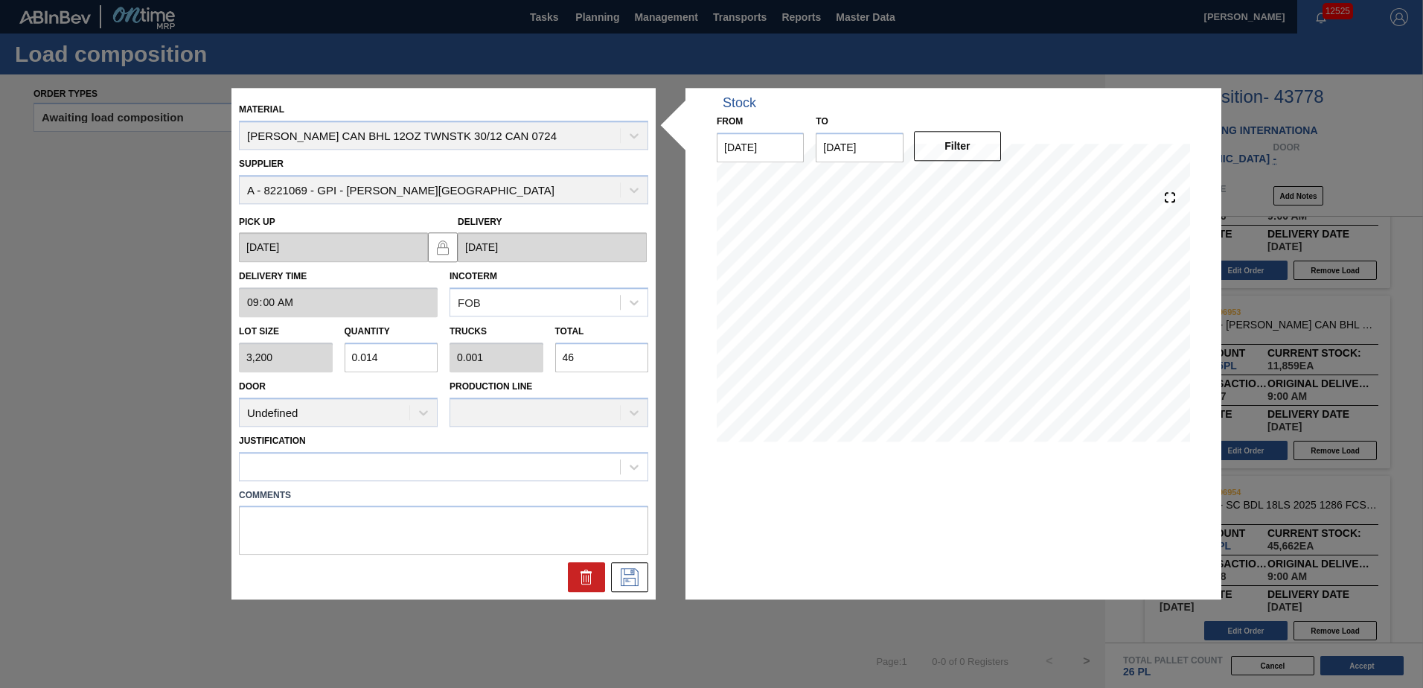
type input "0.001"
type input "0"
type input "4"
type input "0"
type input "0.001"
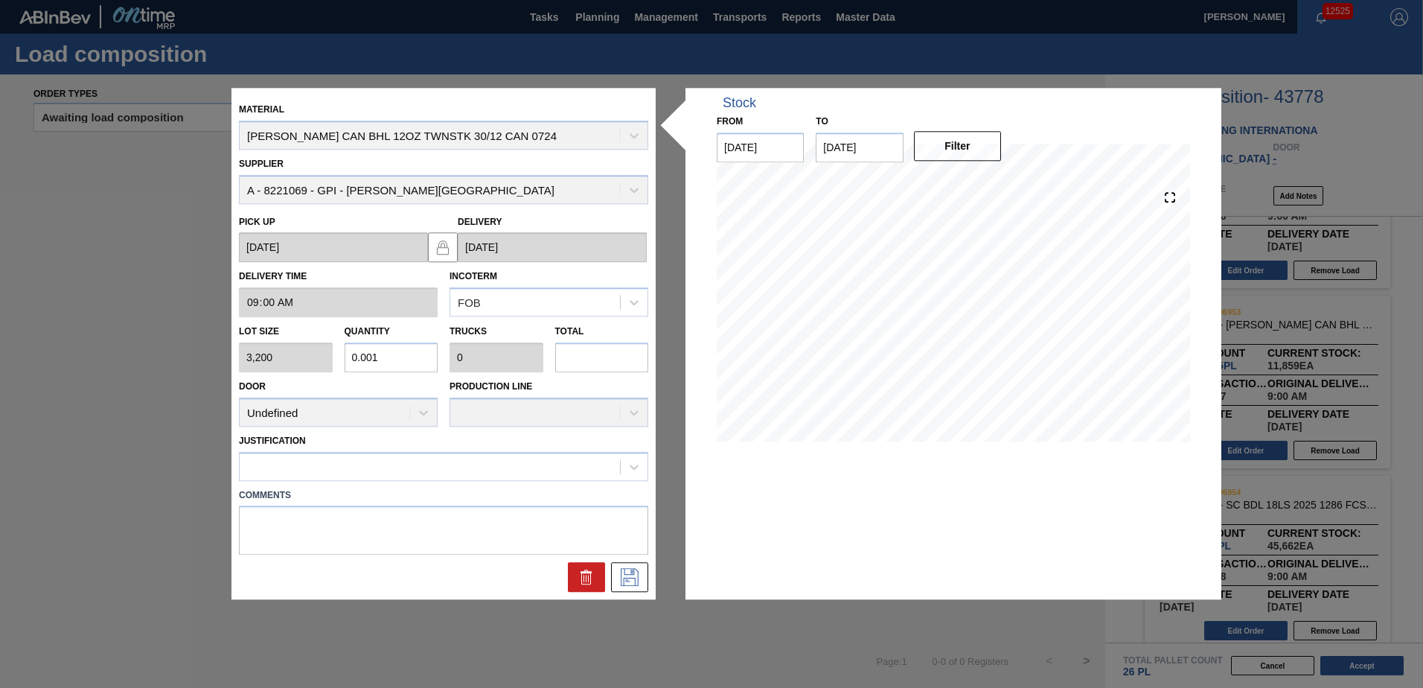
type input "4"
type input "0.014"
type input "0.001"
type input "46"
type input "0.146"
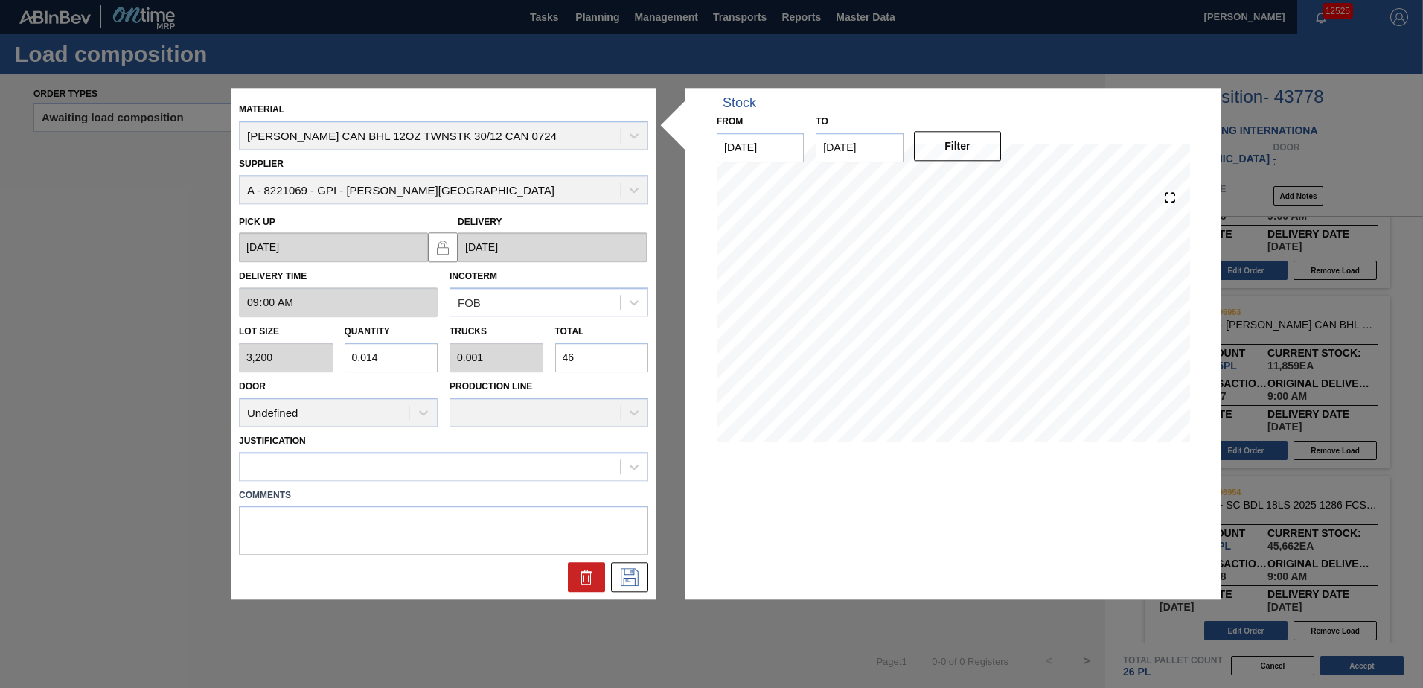
type input "0.006"
type input "468"
type input "1.462"
type input "0.056"
type input "4,680"
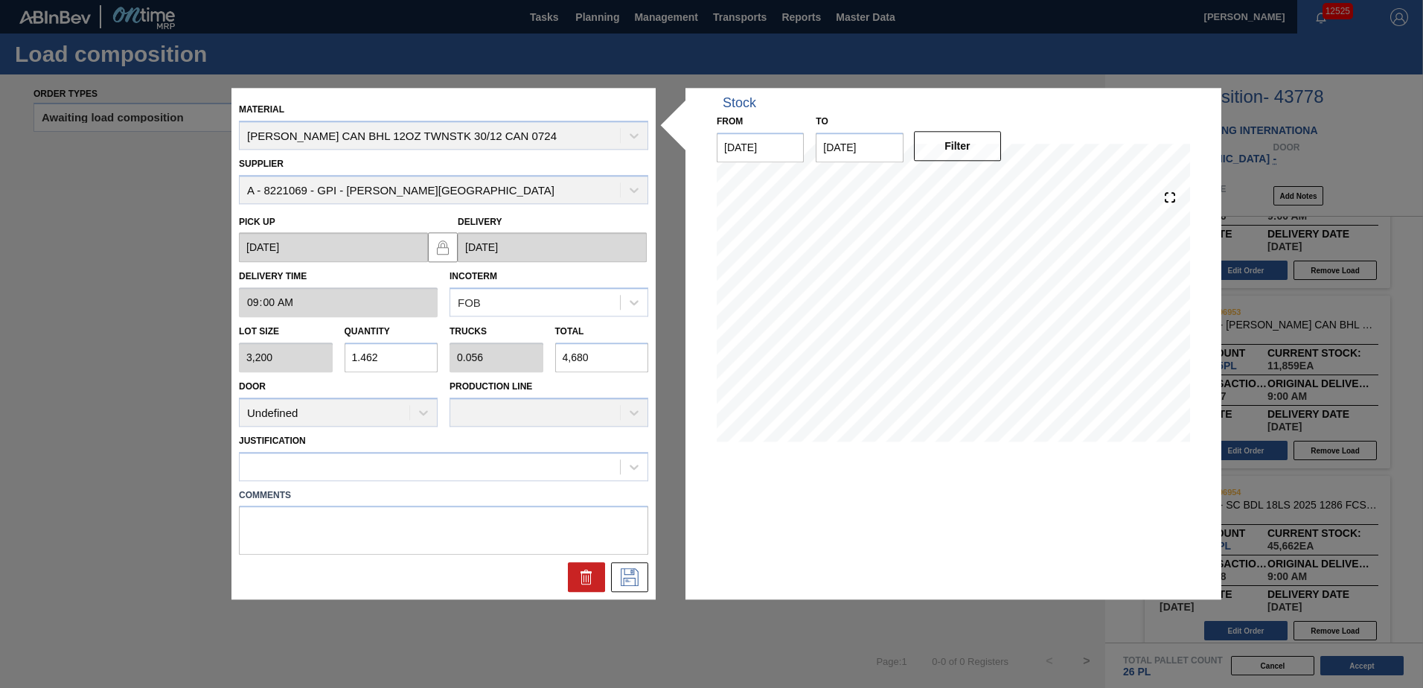
type input "14.625"
type input "0.563"
type input "46,800"
click at [636, 470] on icon at bounding box center [634, 466] width 15 height 15
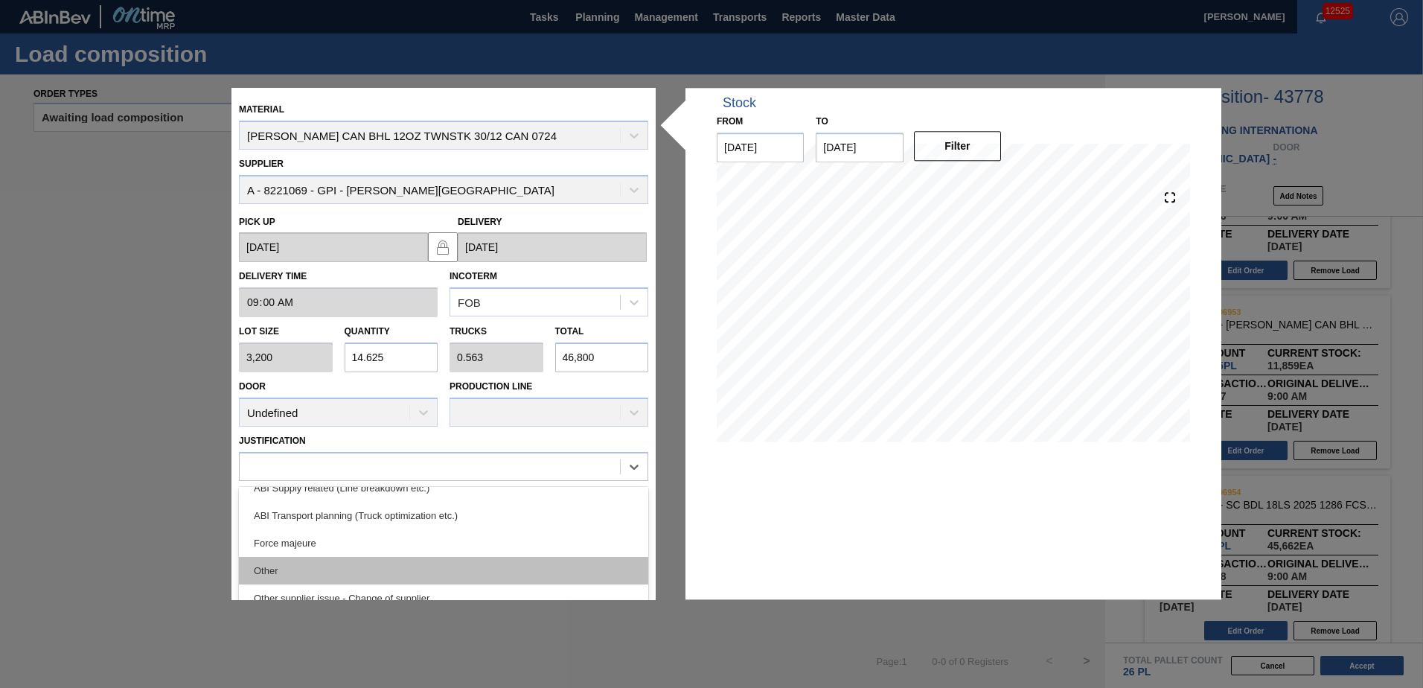
click at [365, 569] on div "Other" at bounding box center [443, 571] width 409 height 28
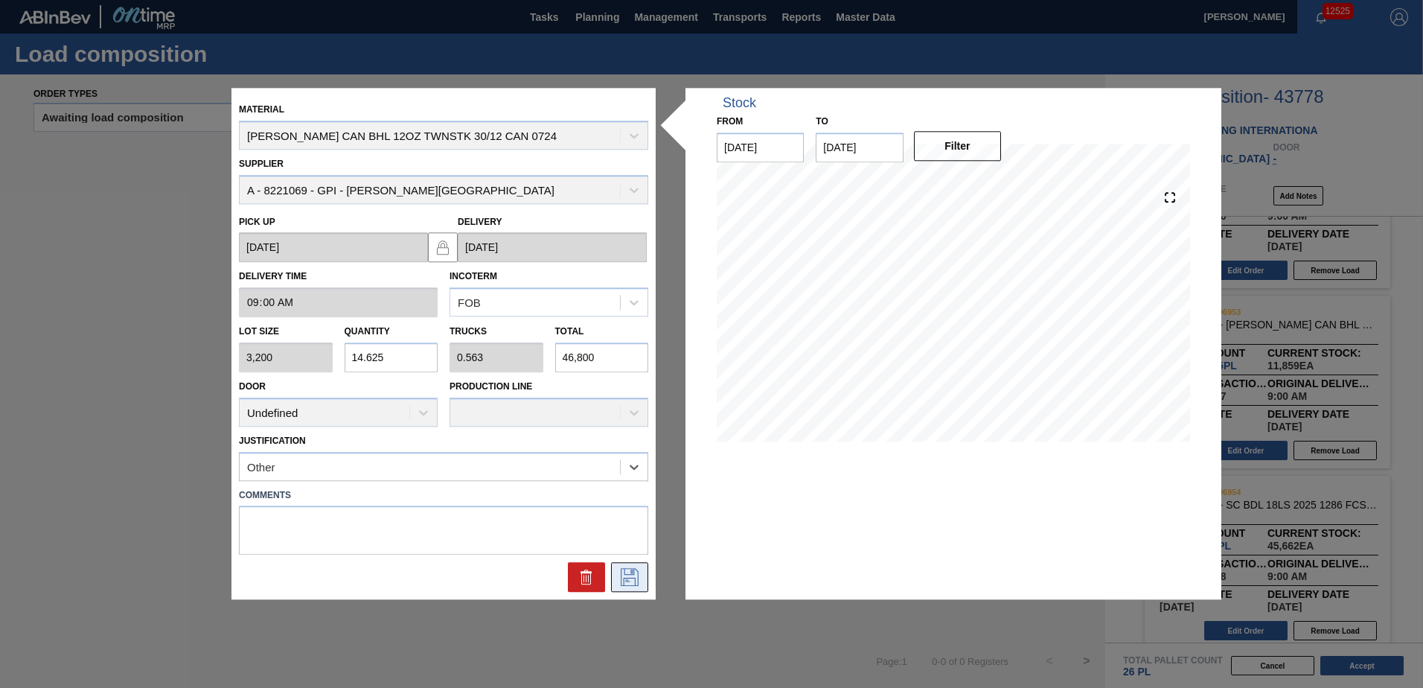
click at [621, 574] on icon at bounding box center [630, 578] width 24 height 18
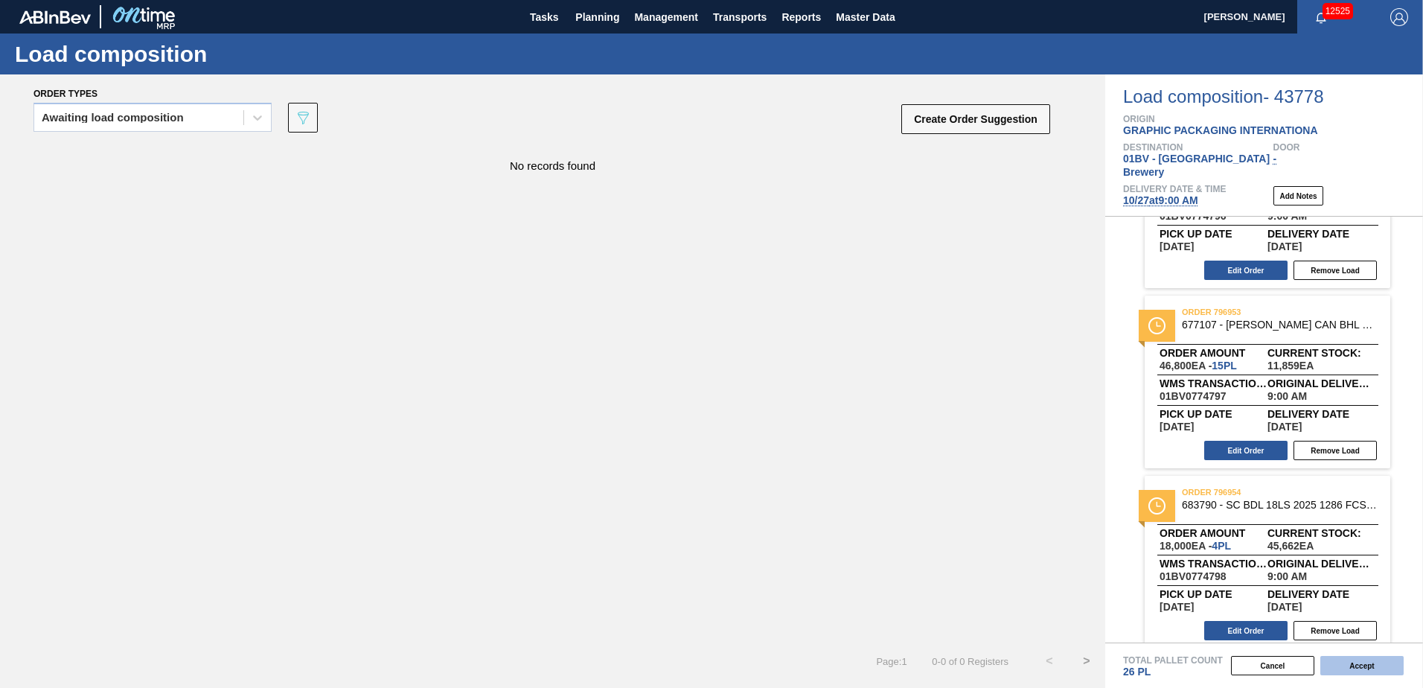
click at [1369, 666] on button "Accept" at bounding box center [1361, 665] width 83 height 19
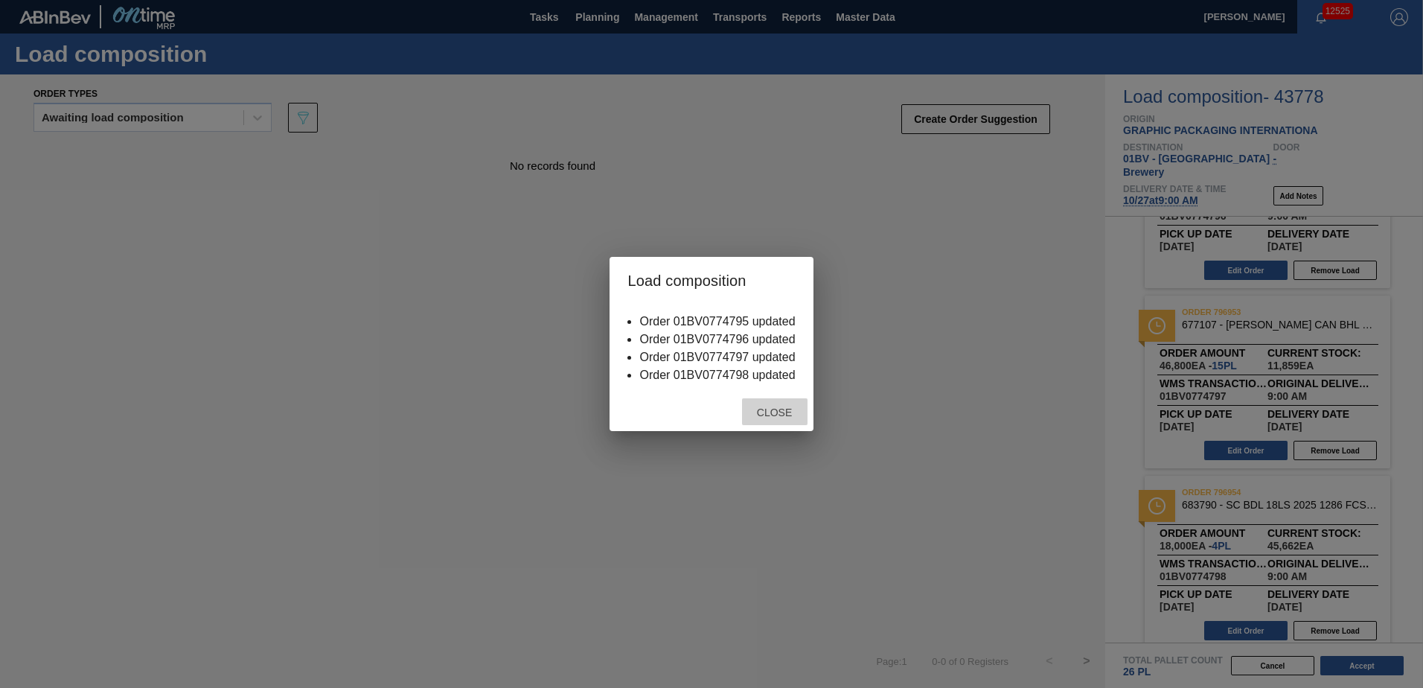
click at [772, 413] on span "Close" at bounding box center [774, 412] width 59 height 12
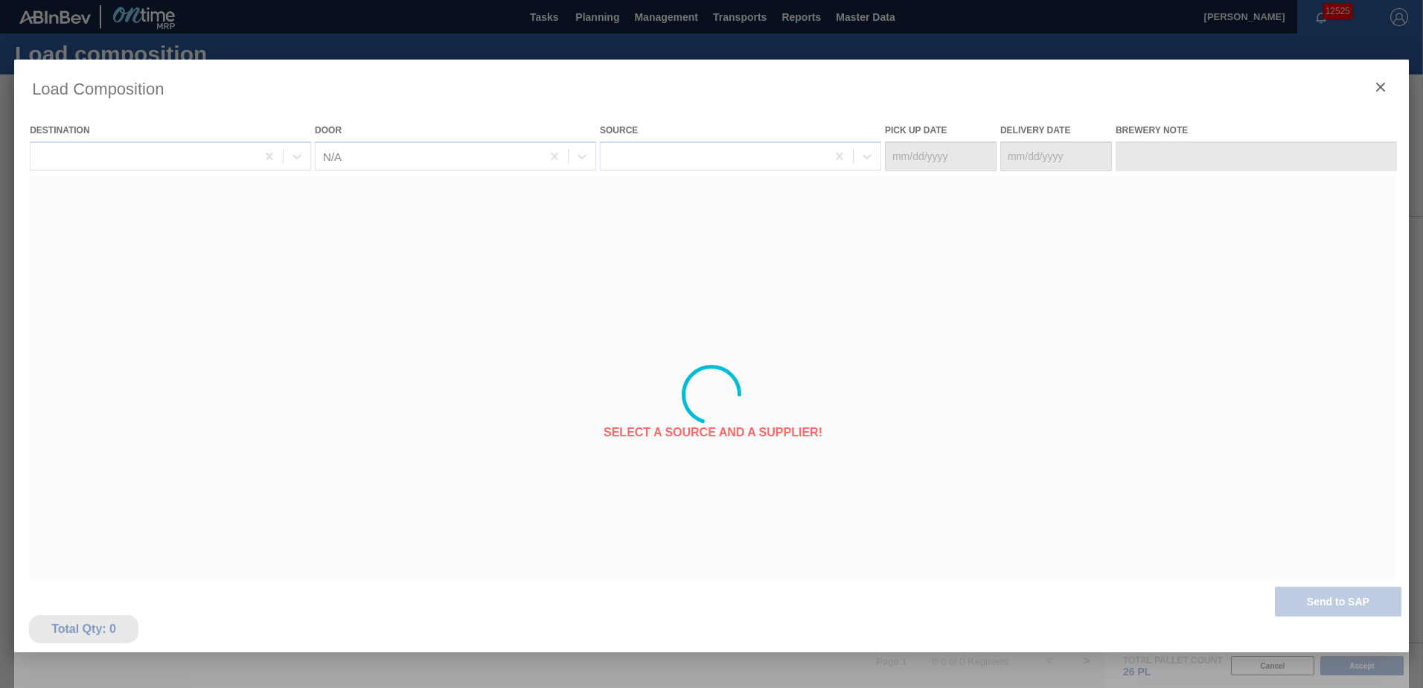
type Date "[DATE]"
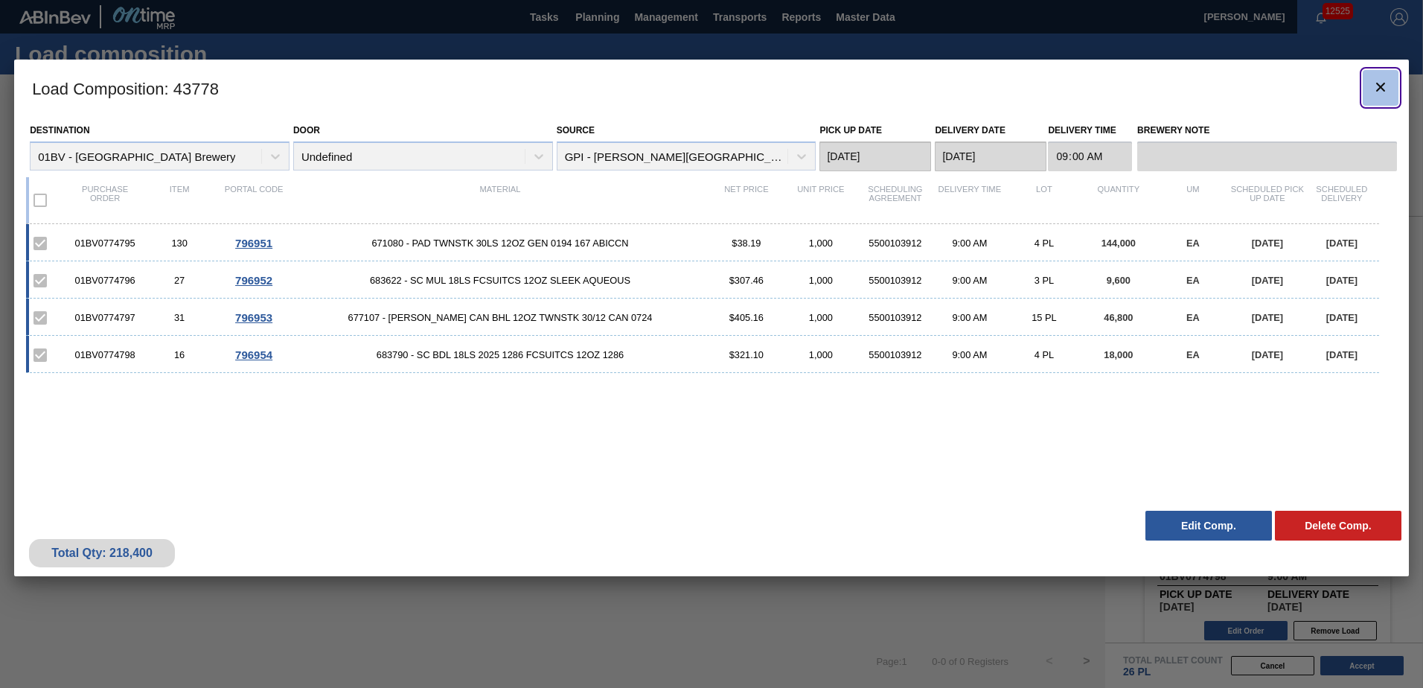
click at [1386, 89] on icon "botão de ícone" at bounding box center [1381, 87] width 18 height 18
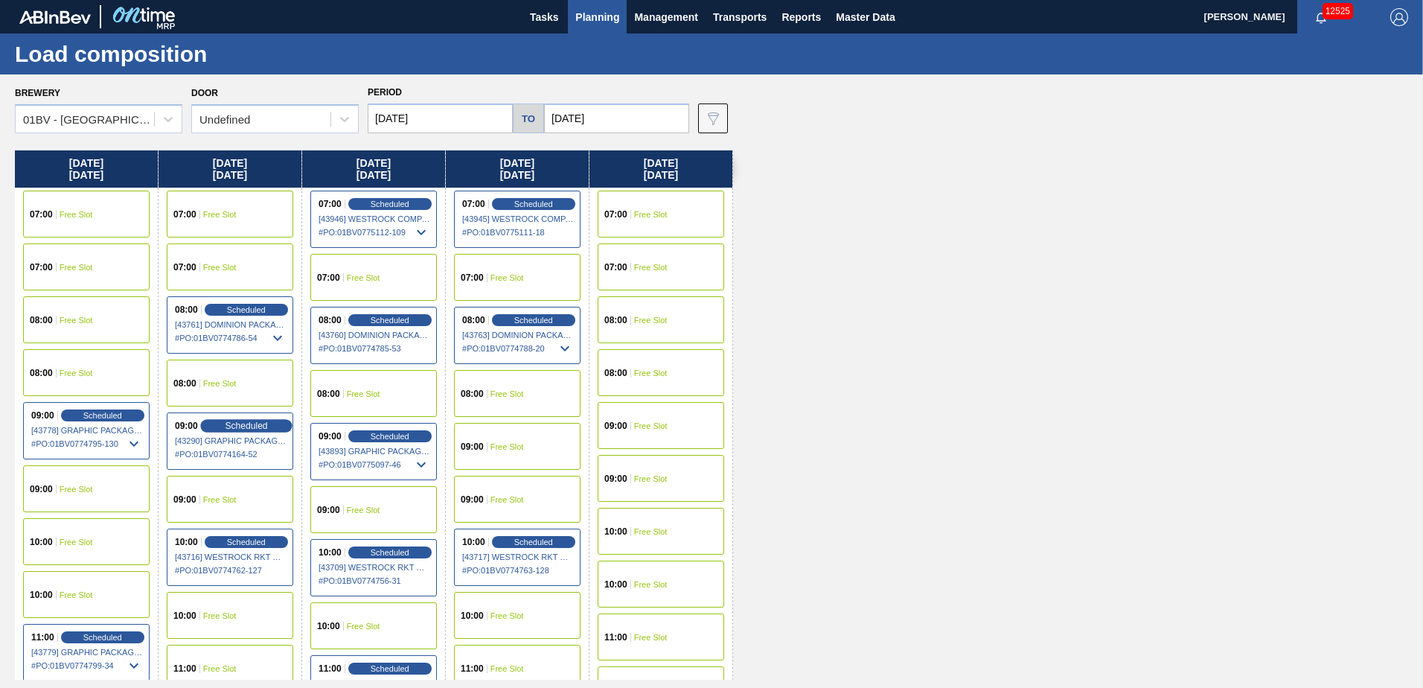
click at [238, 426] on span "Scheduled" at bounding box center [246, 425] width 42 height 10
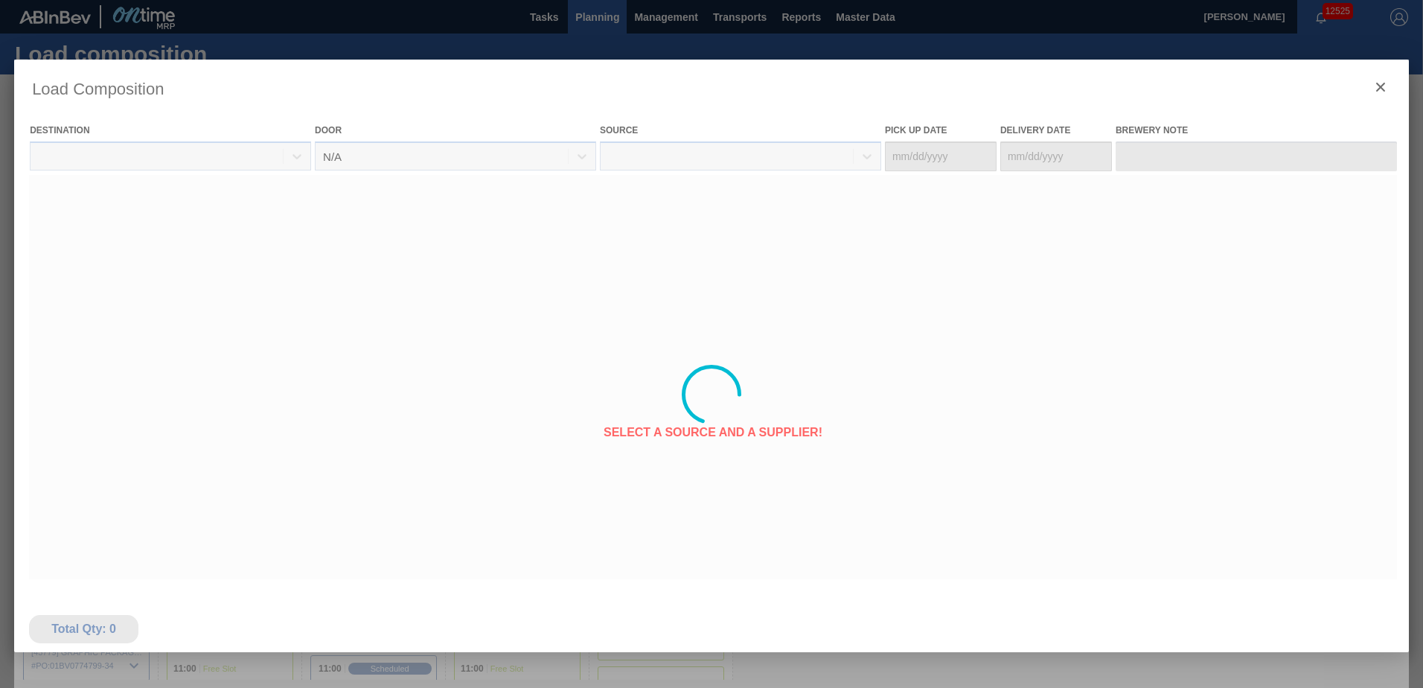
type Date "[DATE]"
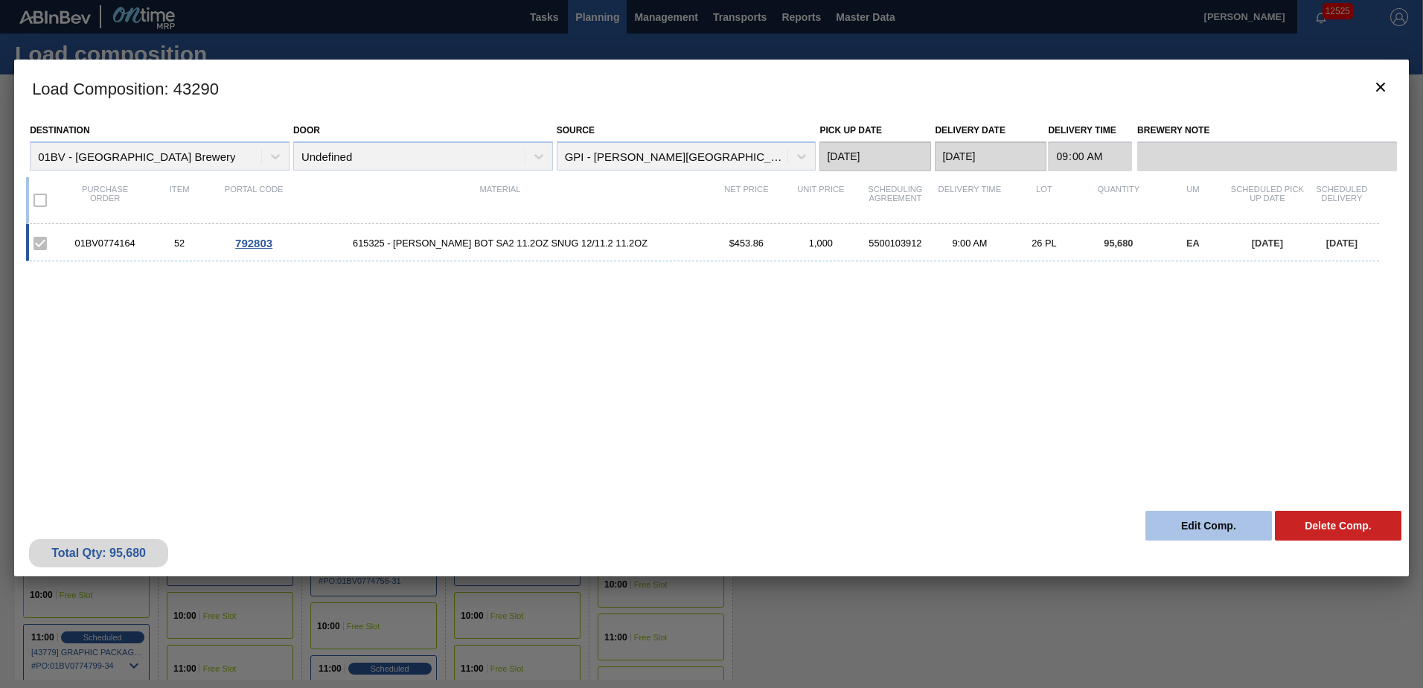
click at [1202, 528] on button "Edit Comp." at bounding box center [1208, 526] width 127 height 30
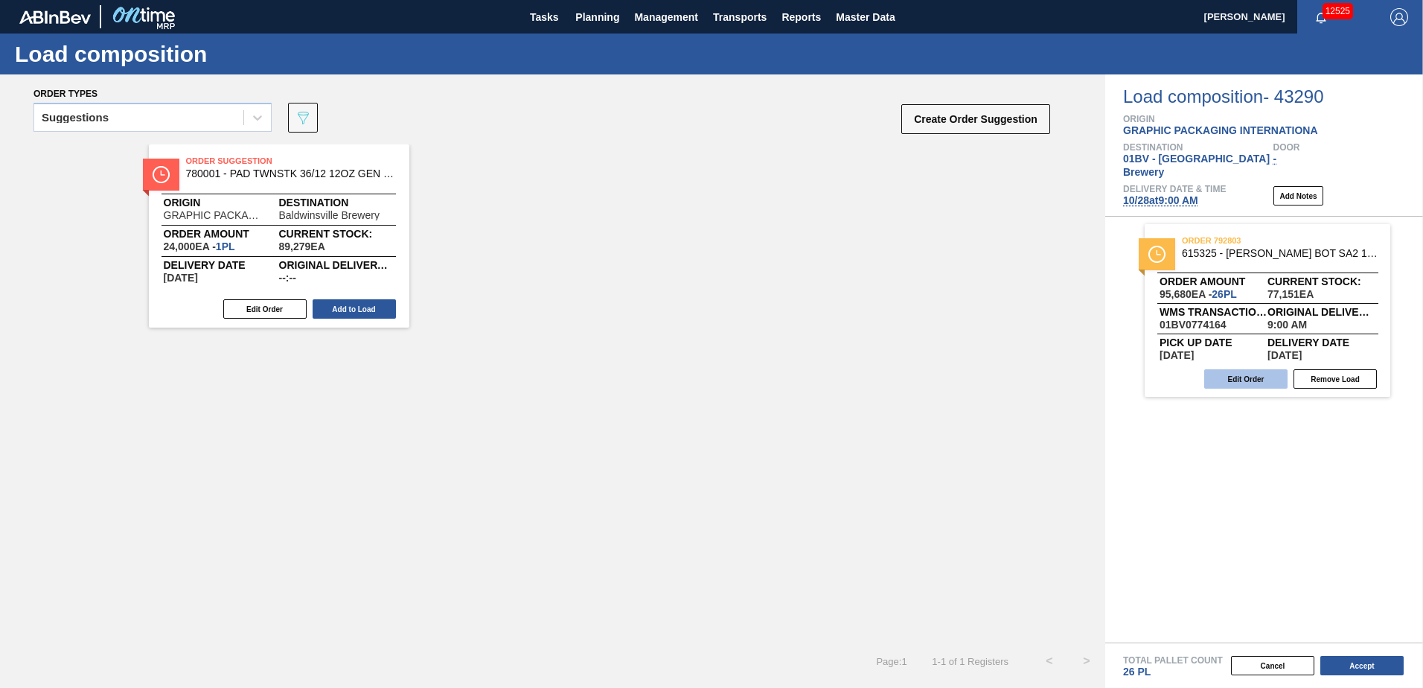
click at [1235, 369] on button "Edit Order" at bounding box center [1245, 378] width 83 height 19
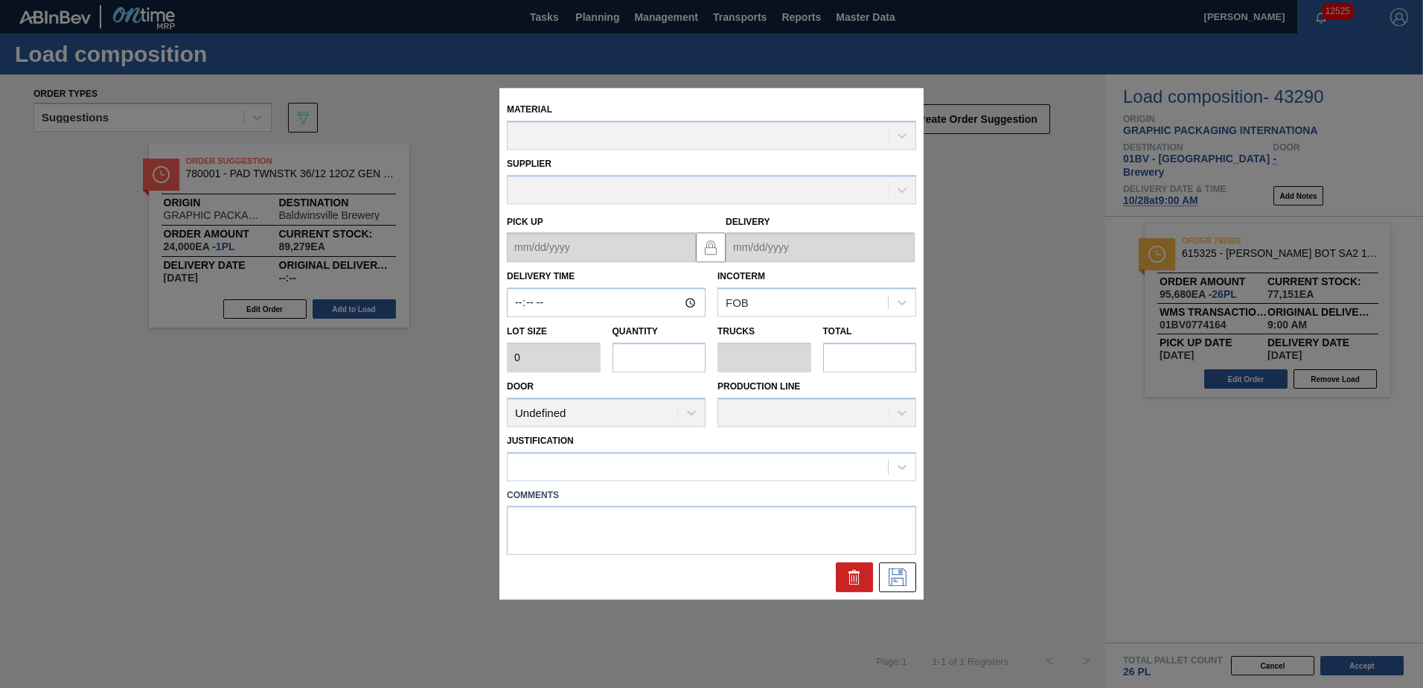
type input "09:00:00"
type input "3,680"
type input "26"
type input "1"
type input "95,680"
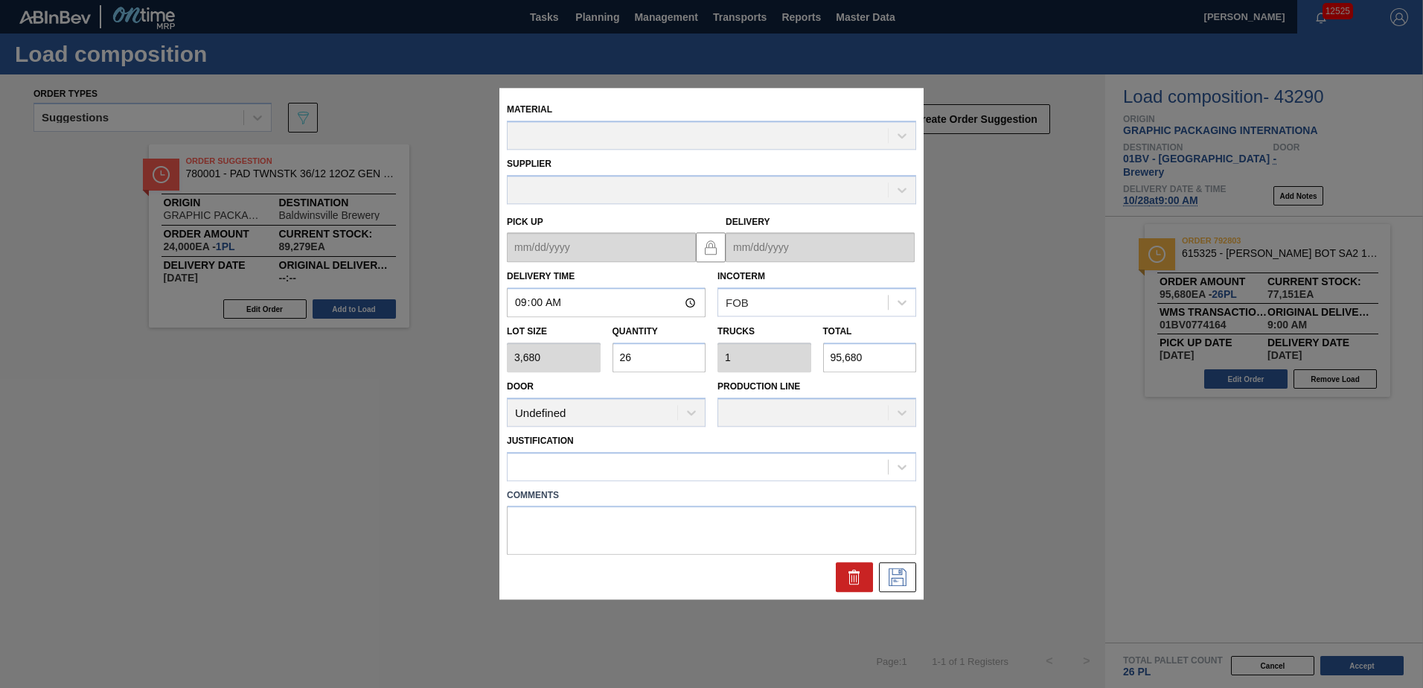
type up "[DATE]"
type input "[DATE]"
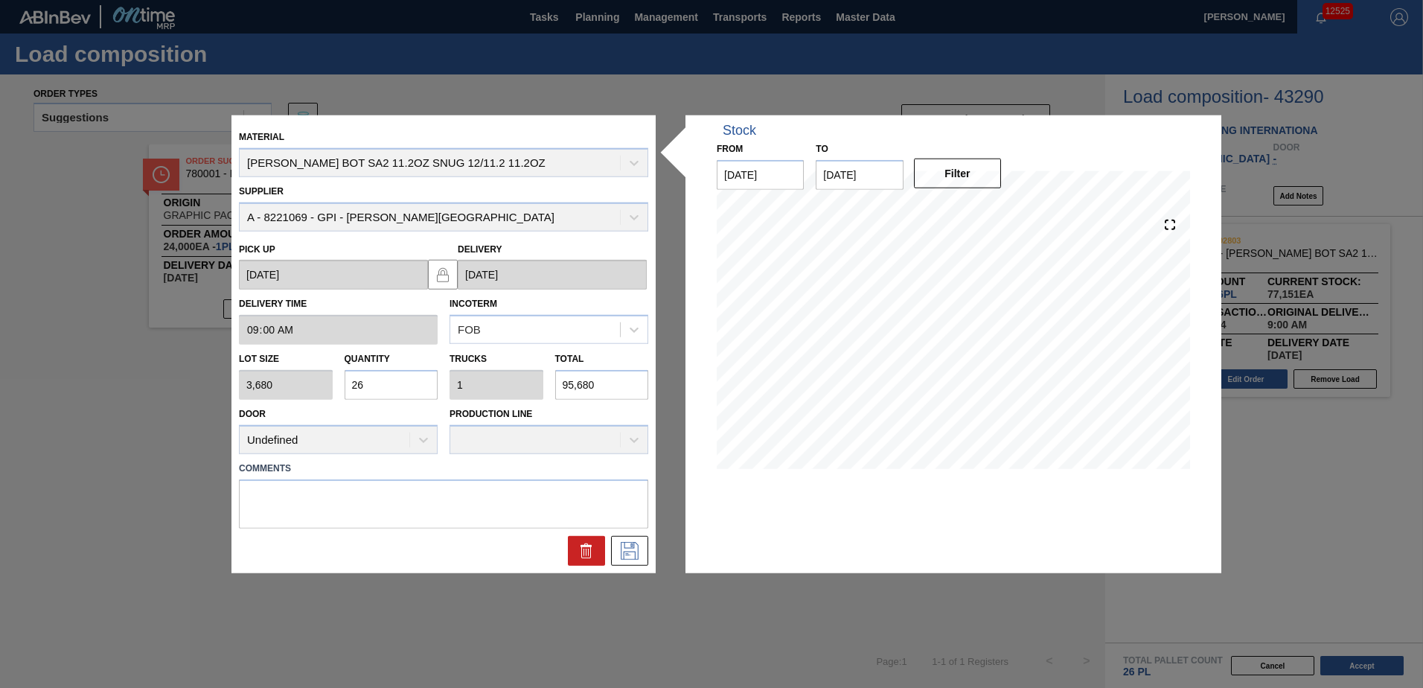
drag, startPoint x: 348, startPoint y: 377, endPoint x: 212, endPoint y: 363, distance: 136.2
click at [212, 363] on div "Material [PERSON_NAME] BOT SA2 11.2OZ SNUG 12/11.2 11.2OZ Supplier A - 8221069 …" at bounding box center [711, 344] width 1423 height 688
type input "0"
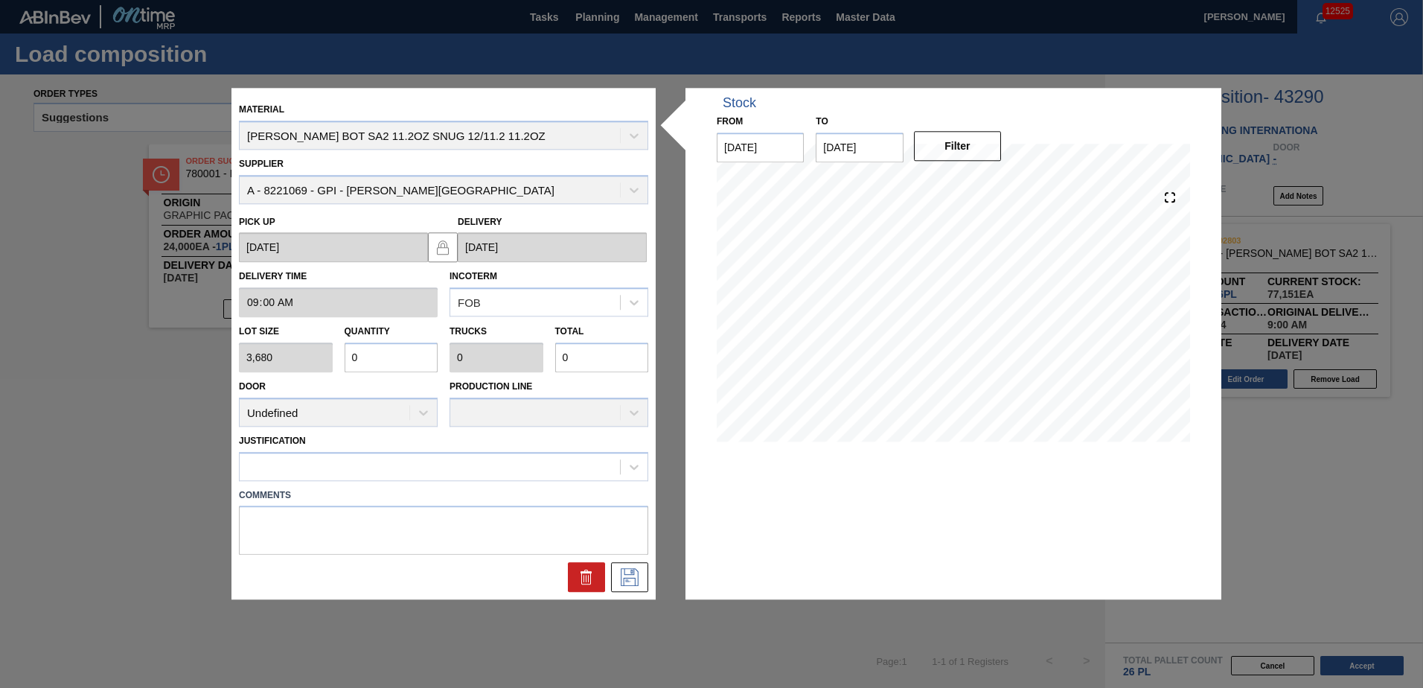
type input "0.002"
type input "9"
type input "0.026"
type input "0.001"
type input "94"
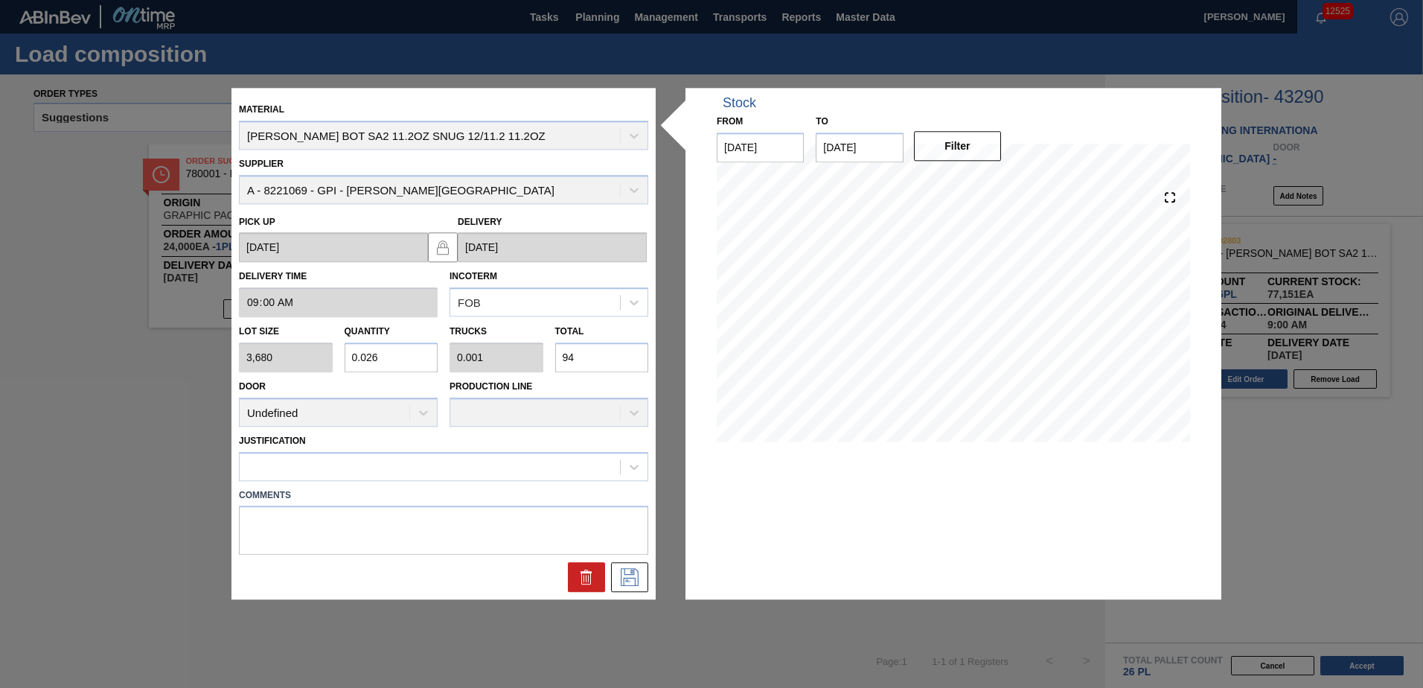
type input "0.256"
type input "0.01"
type input "941"
type input "2.559"
type input "0.098"
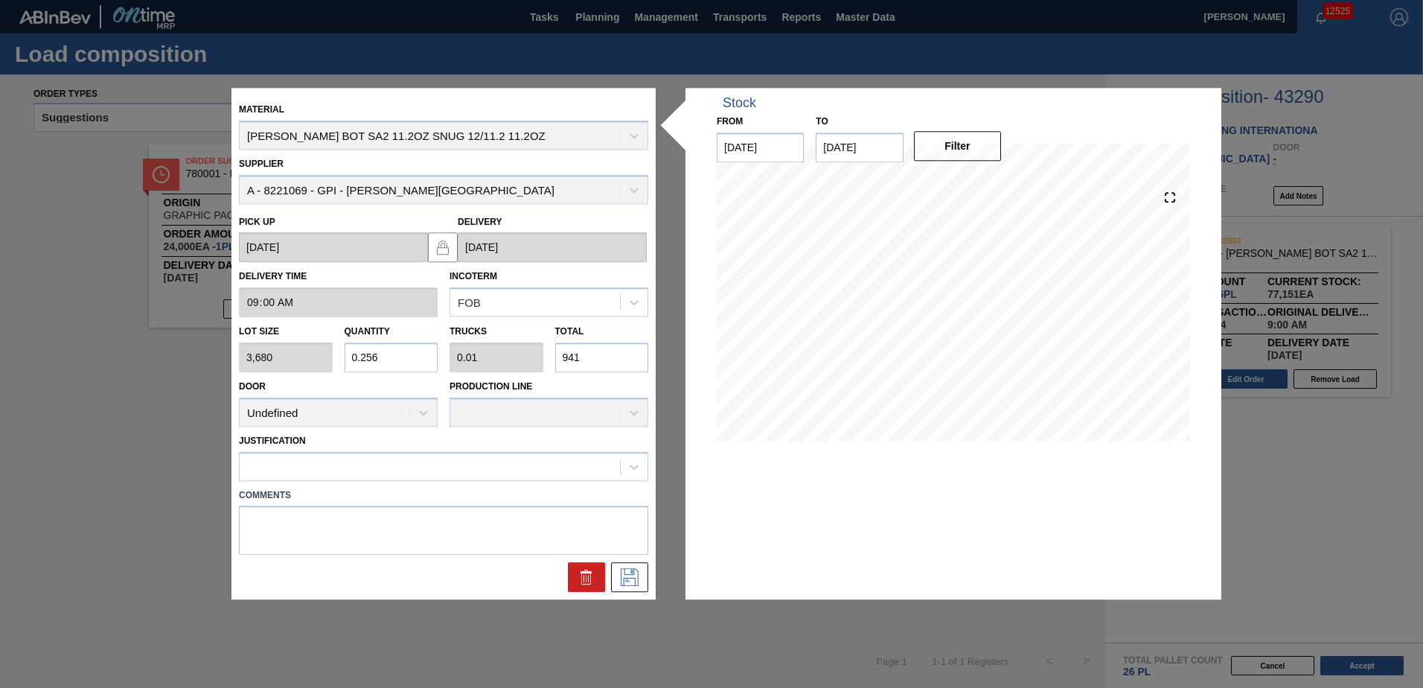
type input "9,418"
type input "25.594"
type input "0.984"
type input "94,185"
click at [630, 467] on icon at bounding box center [634, 466] width 15 height 15
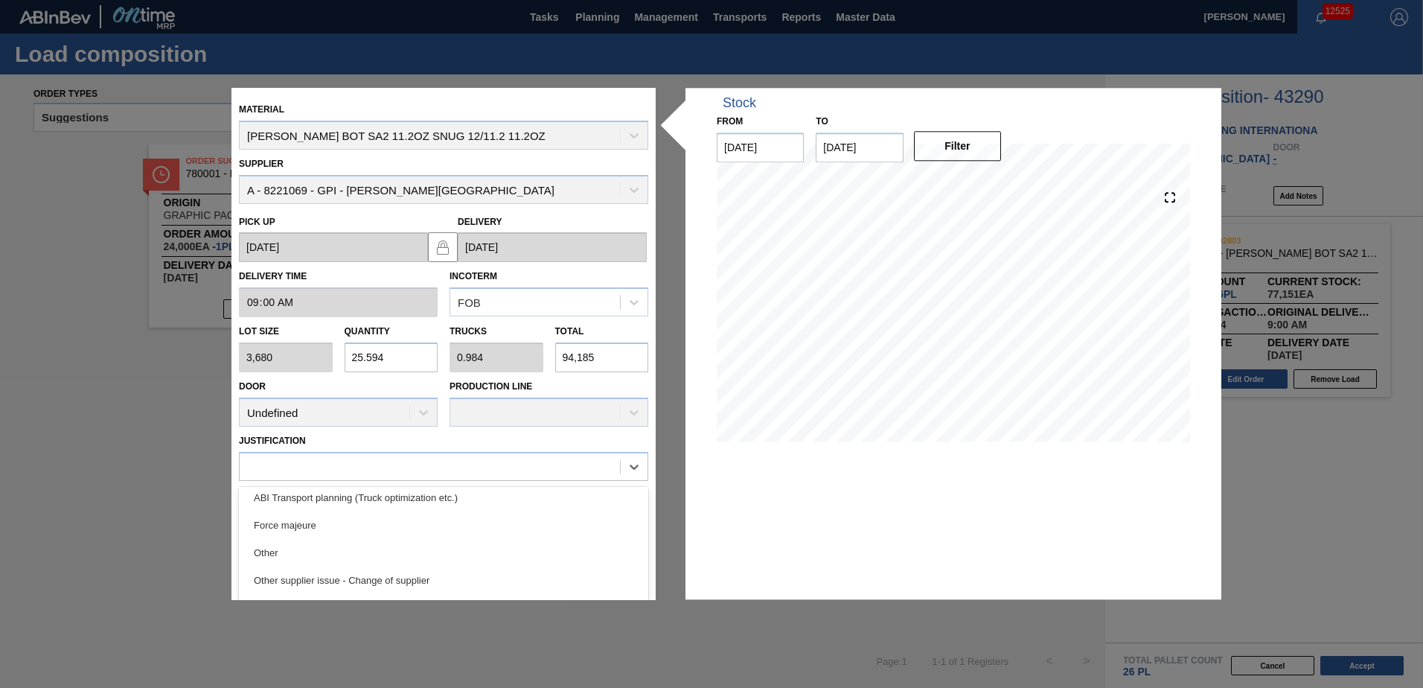
scroll to position [258, 0]
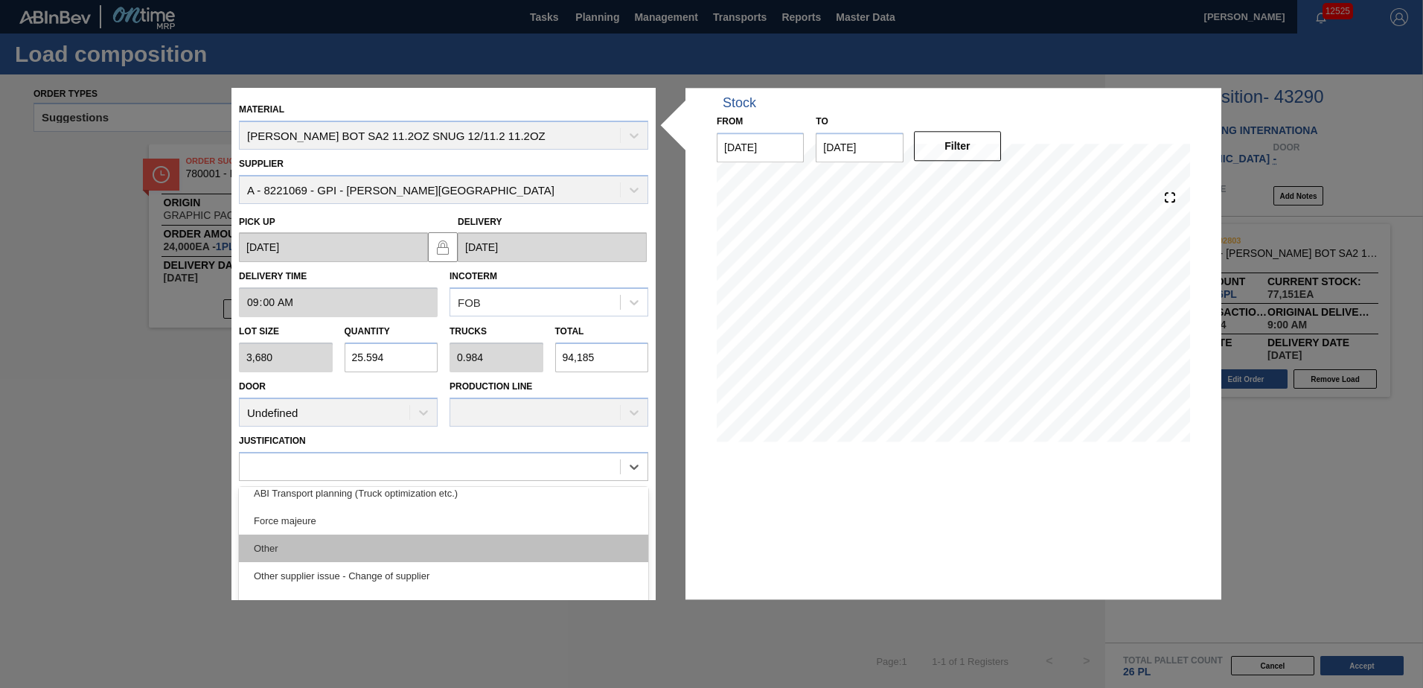
click at [281, 547] on div "Other" at bounding box center [443, 548] width 409 height 28
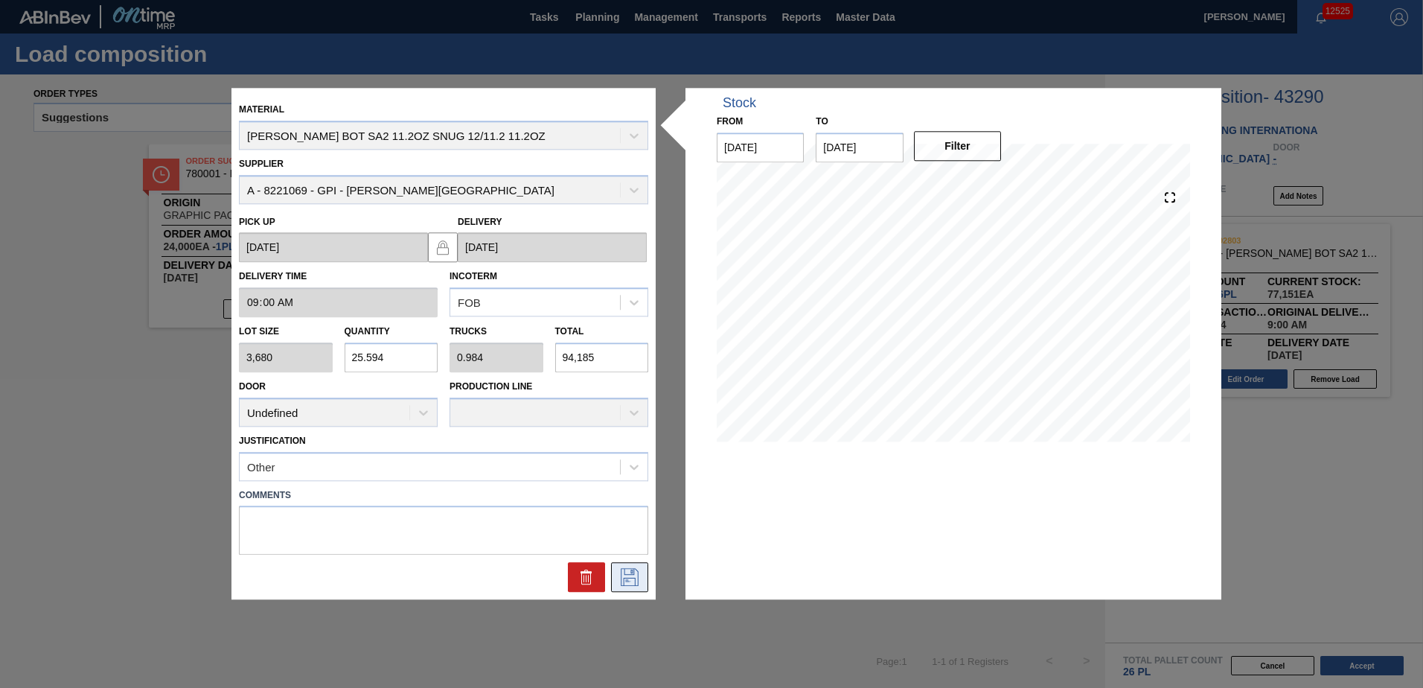
click at [612, 573] on button at bounding box center [629, 578] width 37 height 30
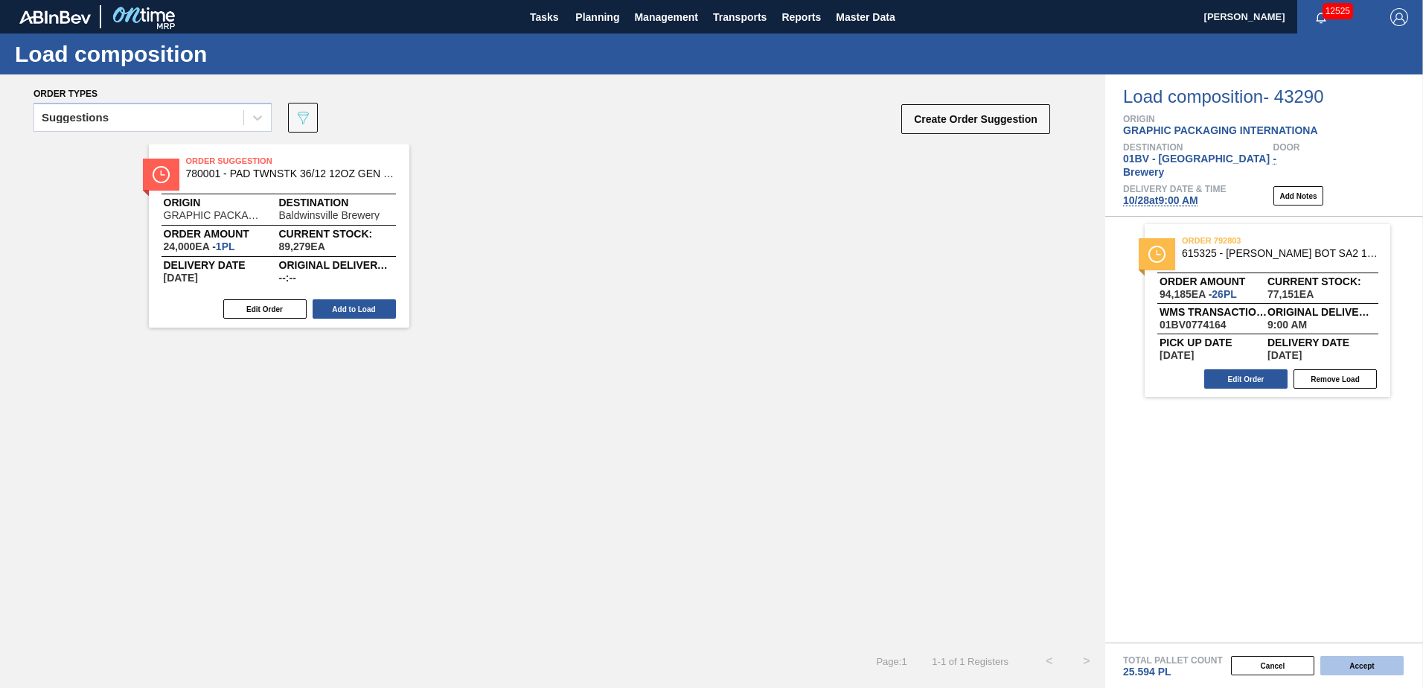
click at [1359, 670] on button "Accept" at bounding box center [1361, 665] width 83 height 19
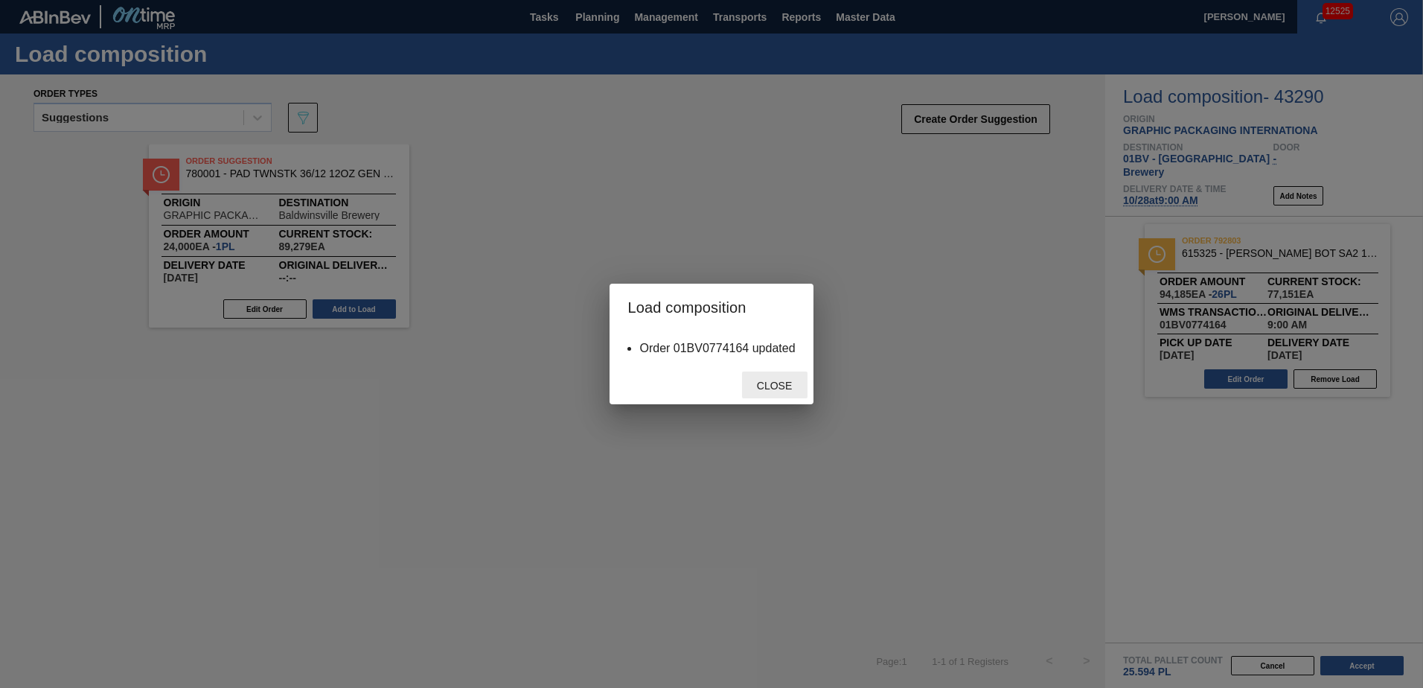
click at [781, 391] on div "Close" at bounding box center [774, 385] width 65 height 28
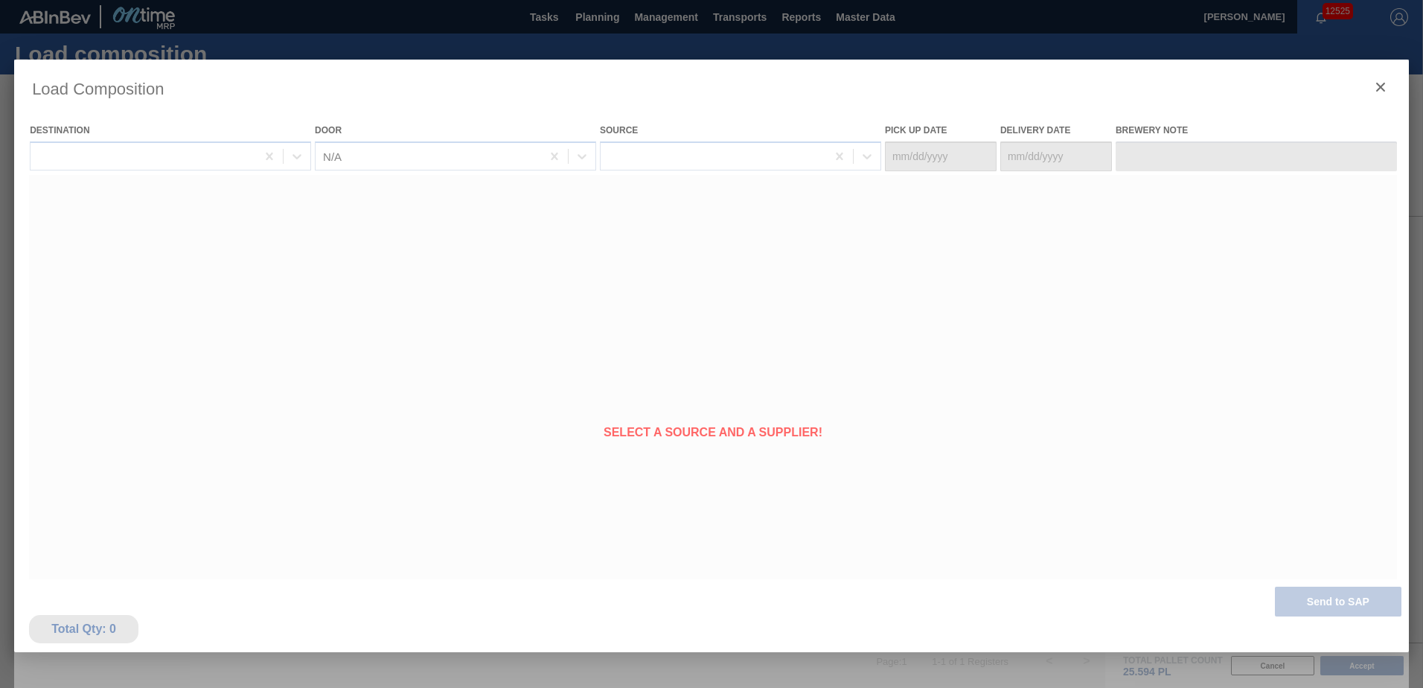
type Date "[DATE]"
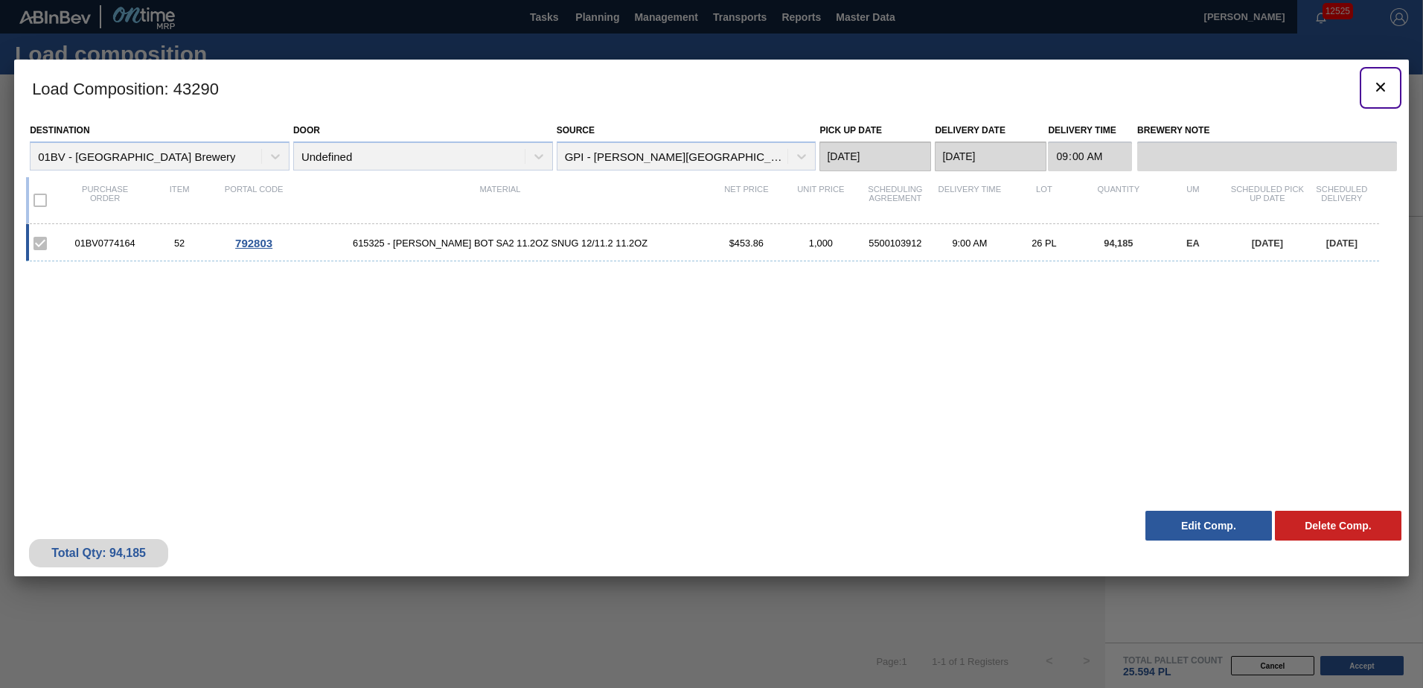
click at [1382, 89] on icon "botão de ícone" at bounding box center [1380, 87] width 9 height 9
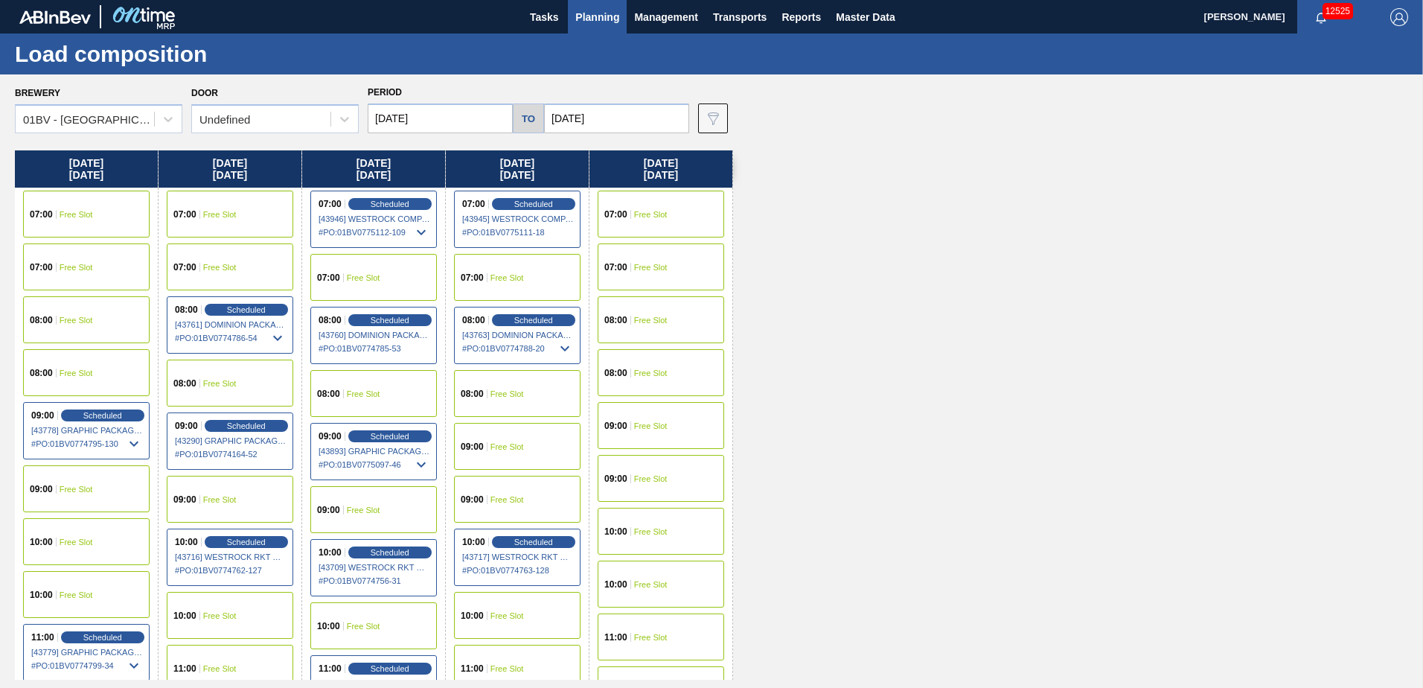
click at [443, 125] on input "[DATE]" at bounding box center [440, 118] width 145 height 30
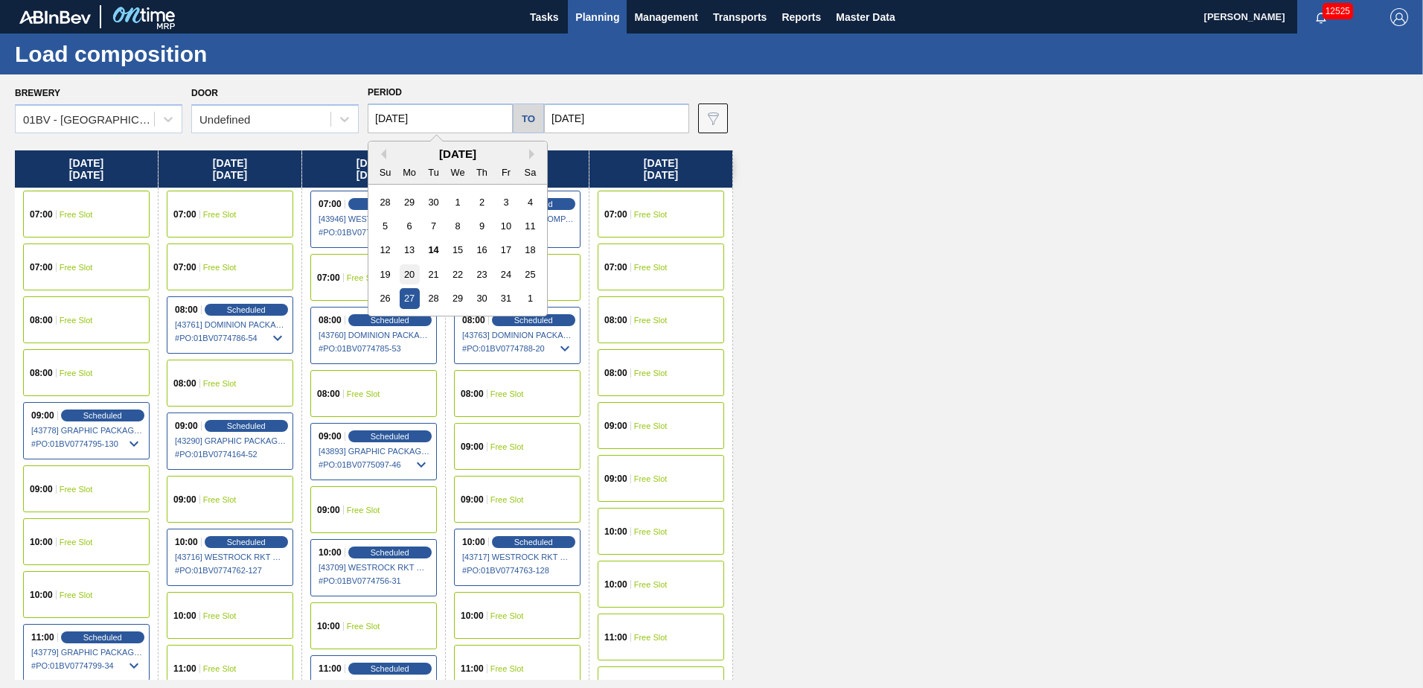
click at [409, 268] on div "20" at bounding box center [410, 274] width 20 height 20
type input "[DATE]"
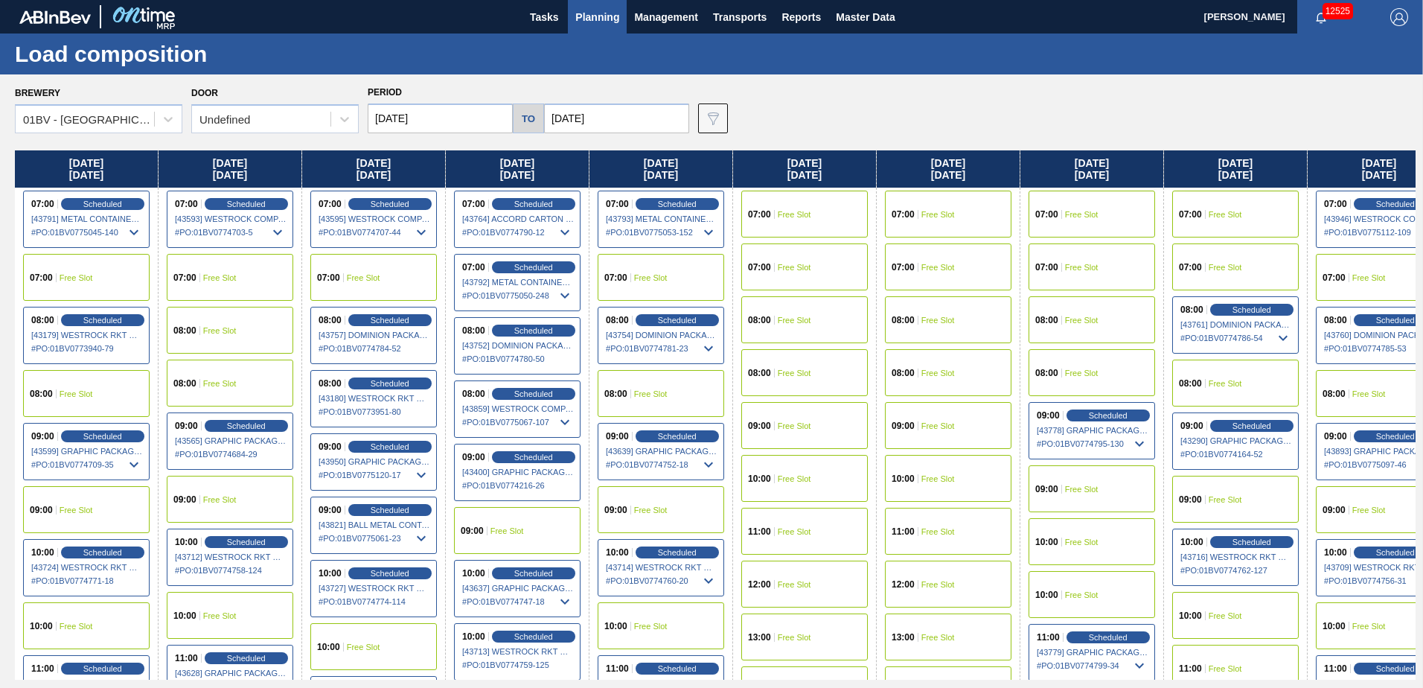
click at [615, 117] on input "[DATE]" at bounding box center [616, 118] width 145 height 30
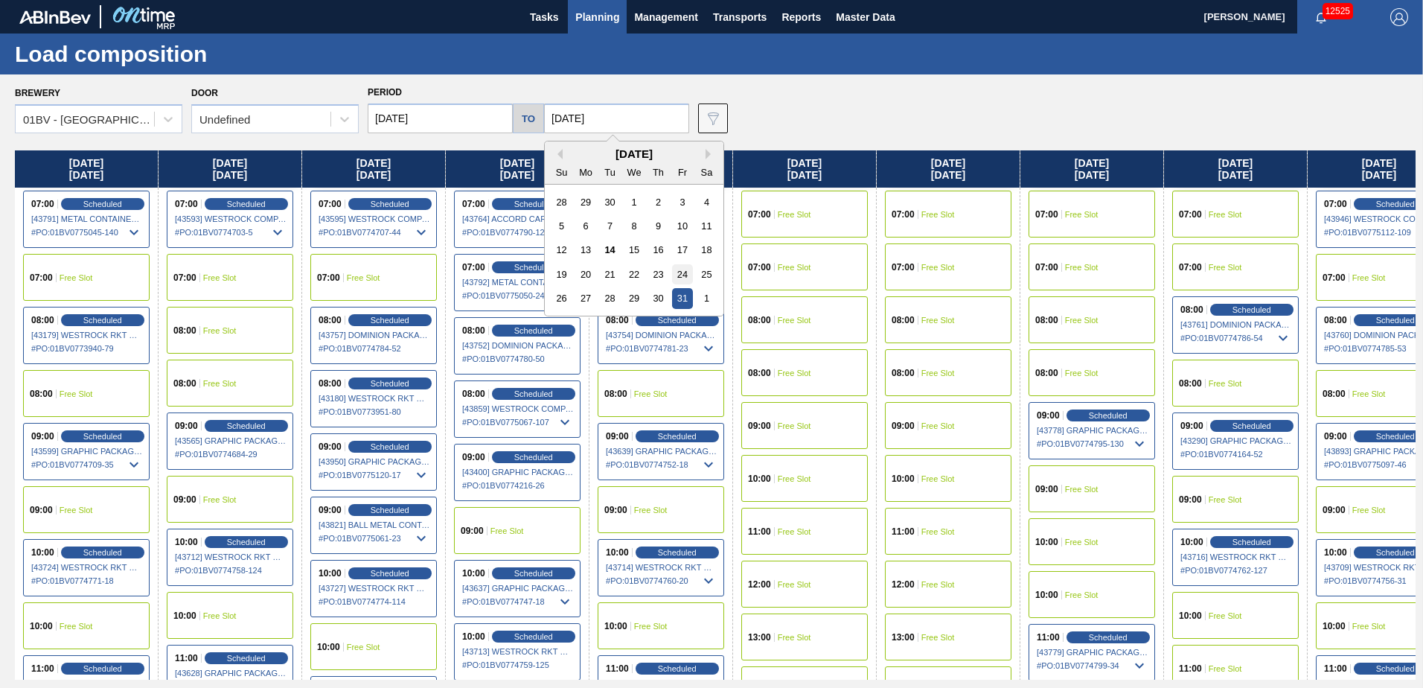
click at [680, 271] on div "24" at bounding box center [682, 274] width 20 height 20
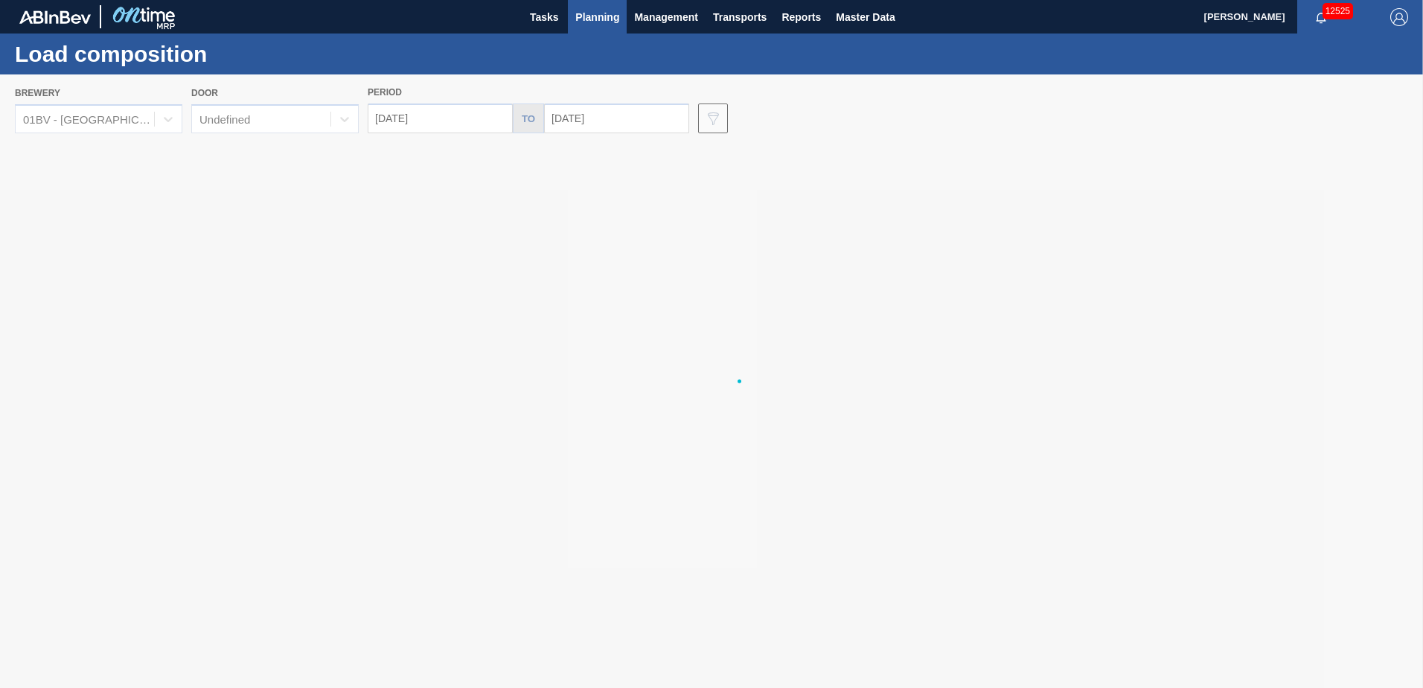
type input "[DATE]"
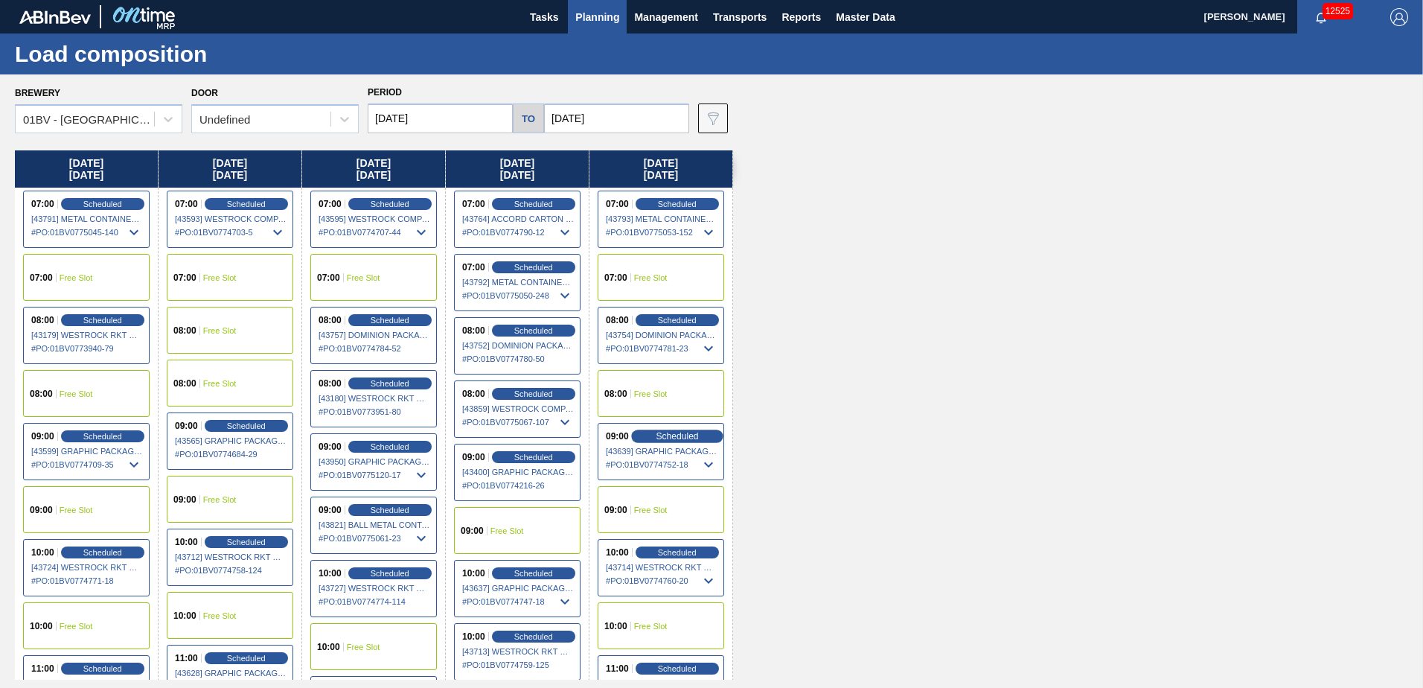
click at [668, 432] on span "Scheduled" at bounding box center [677, 436] width 42 height 10
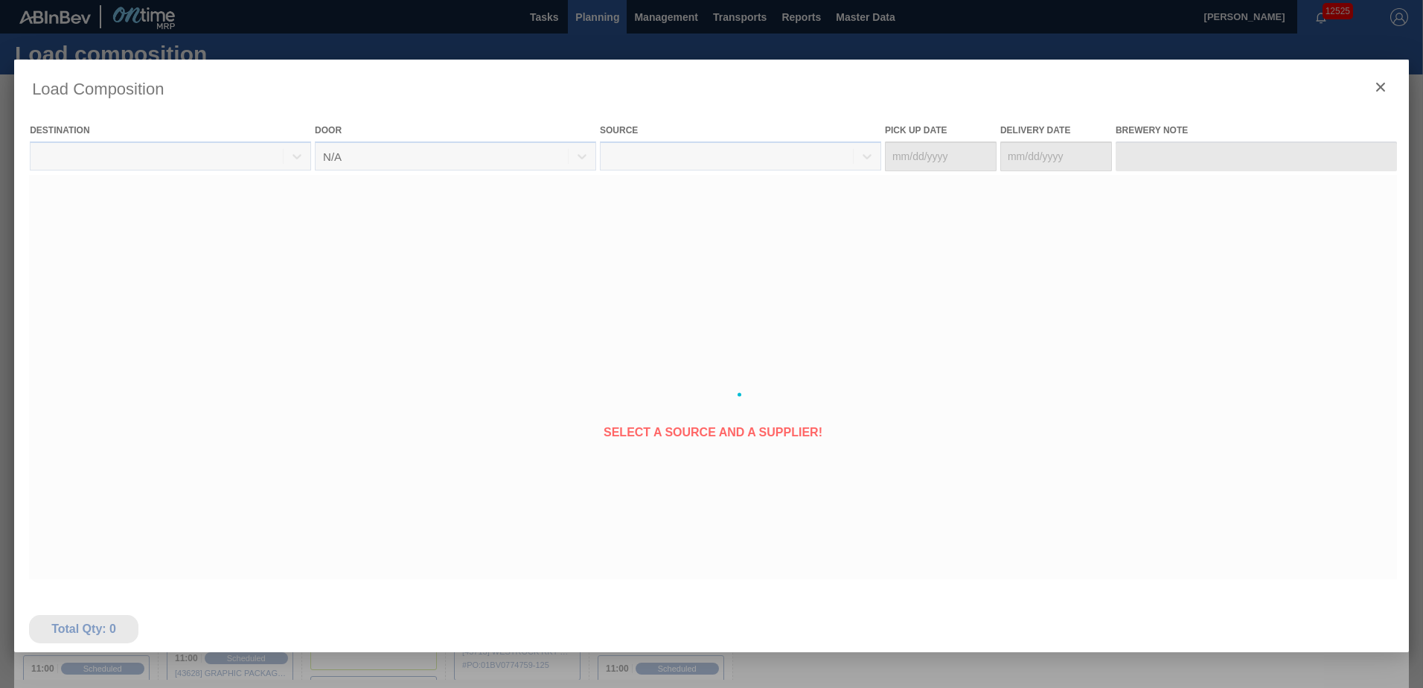
type Date "[DATE]"
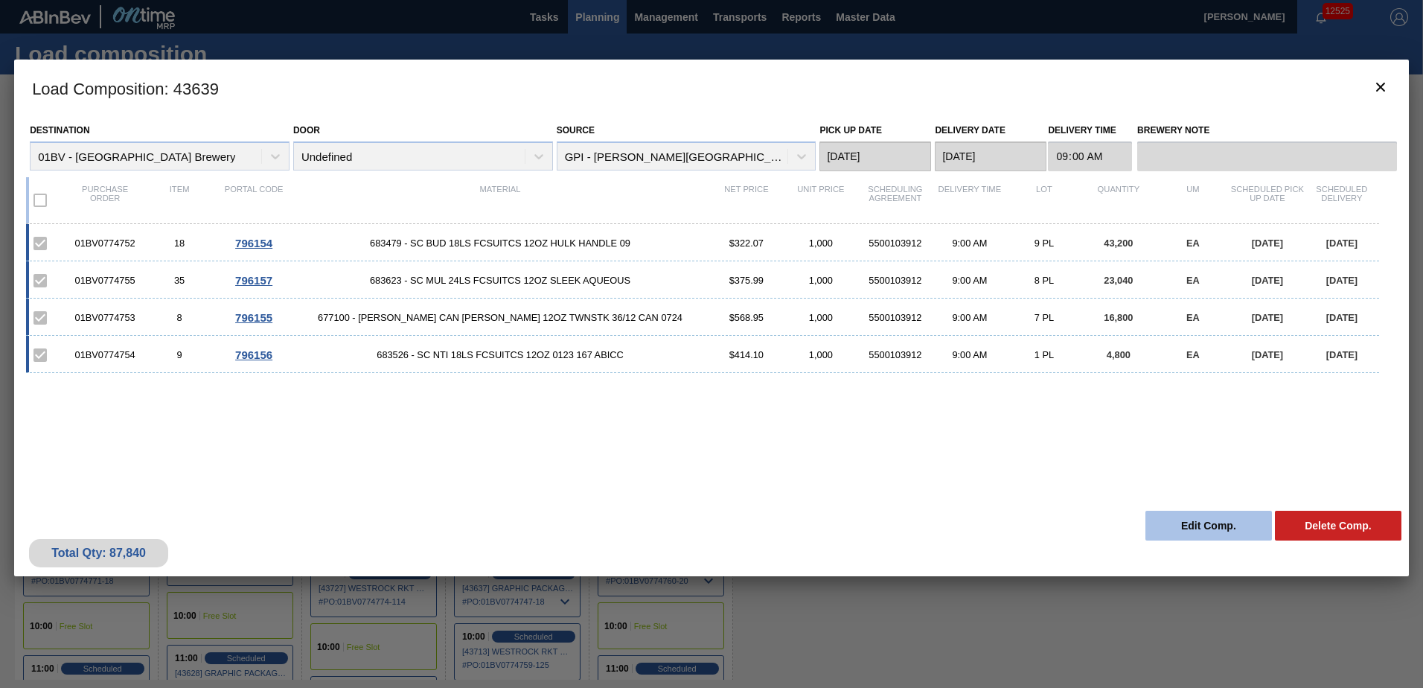
click at [1198, 529] on button "Edit Comp." at bounding box center [1208, 526] width 127 height 30
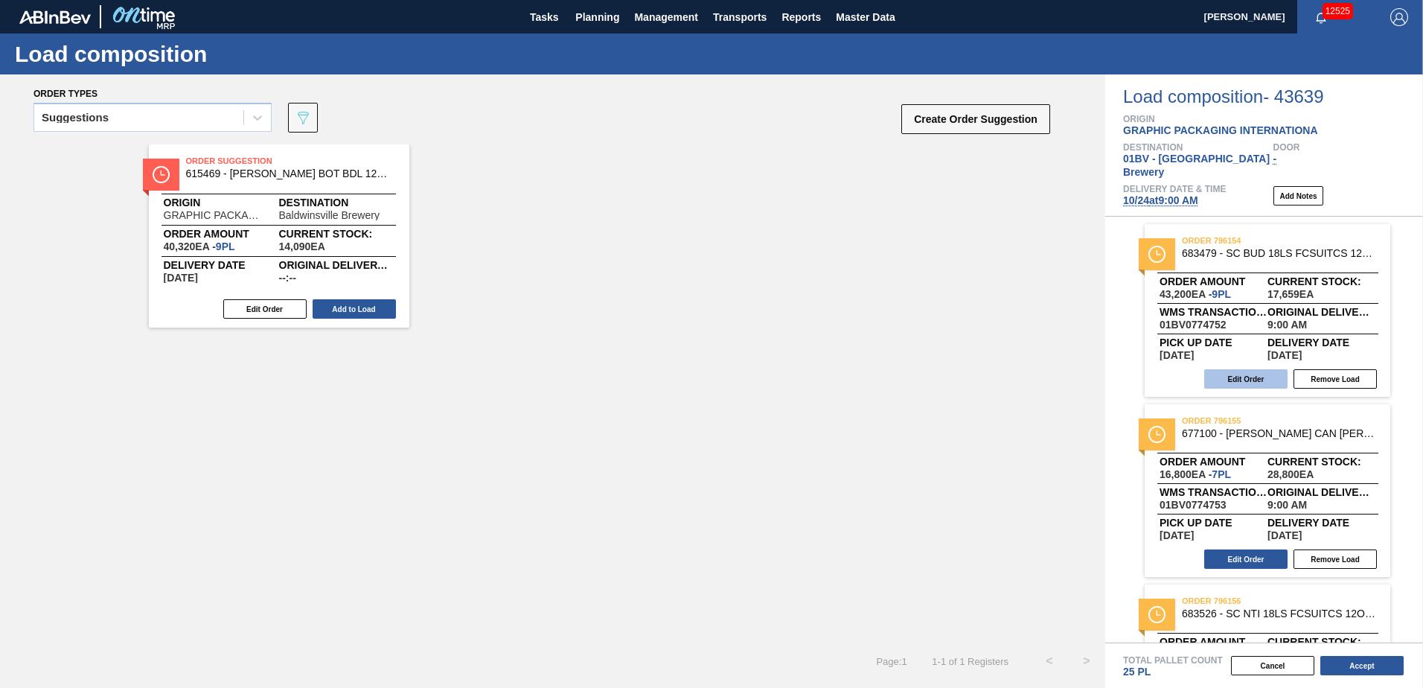
click at [1229, 369] on button "Edit Order" at bounding box center [1245, 378] width 83 height 19
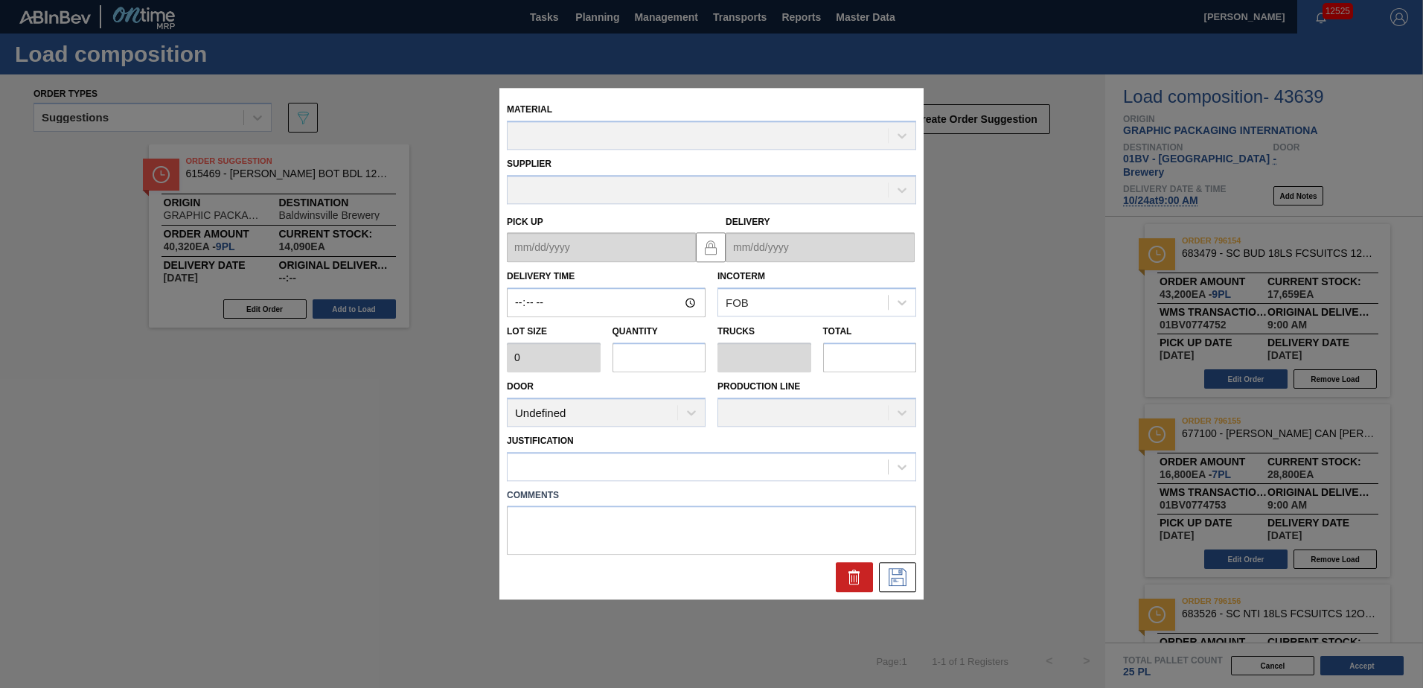
type input "09:00:00"
type input "4,800"
type input "9"
type input "0.429"
type input "43,200"
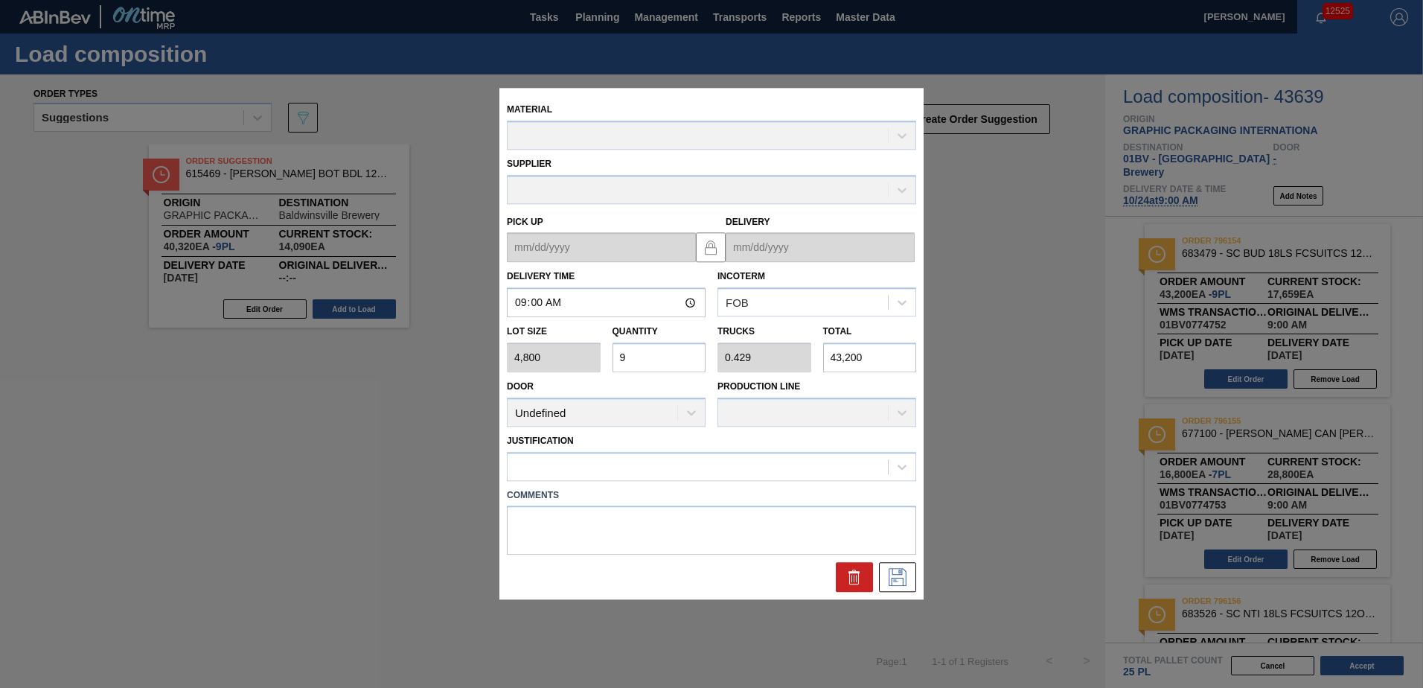
type up "[DATE]"
type input "[DATE]"
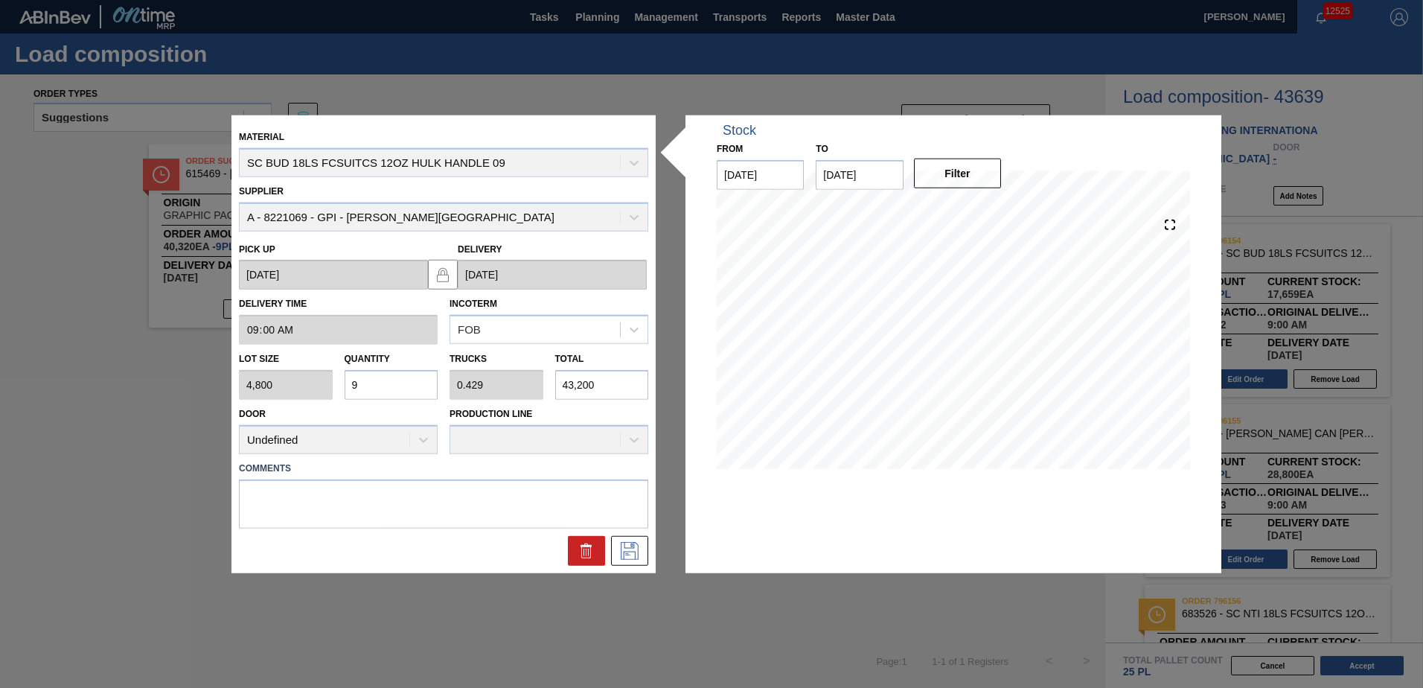
click at [330, 384] on div "Lot size 4,800 Quantity 9 Trucks 0.429 Total 43,200" at bounding box center [443, 372] width 421 height 55
type input "0"
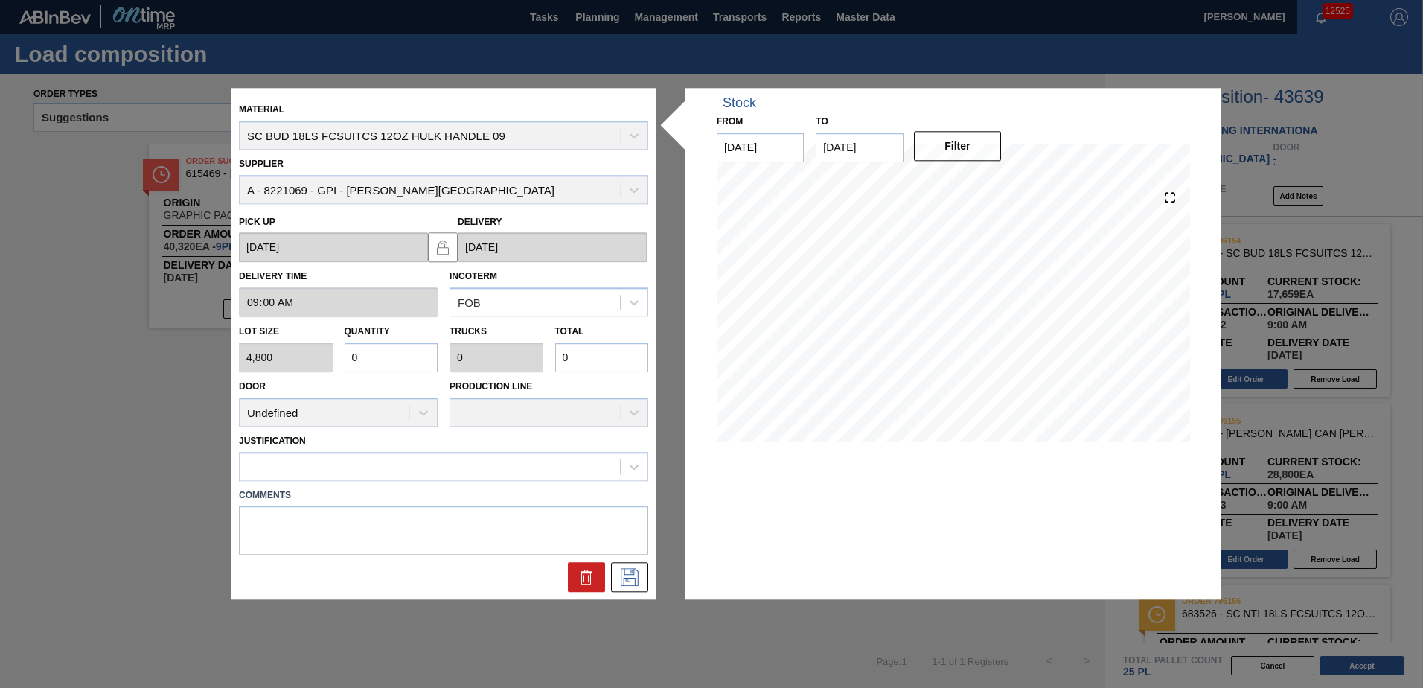
type input "0.001"
type input "4"
type input "0.009"
type input "41"
type input "0.086"
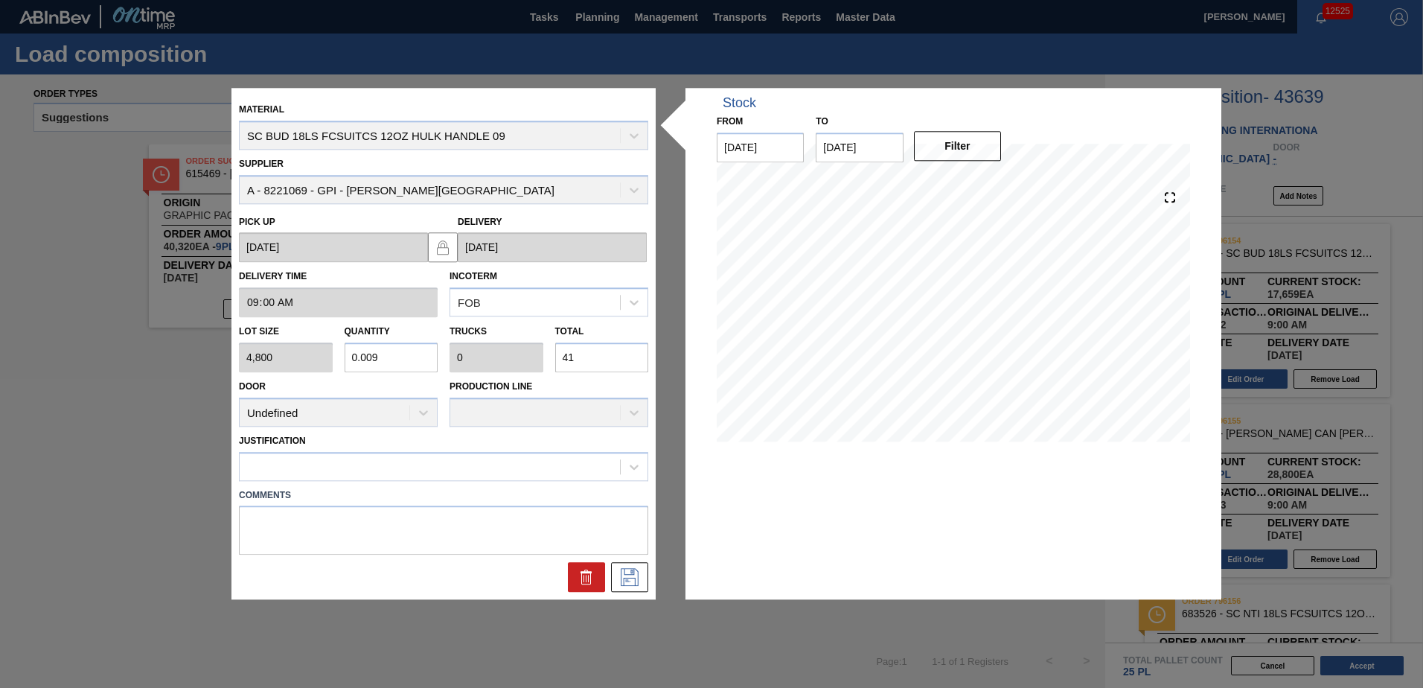
type input "0.004"
type input "412"
type input "0.86"
type input "0.041"
type input "4,128"
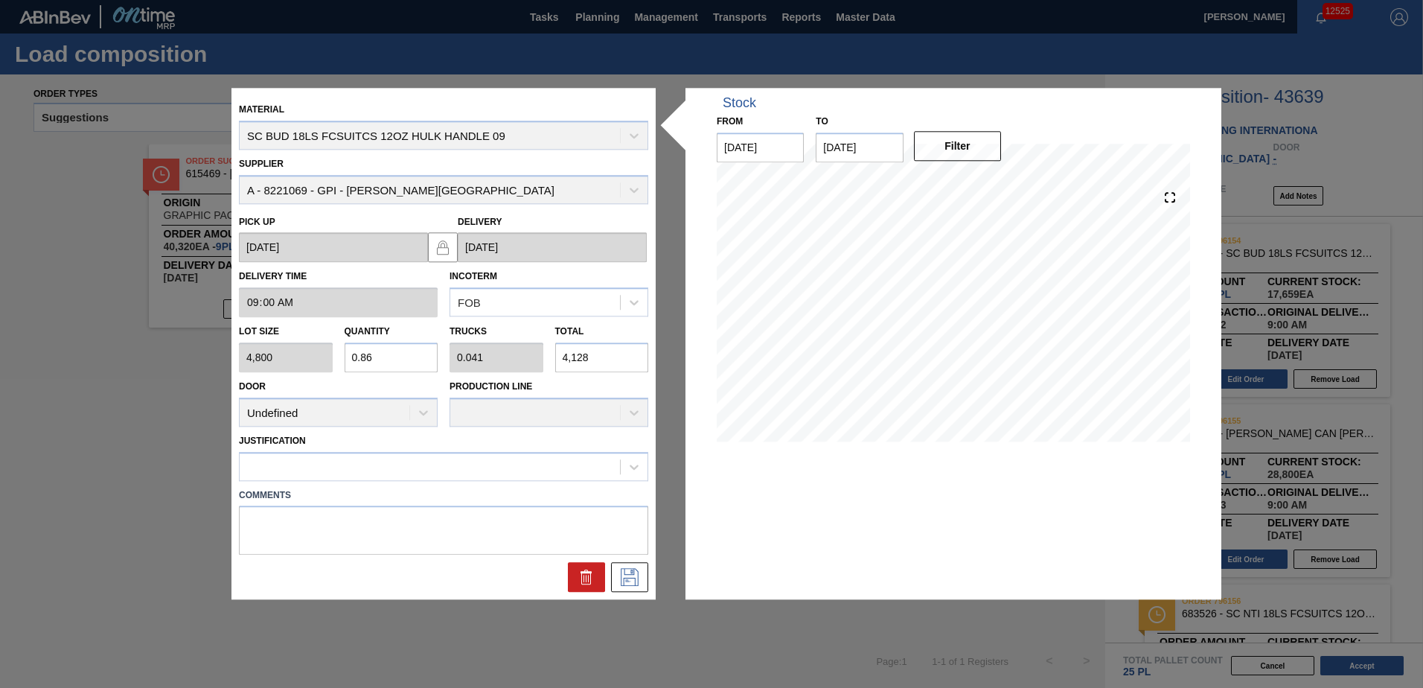
type input "8.6"
type input "0.41"
type input "41,280"
click at [638, 462] on icon at bounding box center [634, 466] width 15 height 15
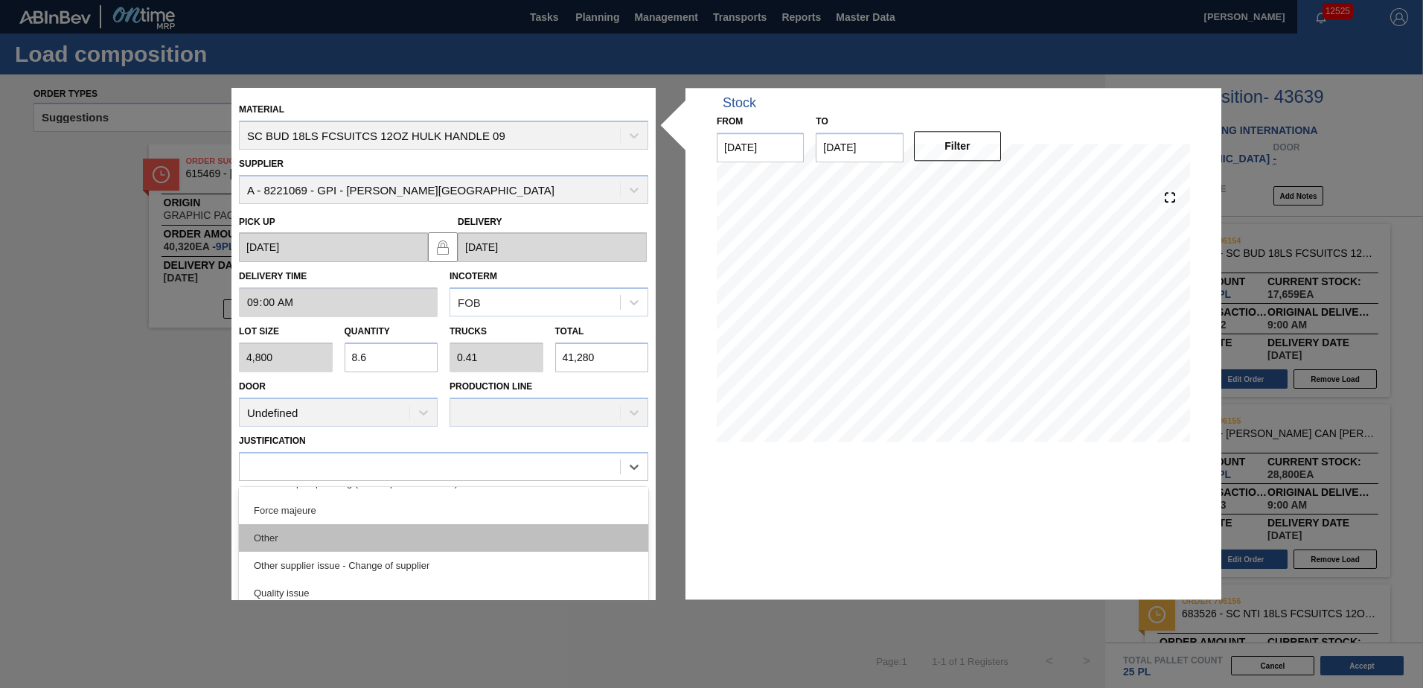
click at [342, 543] on div "Other" at bounding box center [443, 538] width 409 height 28
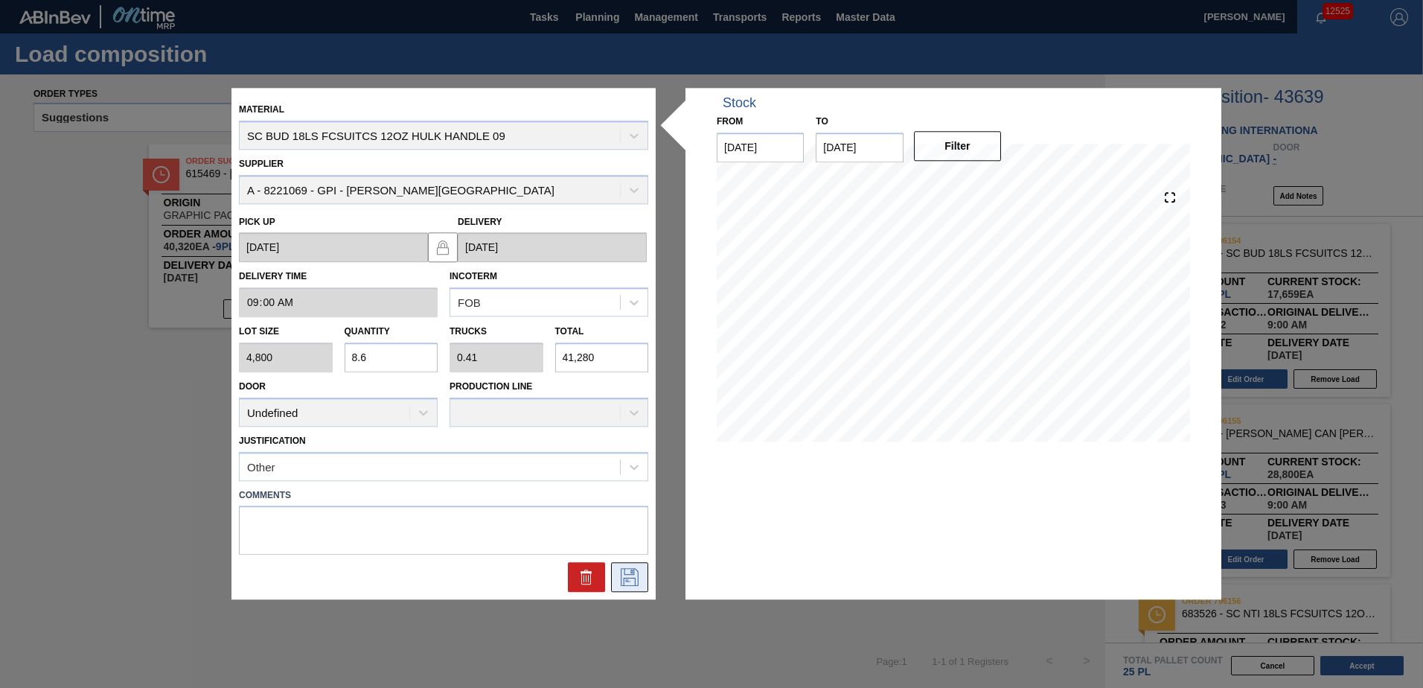
click at [628, 579] on icon at bounding box center [630, 578] width 24 height 18
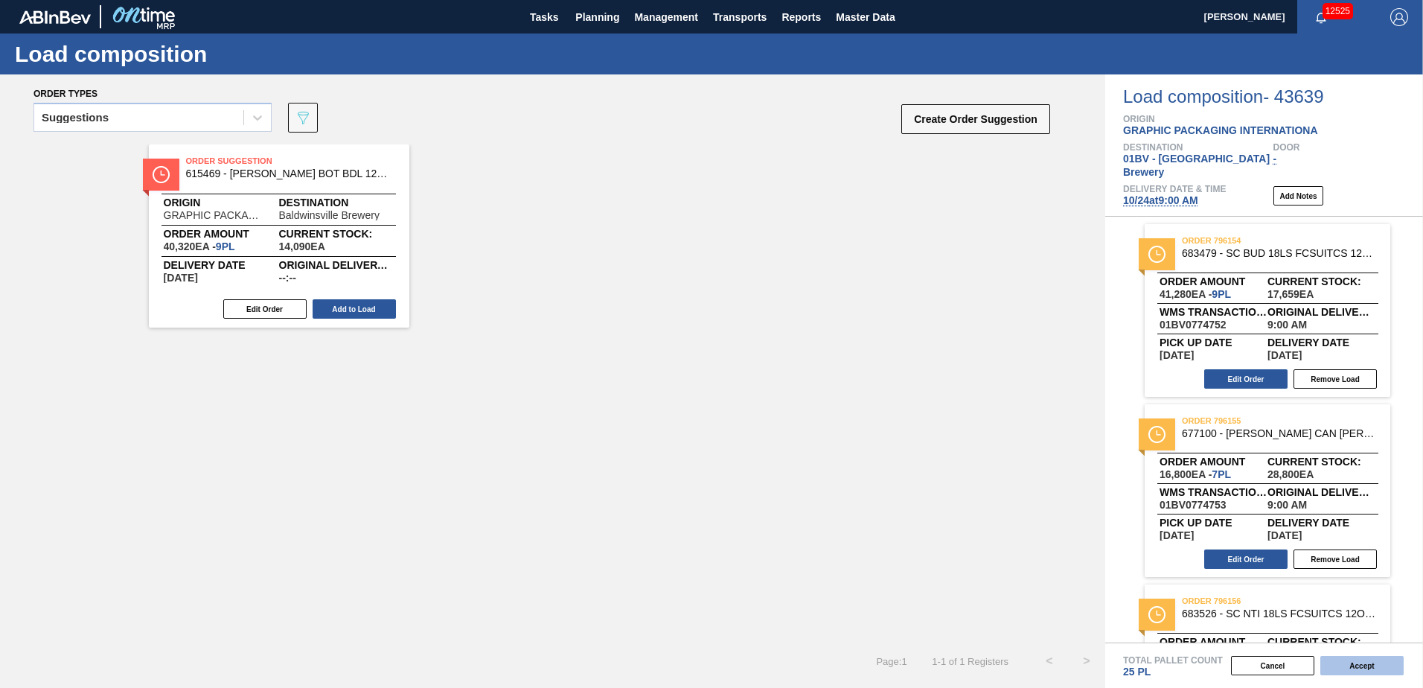
click at [1346, 661] on button "Accept" at bounding box center [1361, 665] width 83 height 19
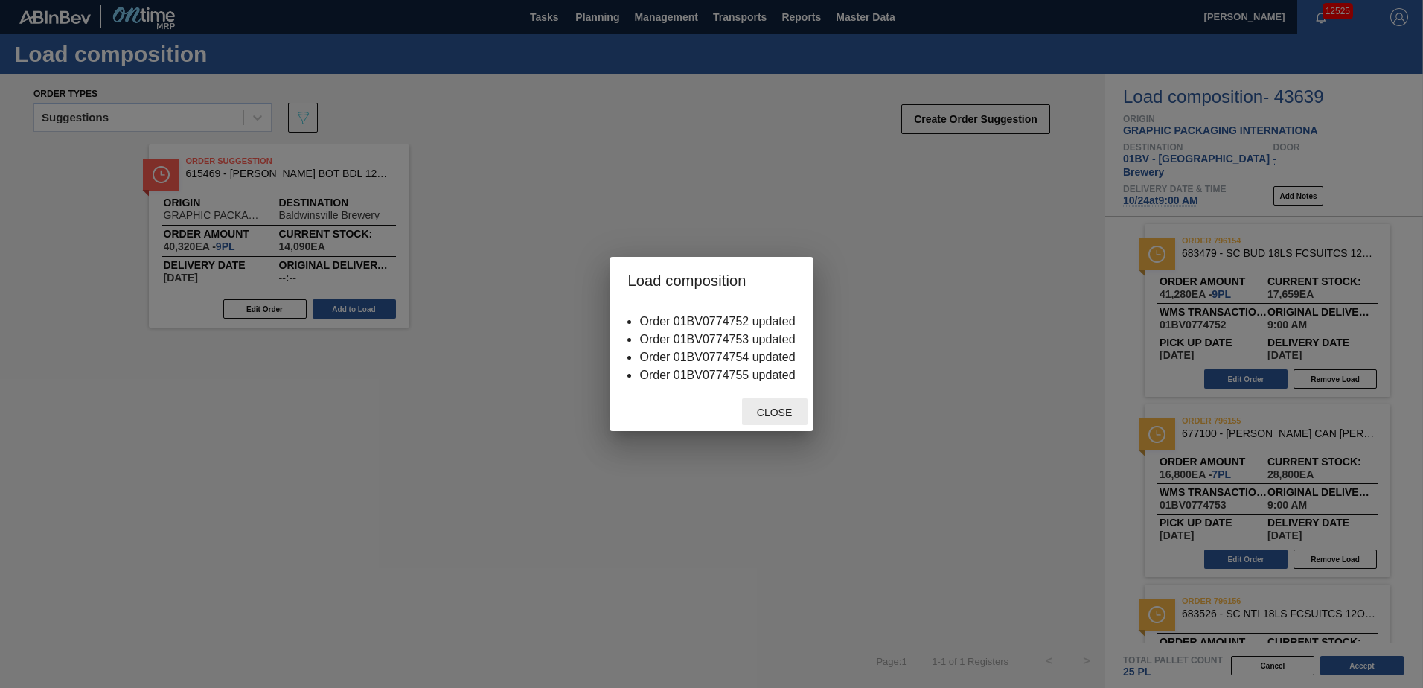
click at [772, 414] on span "Close" at bounding box center [774, 412] width 59 height 12
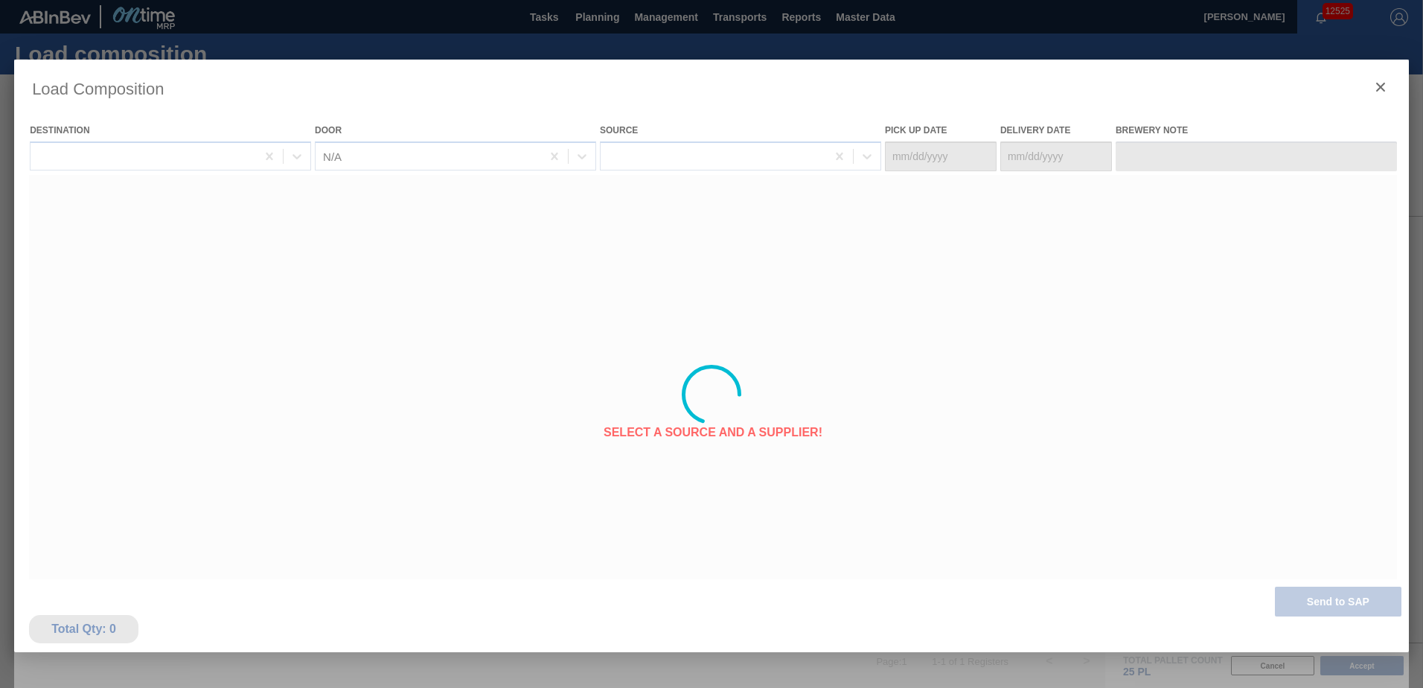
type Date "[DATE]"
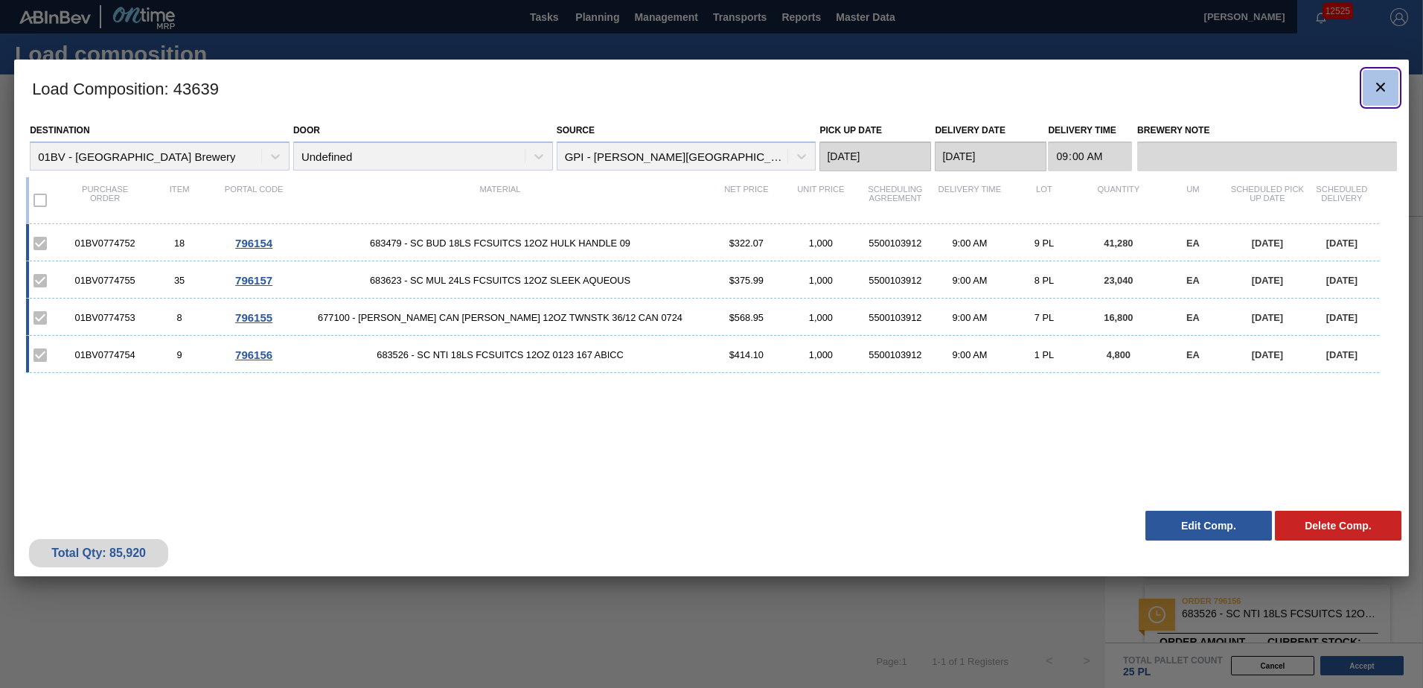
click at [1388, 83] on icon "botão de ícone" at bounding box center [1381, 87] width 18 height 18
